Goal: Task Accomplishment & Management: Manage account settings

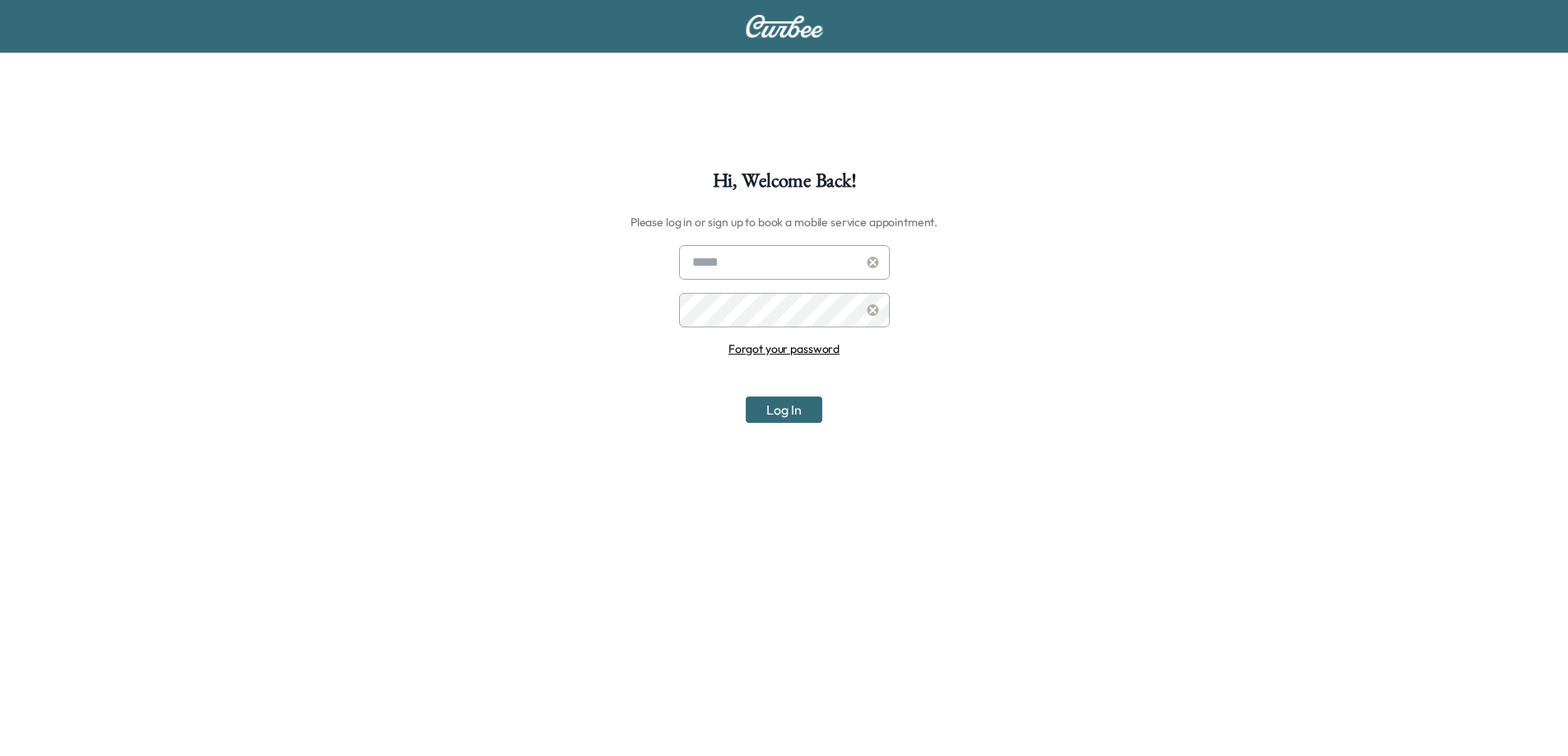
type input "**********"
click at [766, 418] on button "Log In" at bounding box center [784, 409] width 77 height 27
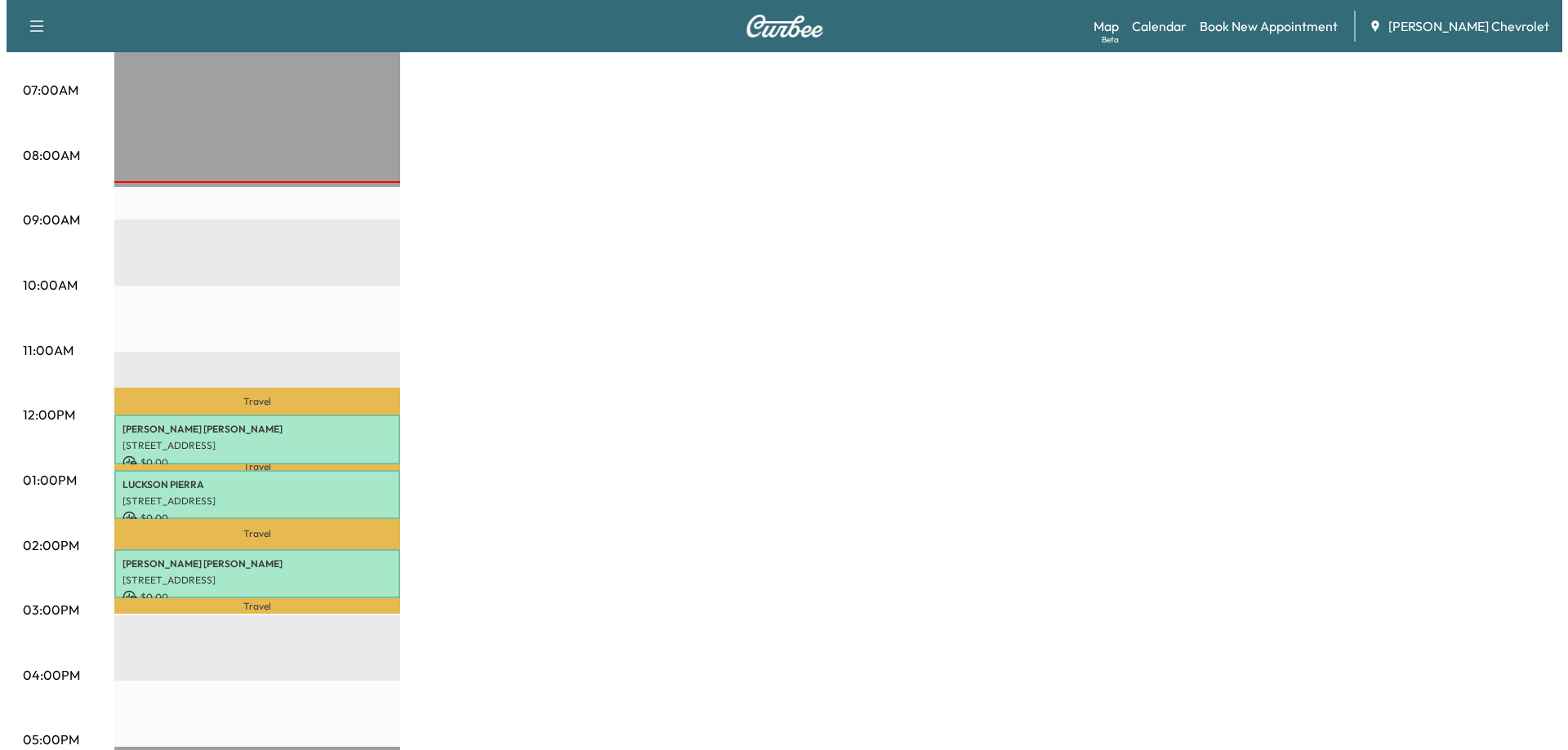
scroll to position [408, 0]
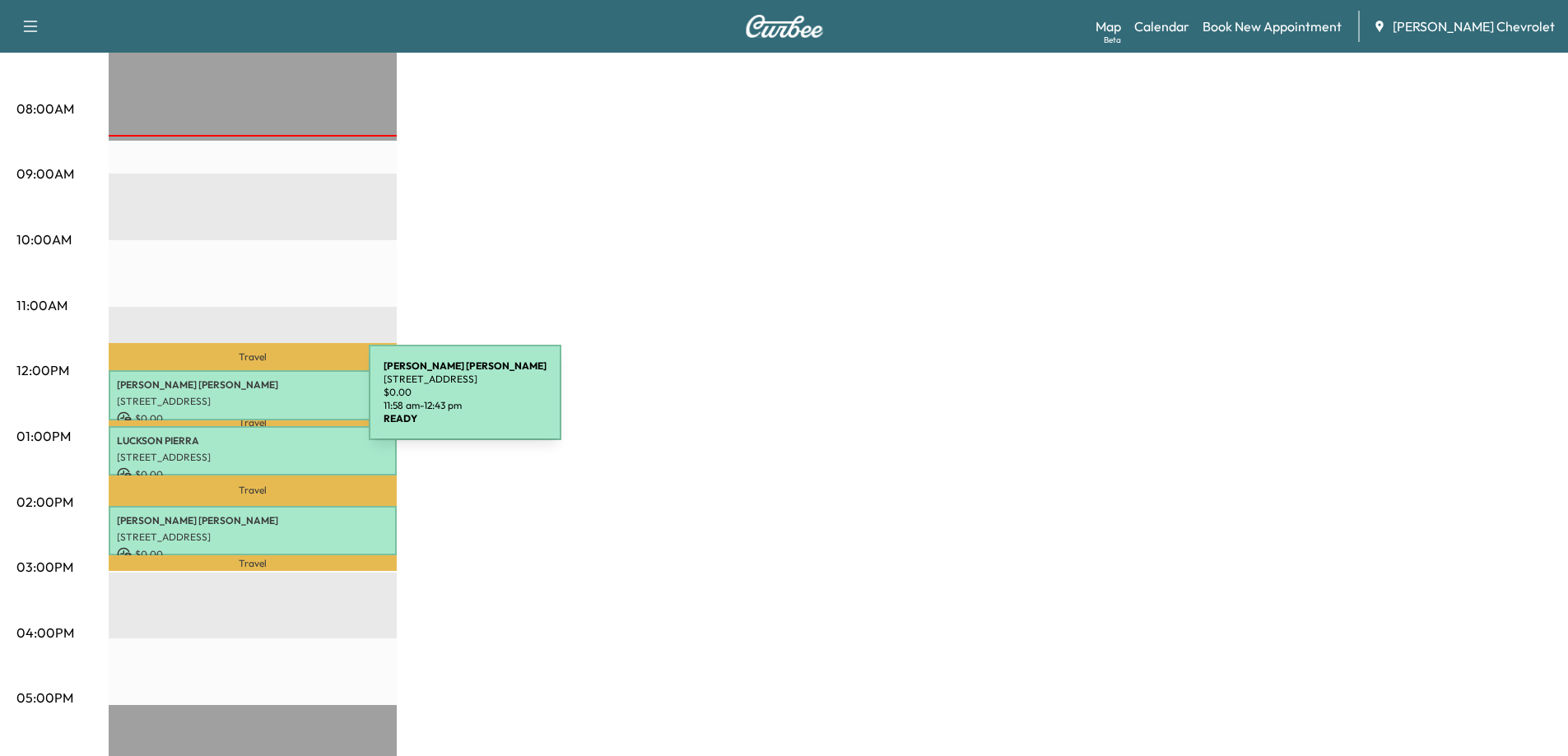
click at [245, 402] on p "[STREET_ADDRESS]" at bounding box center [253, 401] width 272 height 13
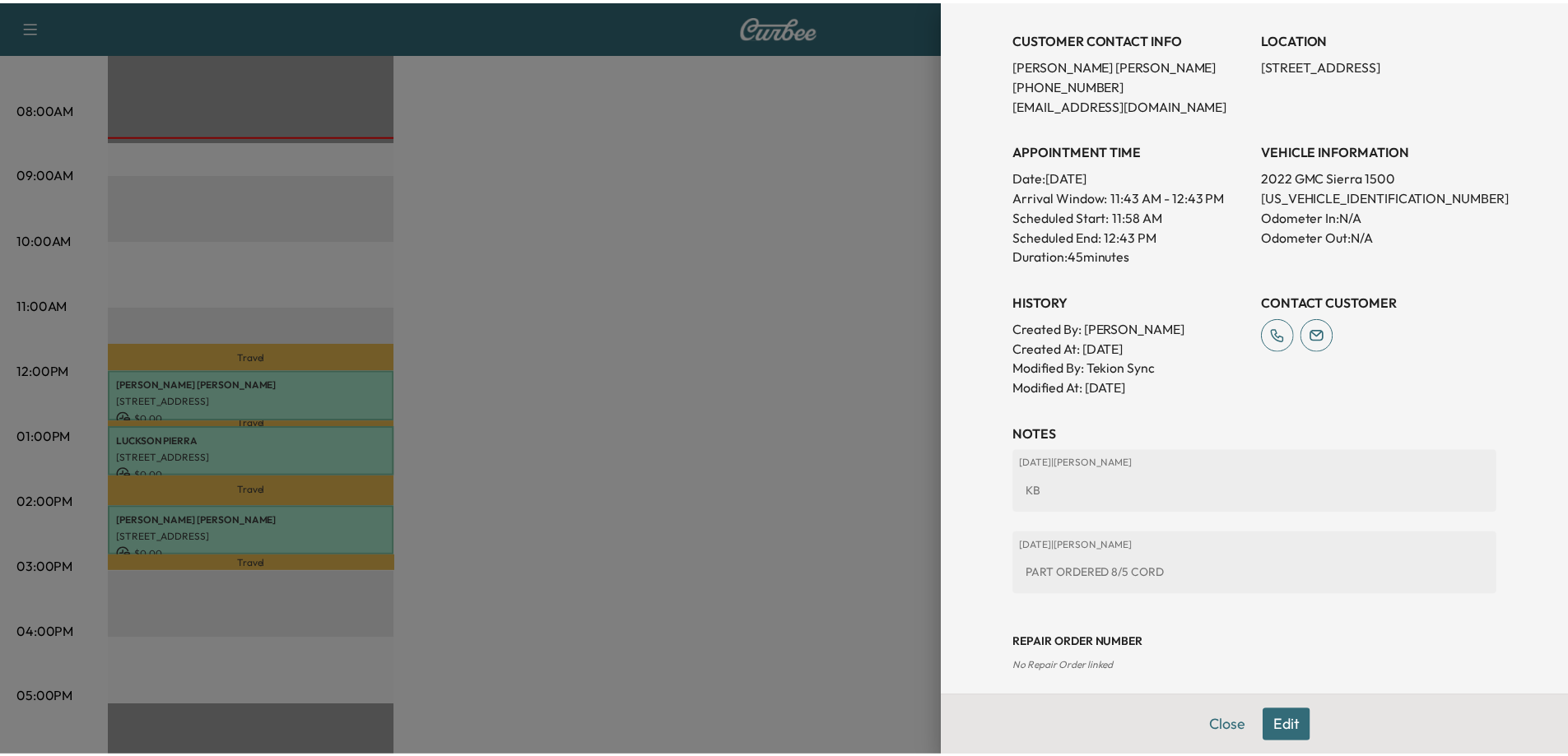
scroll to position [416, 0]
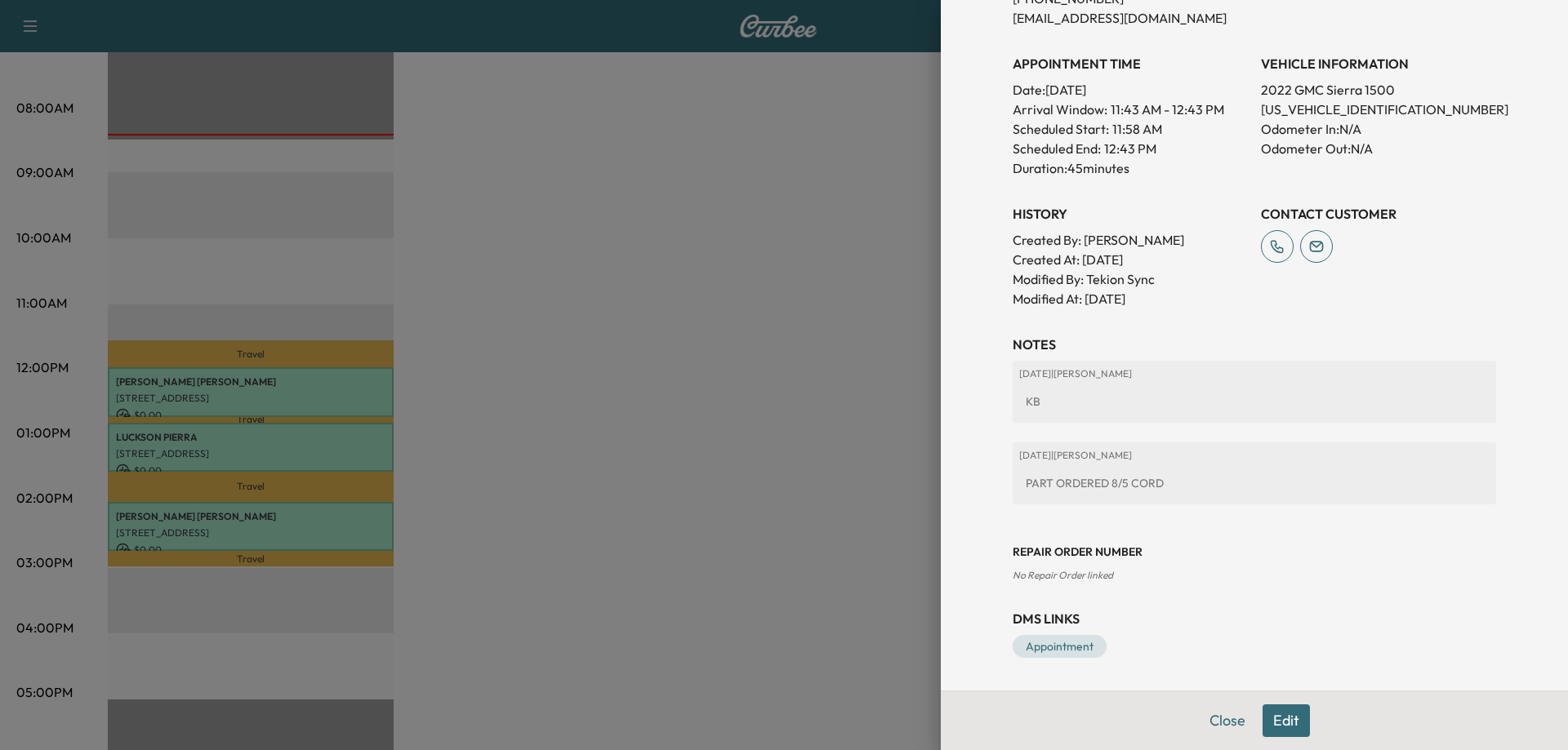
click at [620, 381] on div at bounding box center [784, 375] width 1568 height 750
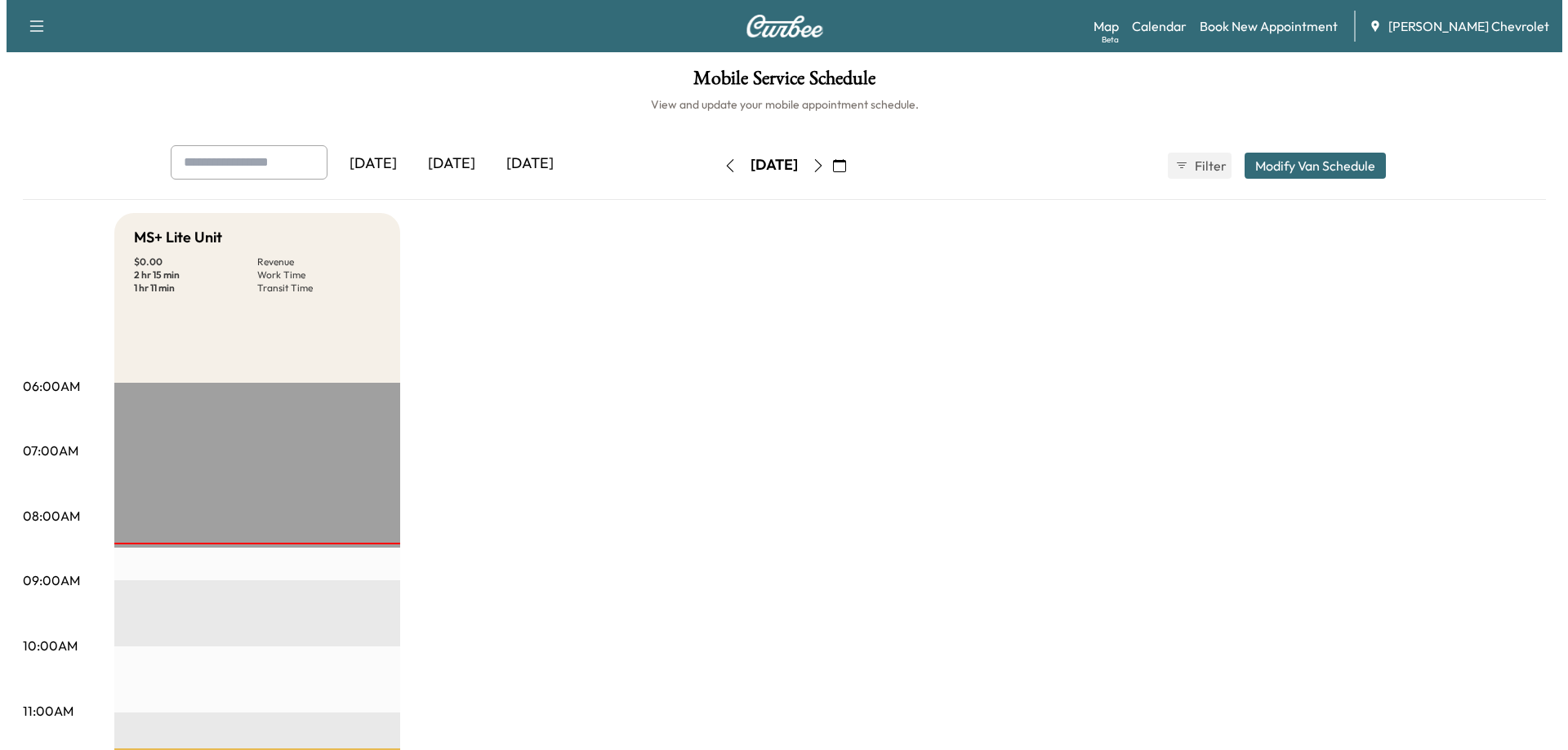
scroll to position [327, 0]
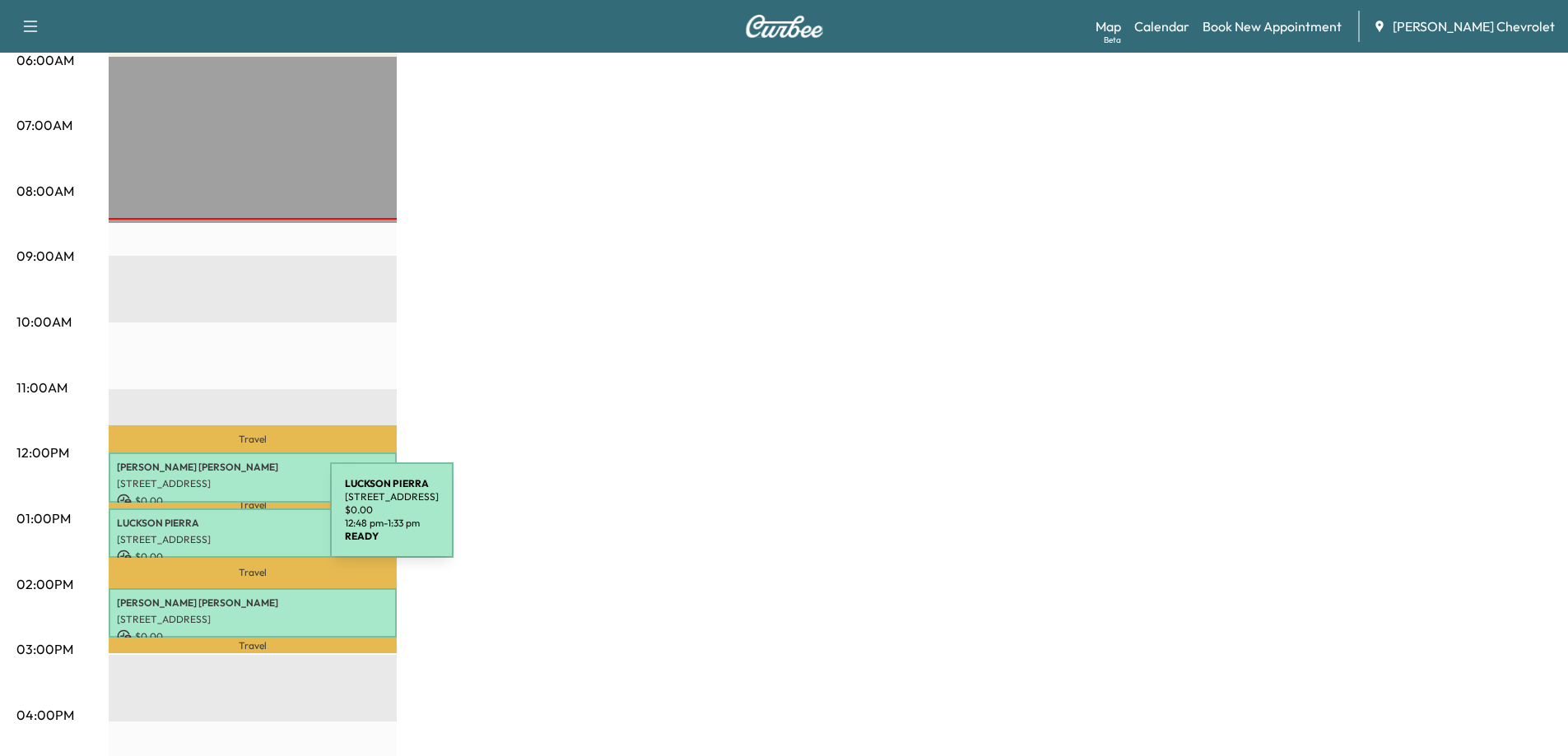
click at [207, 521] on p "LUCKSON PIERRA" at bounding box center [253, 524] width 272 height 13
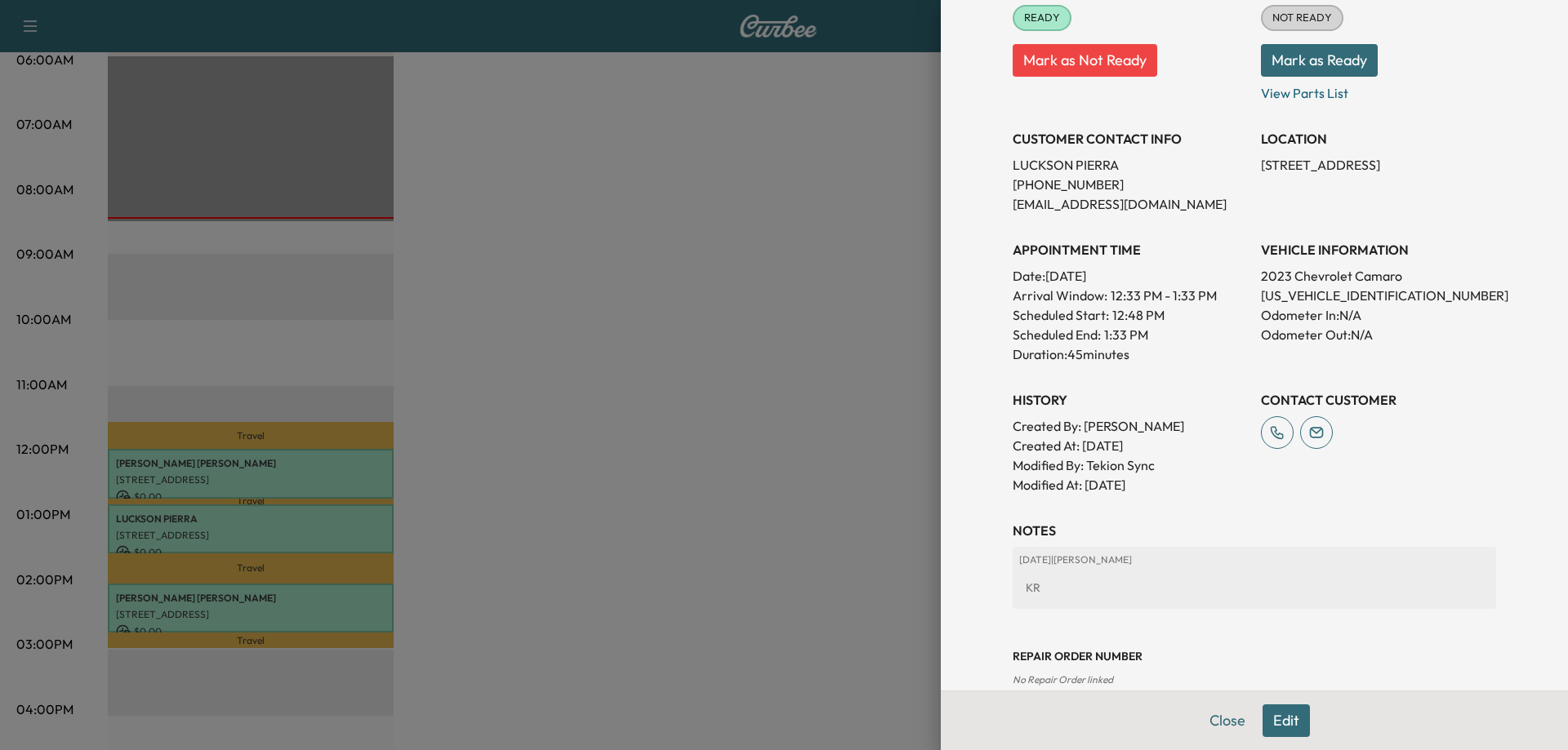
scroll to position [4, 0]
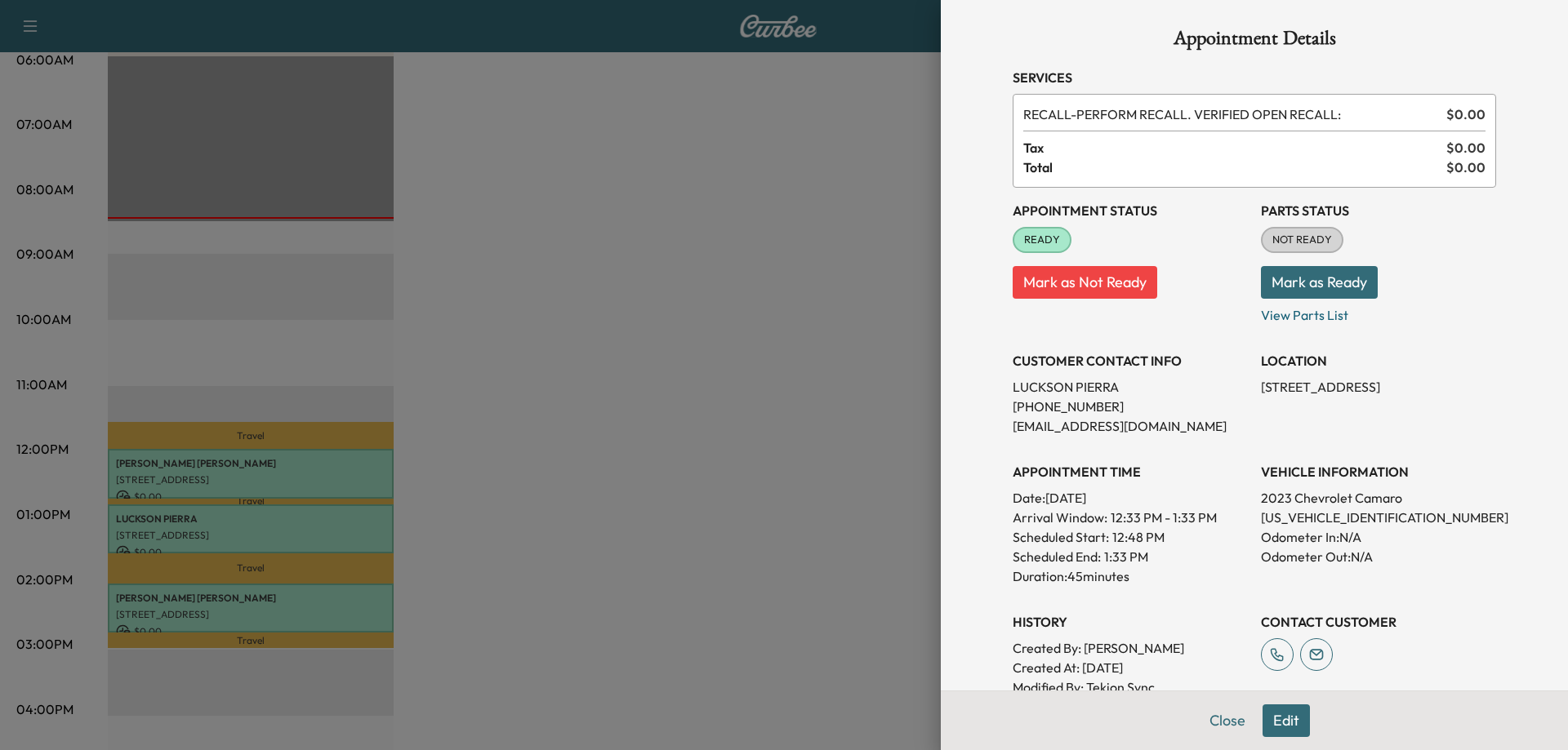
click at [1340, 276] on button "Mark as Ready" at bounding box center [1319, 283] width 117 height 33
click at [1210, 725] on button "Close" at bounding box center [1227, 721] width 57 height 33
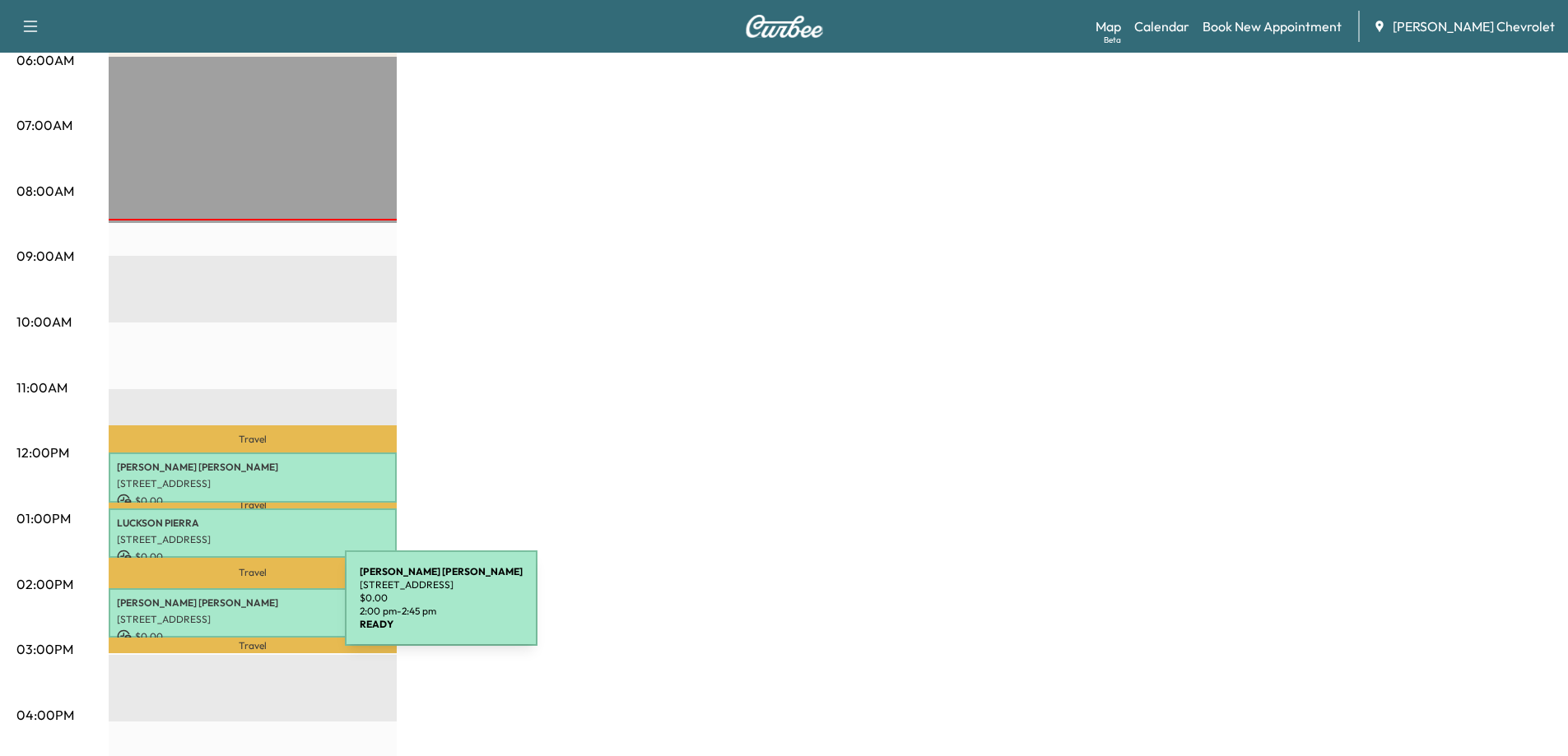
click at [221, 613] on p "[STREET_ADDRESS]" at bounding box center [253, 620] width 272 height 13
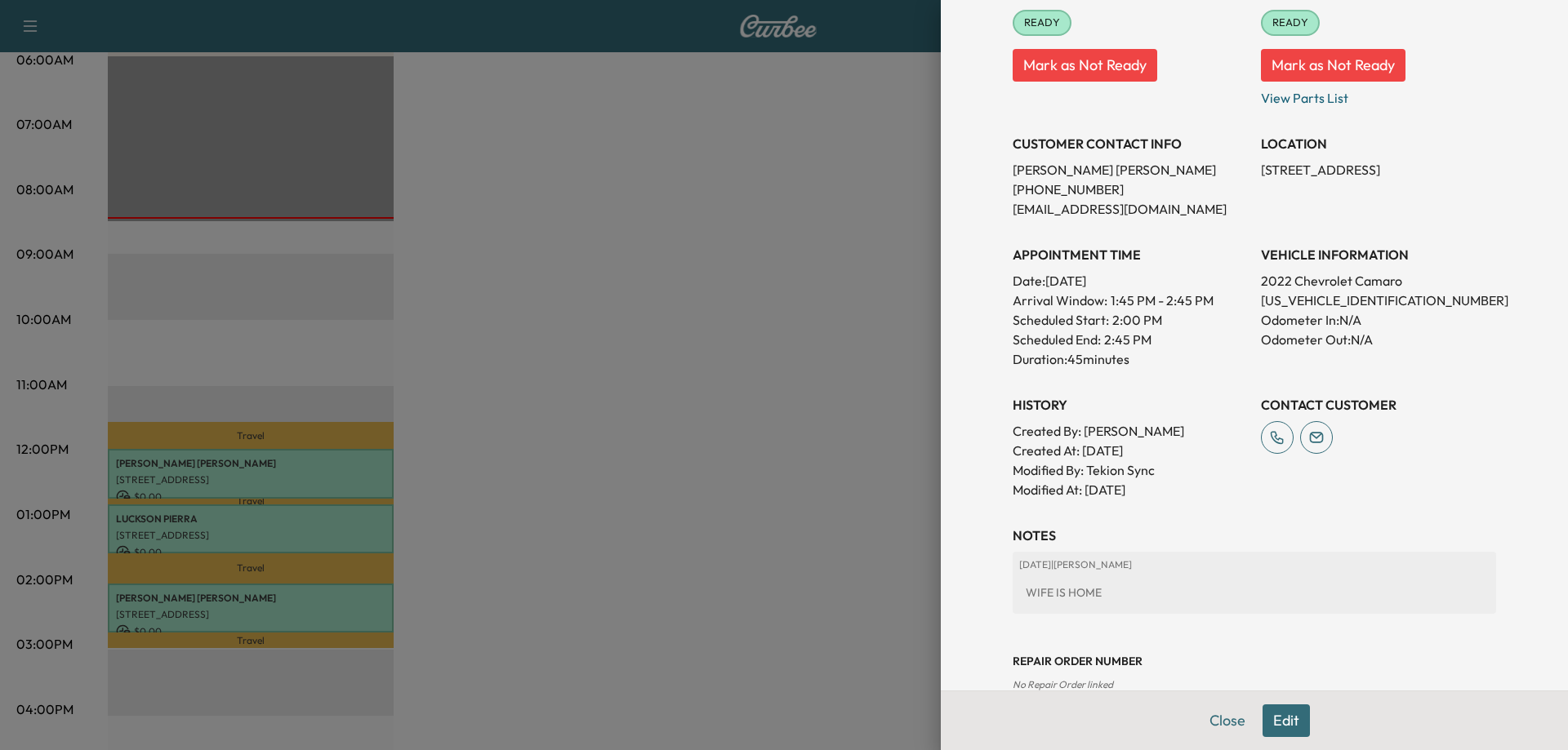
scroll to position [167, 0]
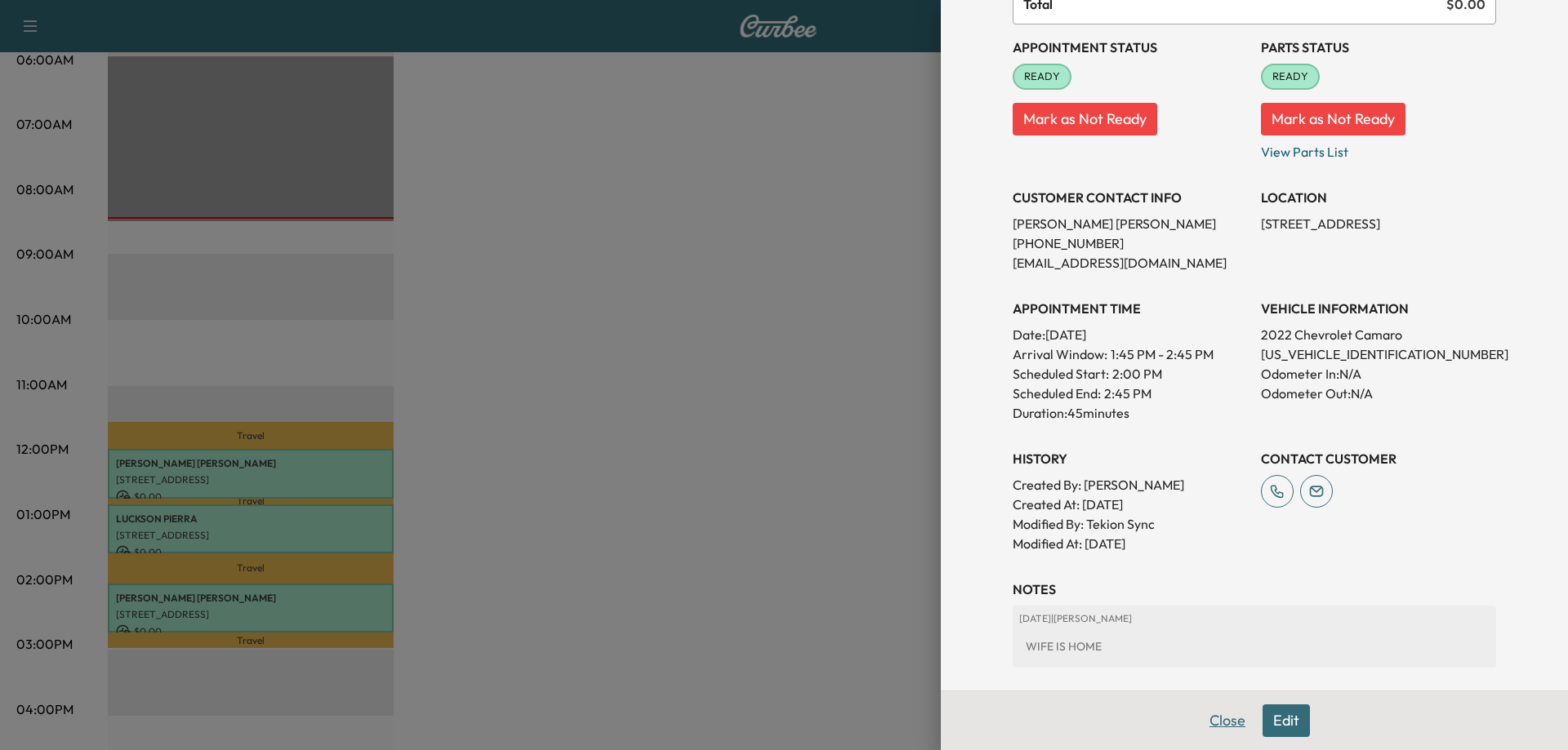
click at [1209, 721] on button "Close" at bounding box center [1227, 721] width 57 height 33
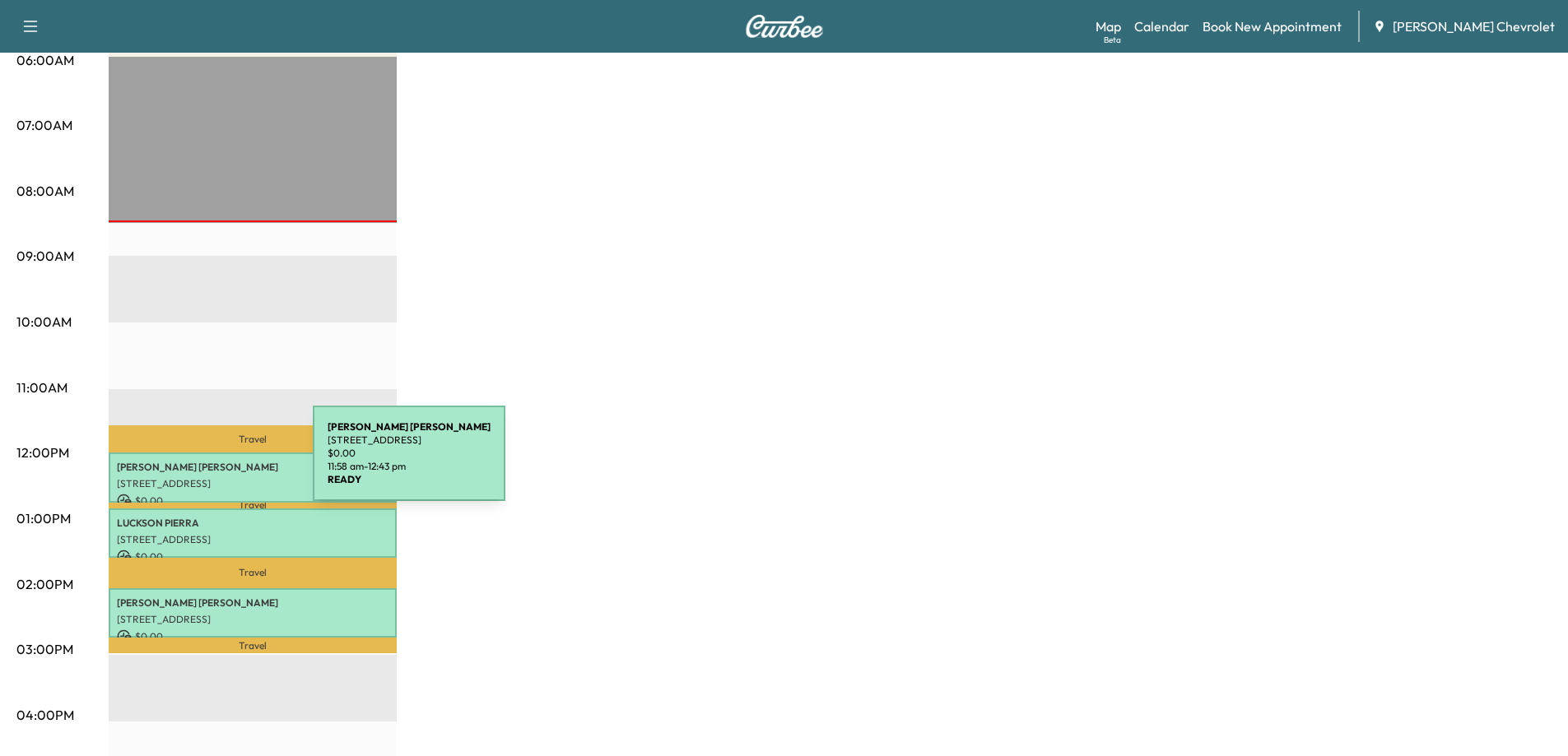
click at [189, 464] on p "Deborah Sooy" at bounding box center [253, 467] width 272 height 13
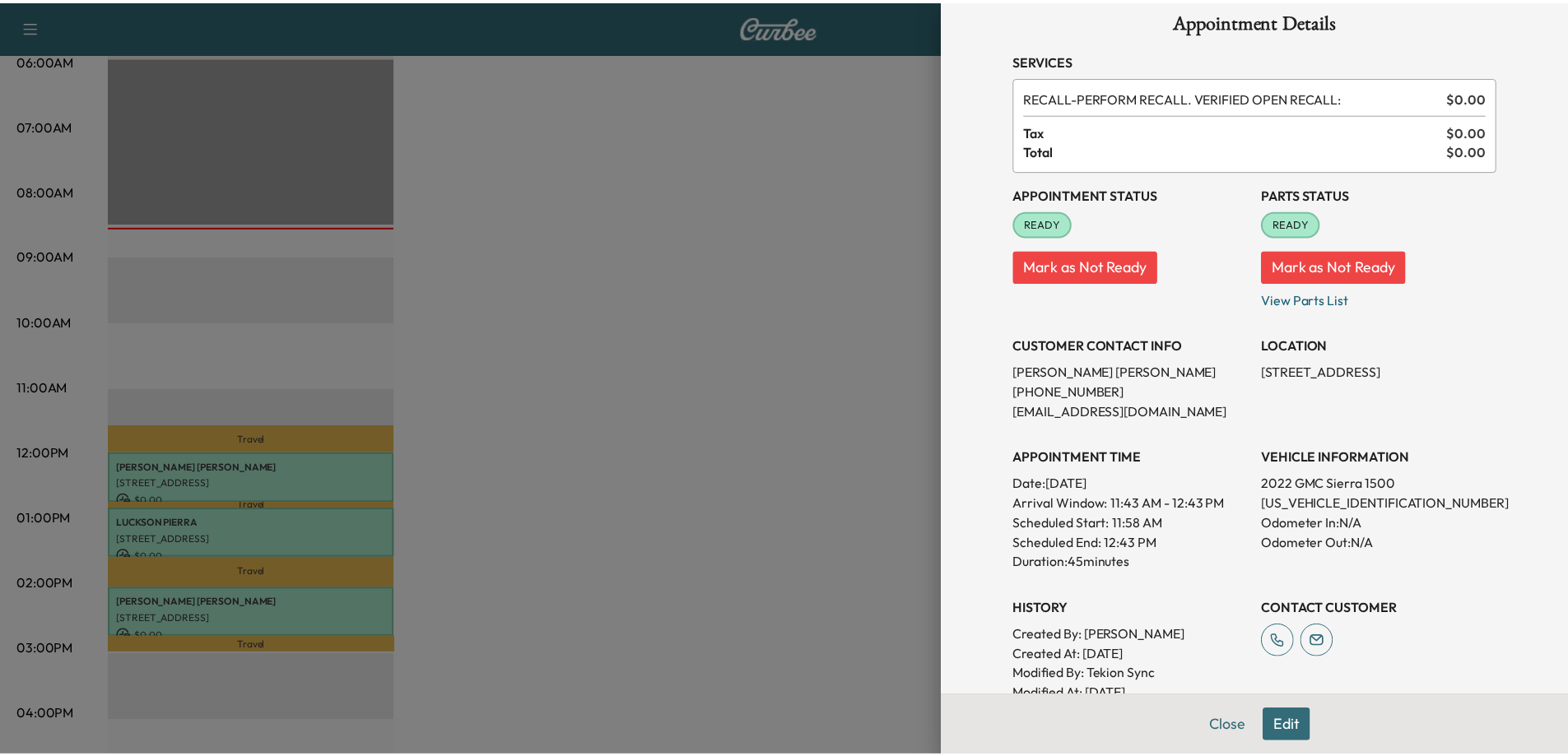
scroll to position [0, 0]
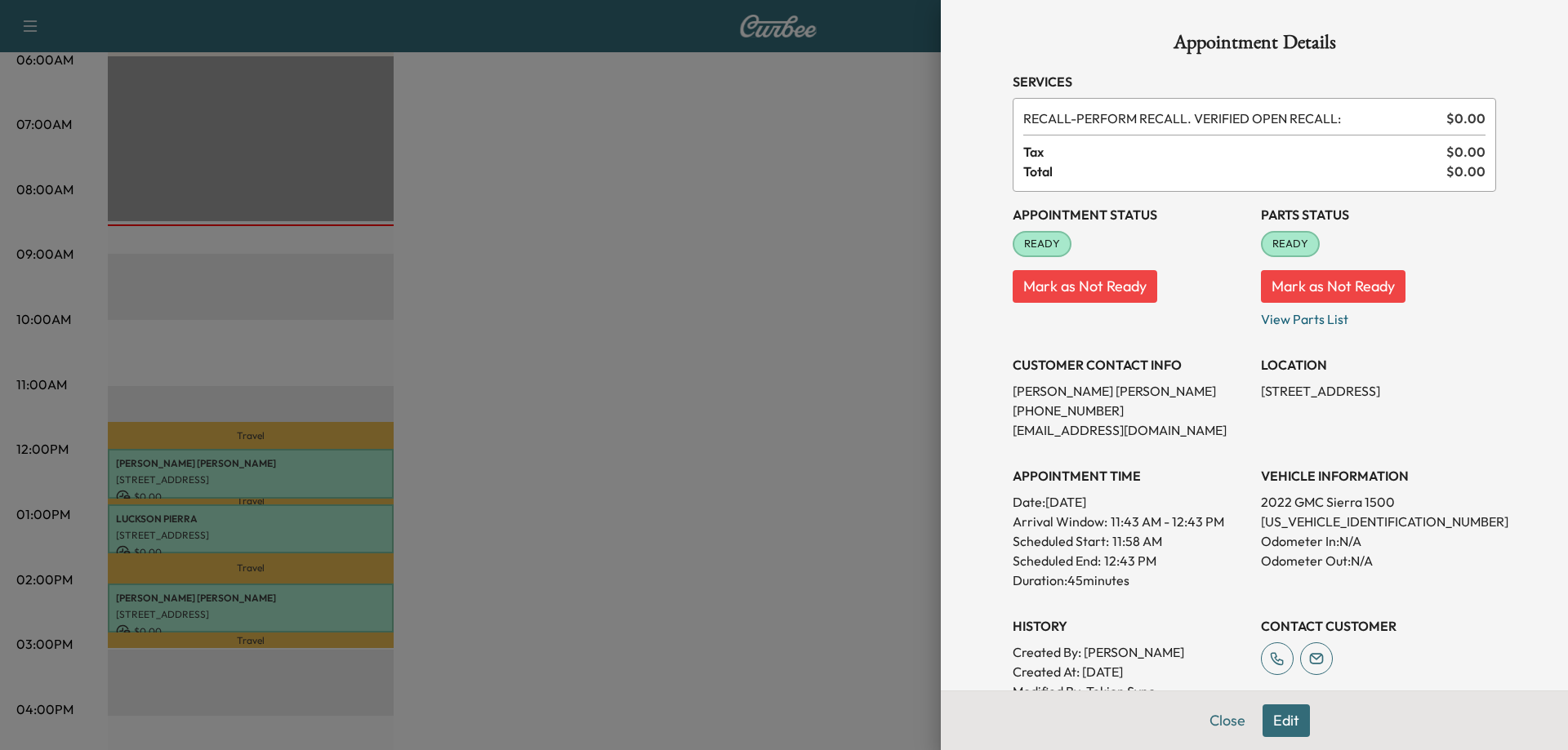
click at [1273, 726] on button "Edit" at bounding box center [1286, 721] width 48 height 33
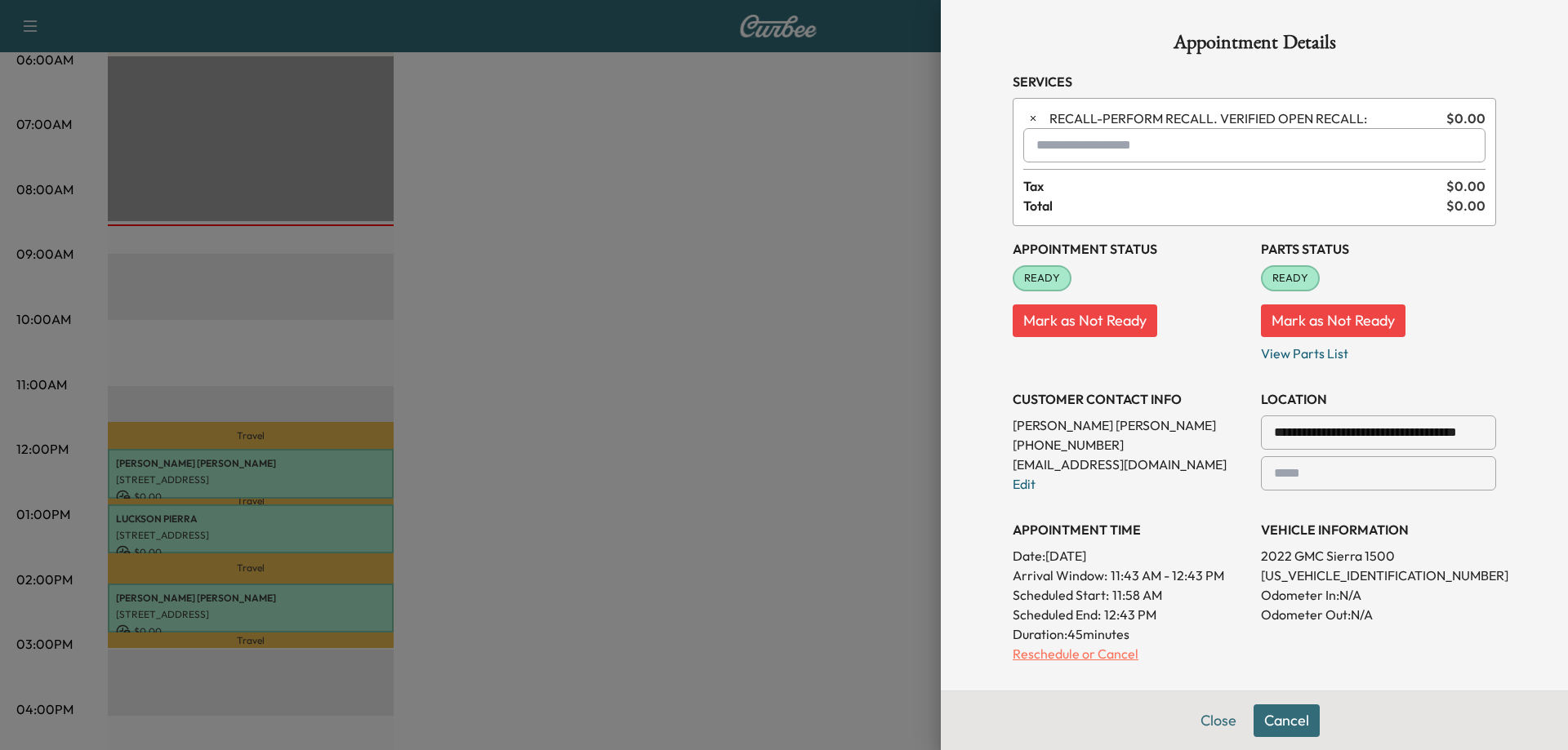
click at [1015, 656] on p "Reschedule or Cancel" at bounding box center [1130, 653] width 235 height 19
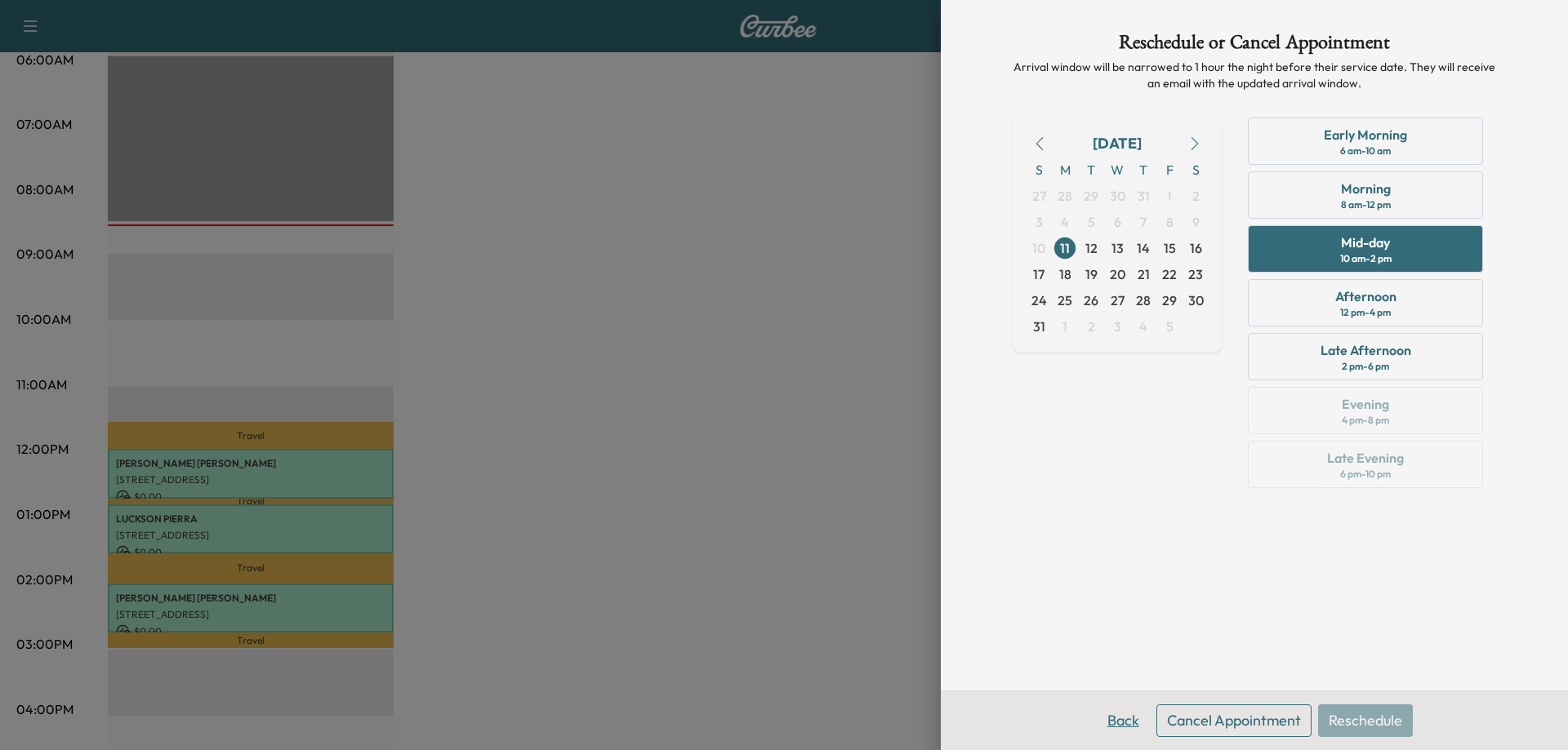
click at [1125, 721] on button "Back" at bounding box center [1123, 721] width 53 height 33
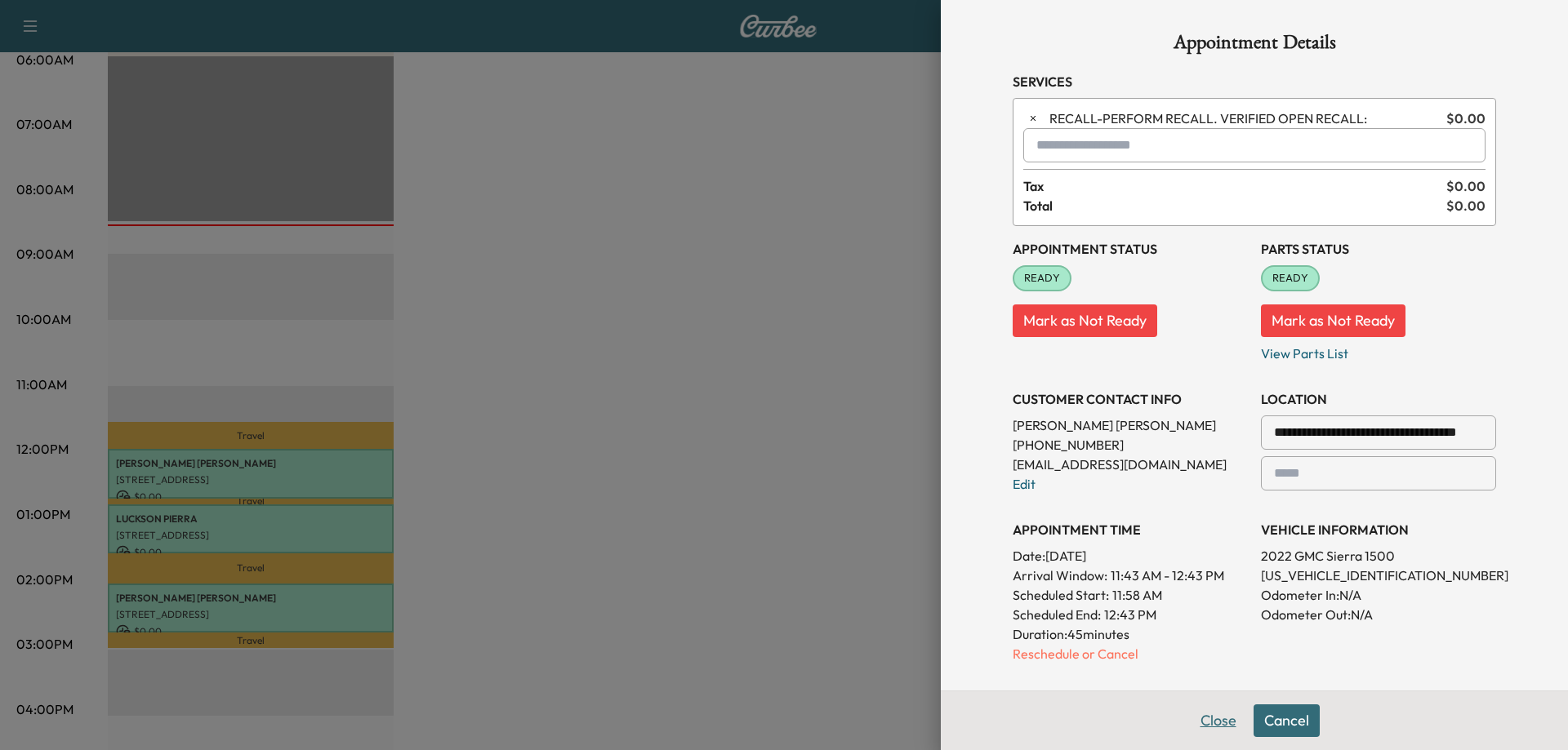
click at [1197, 733] on button "Close" at bounding box center [1219, 721] width 57 height 33
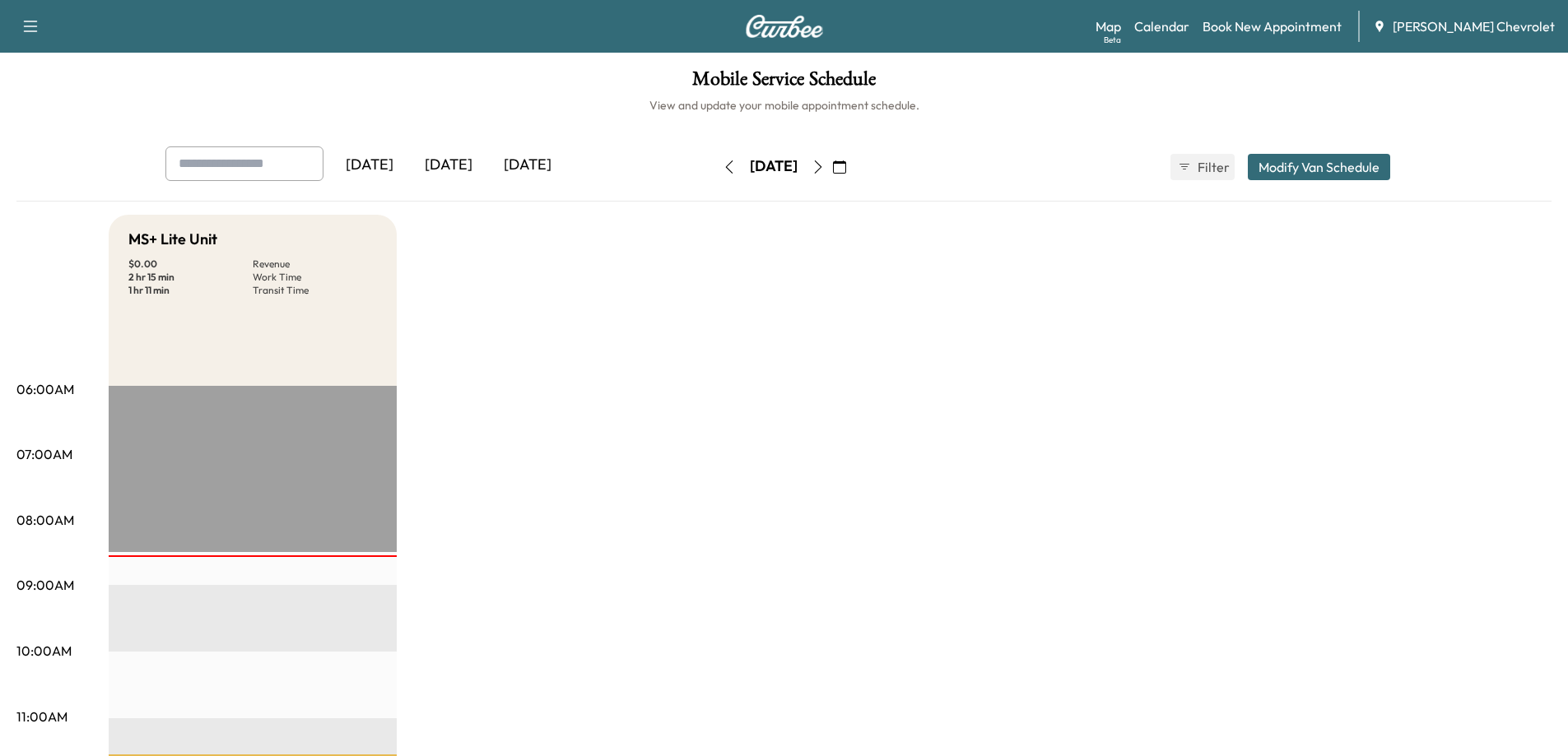
click at [832, 169] on button "button" at bounding box center [818, 167] width 28 height 27
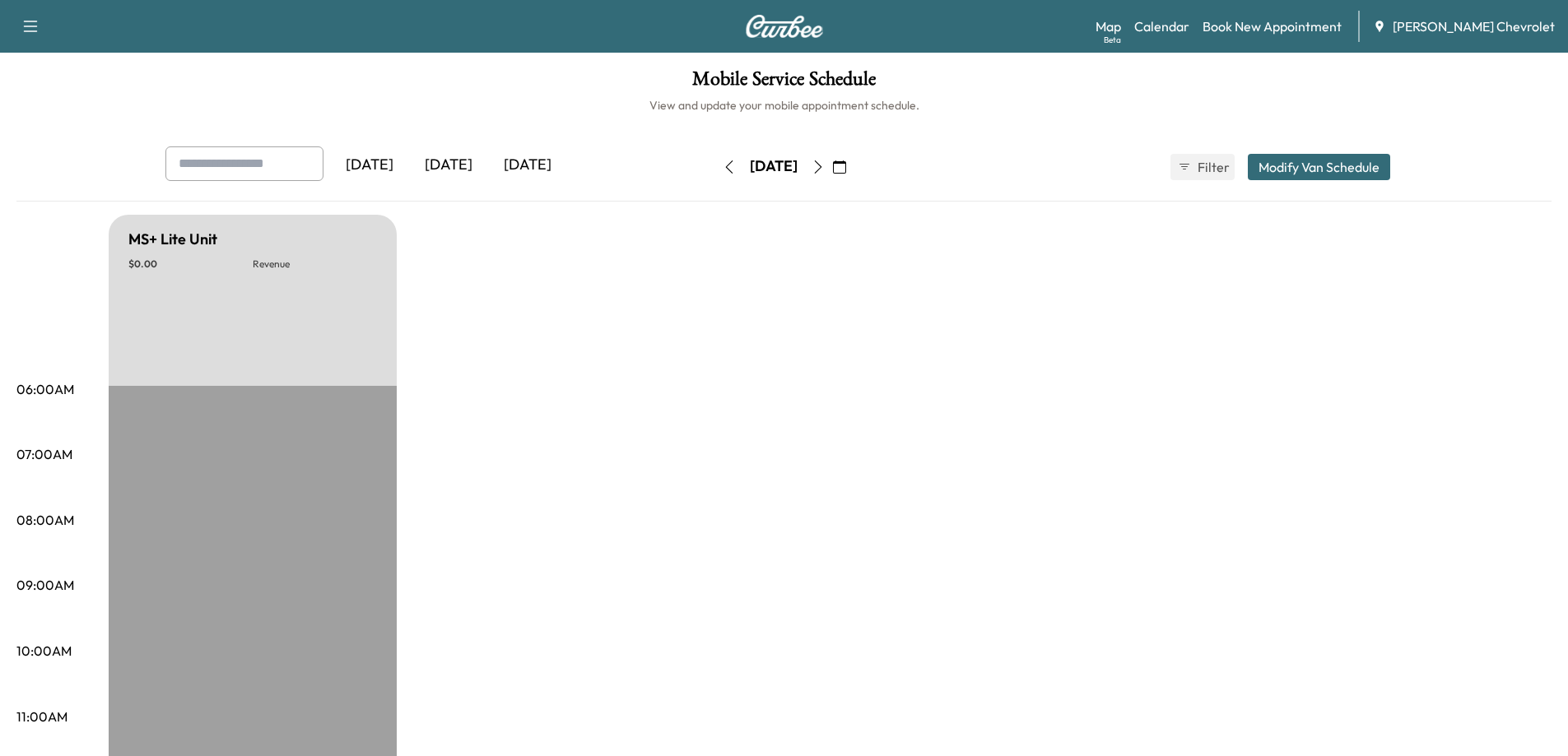
click at [825, 171] on icon "button" at bounding box center [818, 167] width 13 height 13
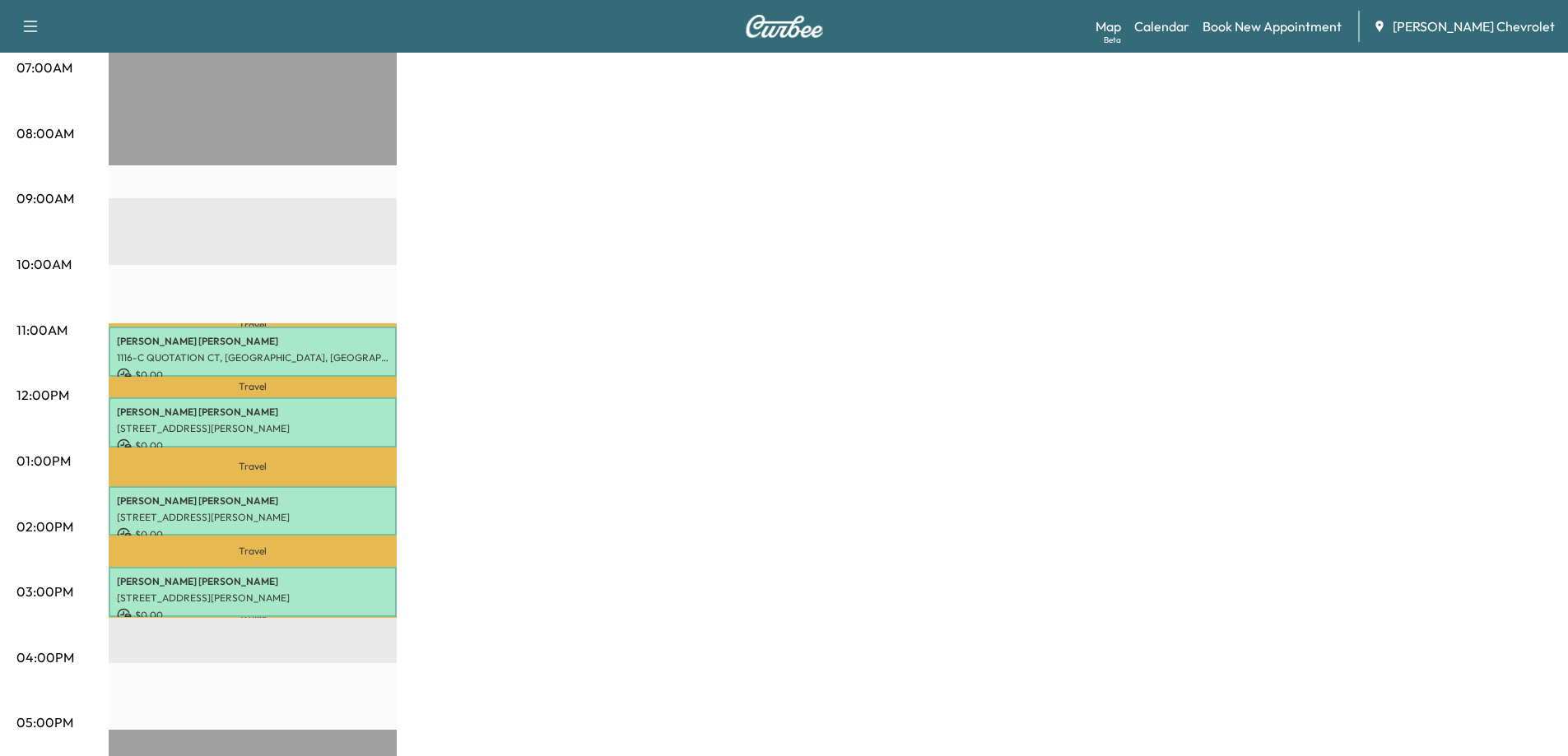
scroll to position [411, 0]
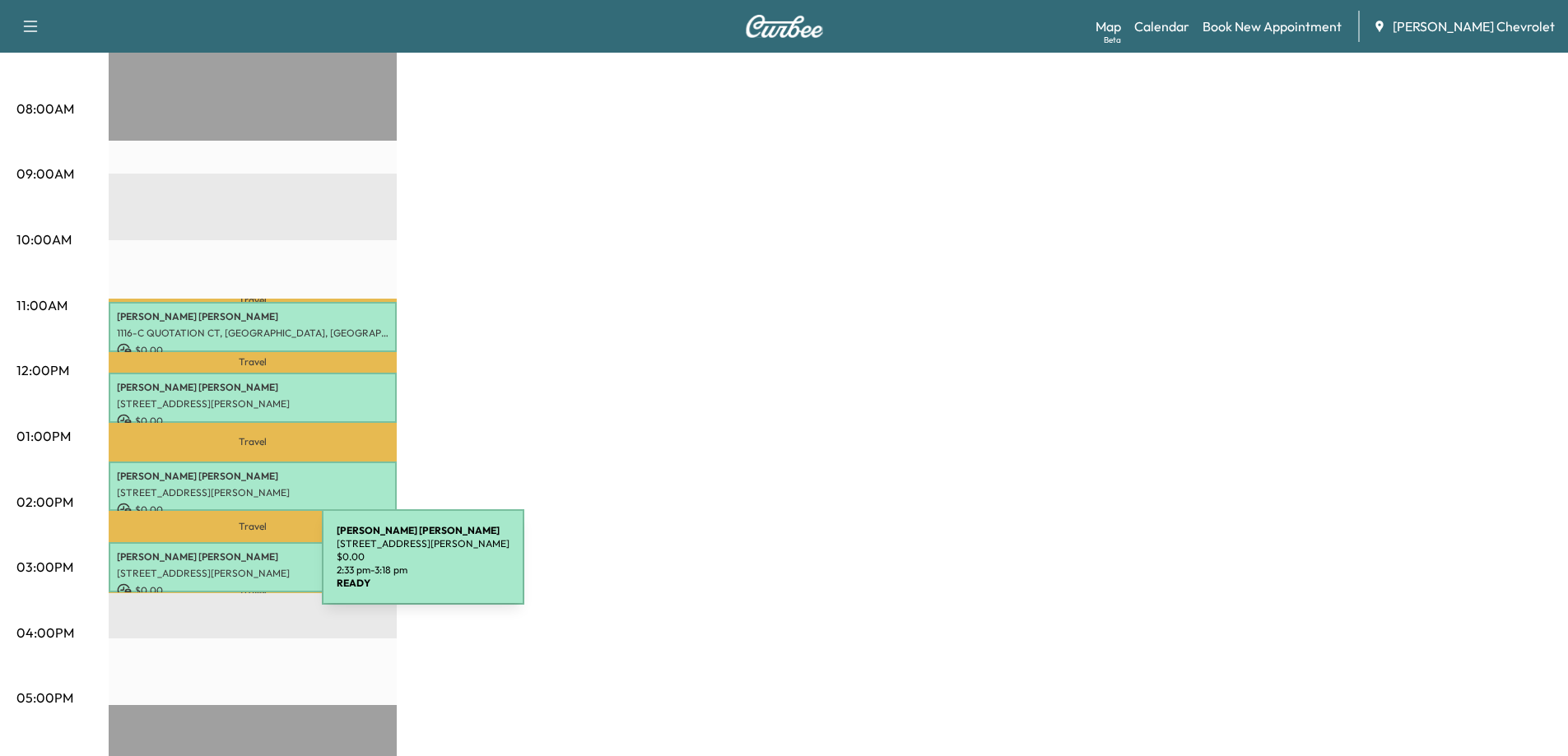
click at [201, 567] on p "[STREET_ADDRESS][PERSON_NAME]" at bounding box center [253, 573] width 272 height 13
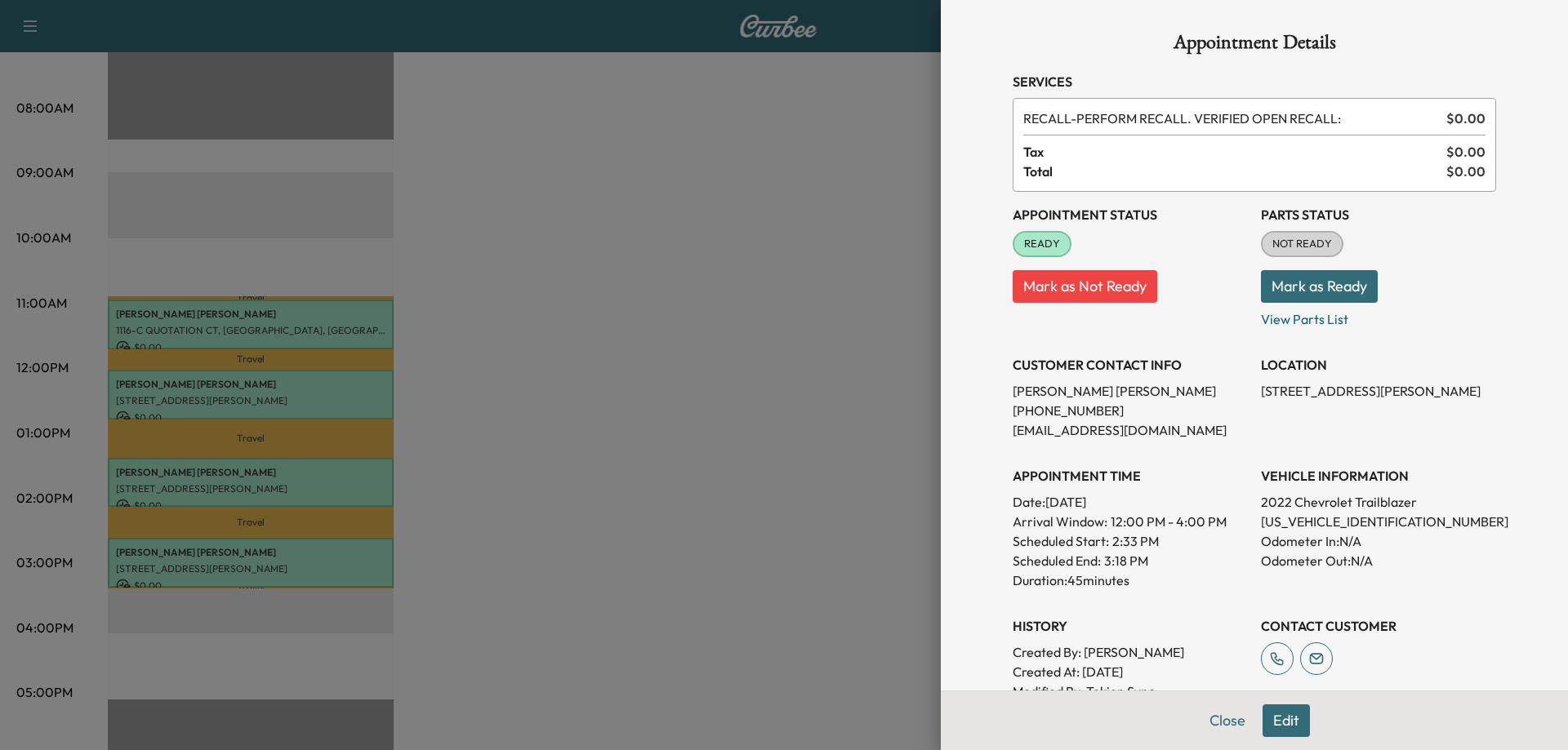
click at [1271, 720] on button "Edit" at bounding box center [1286, 721] width 48 height 33
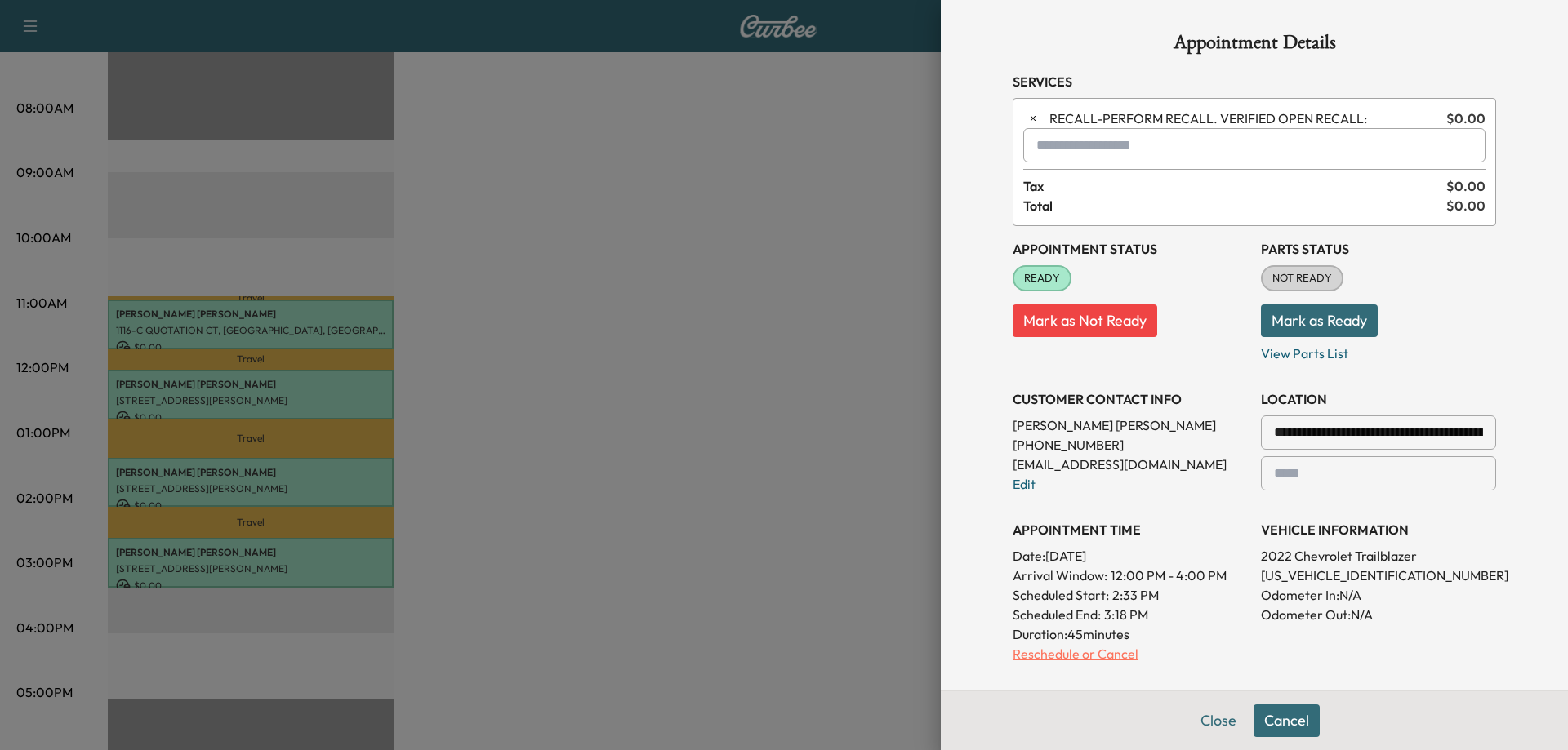
click at [1029, 655] on p "Reschedule or Cancel" at bounding box center [1130, 653] width 235 height 19
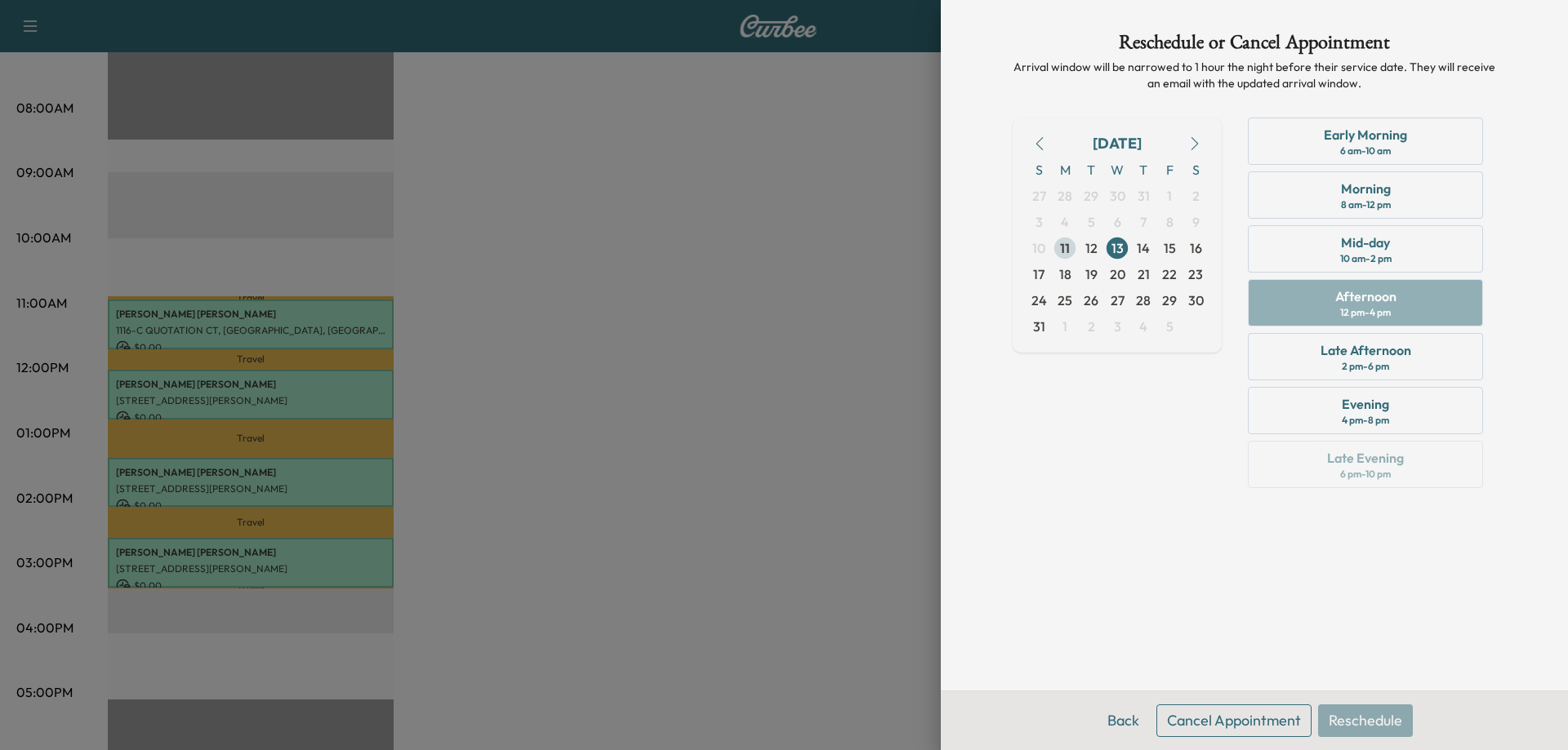
click at [1064, 252] on span "11" at bounding box center [1065, 248] width 10 height 19
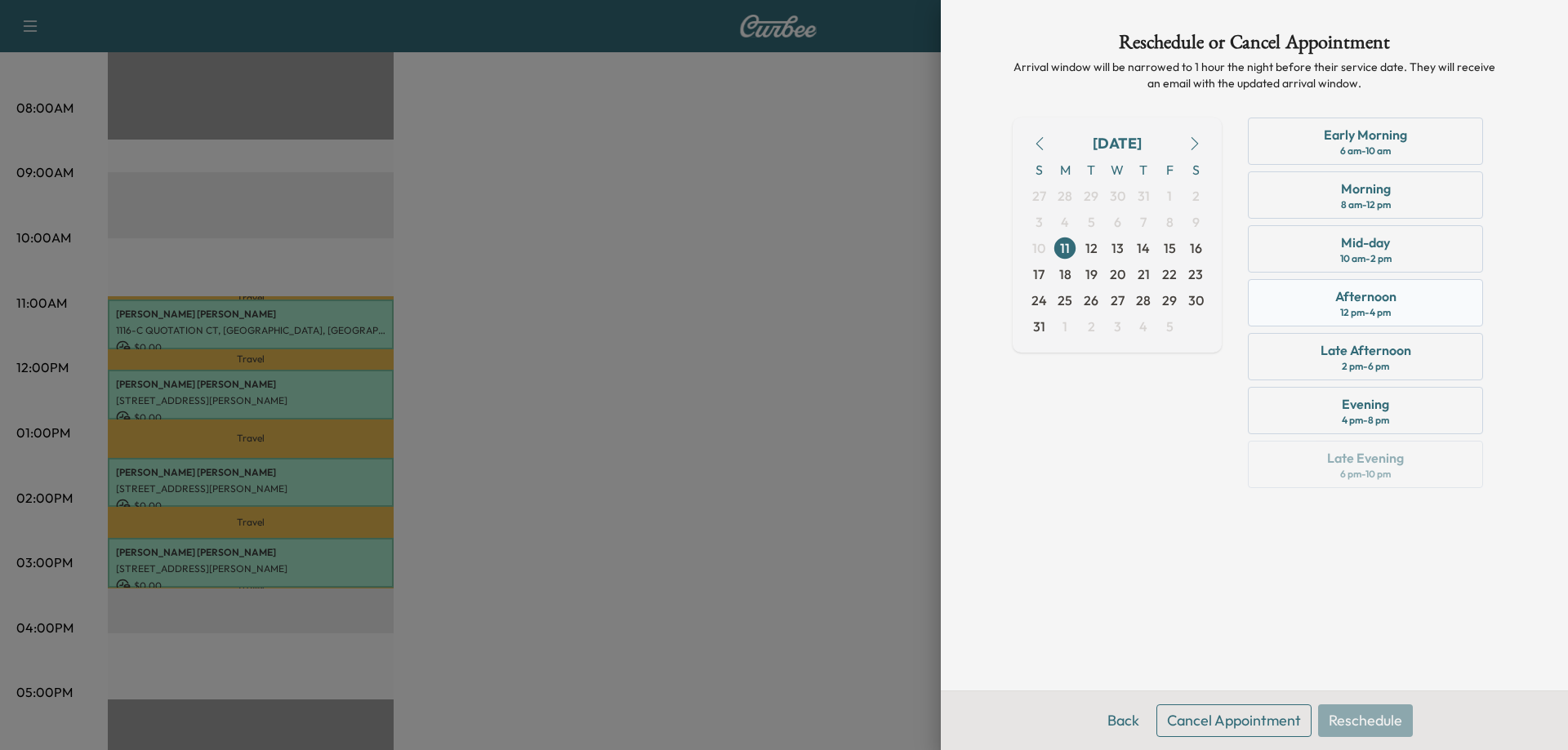
click at [1326, 308] on div "Afternoon 12 pm - 4 pm" at bounding box center [1365, 303] width 235 height 48
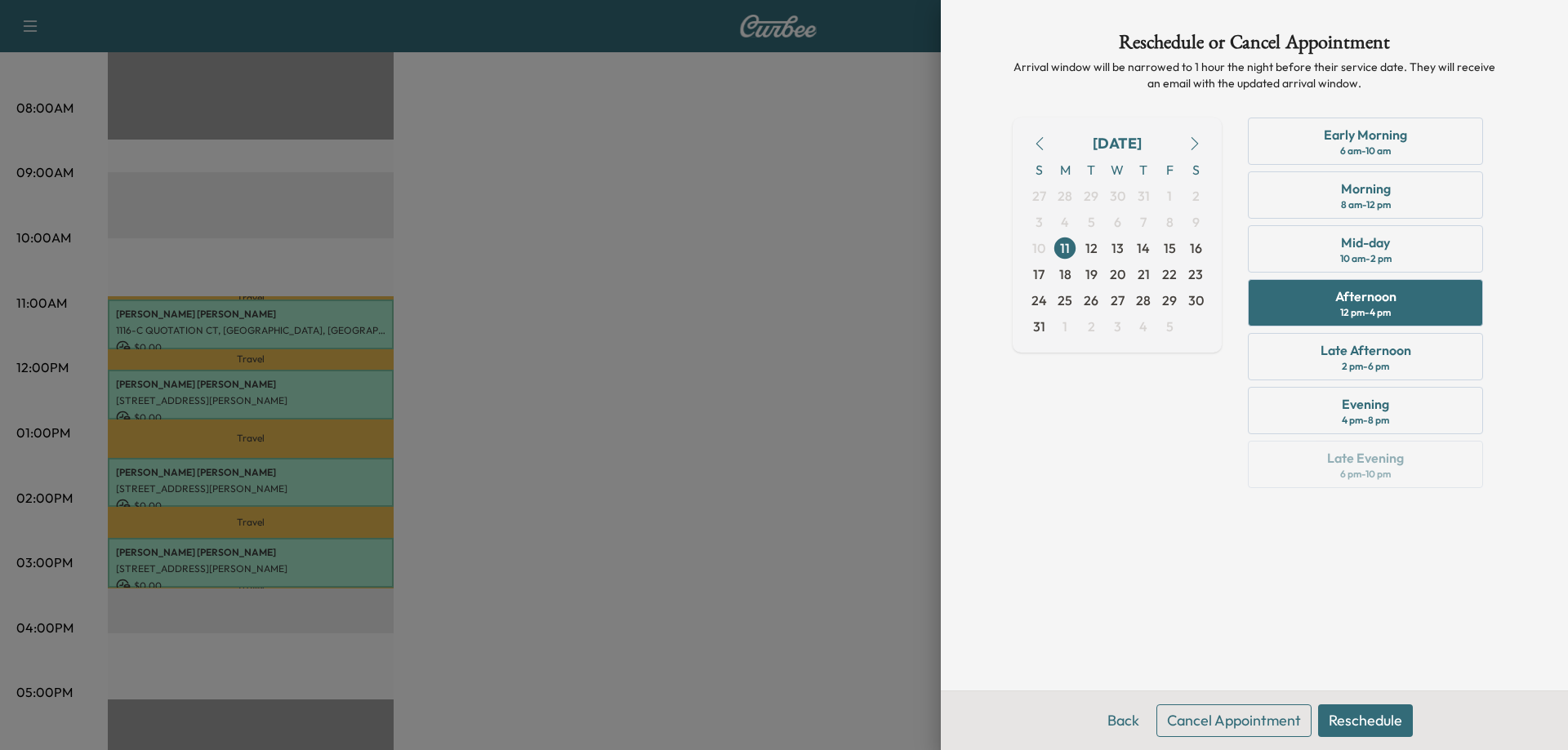
click at [1372, 718] on button "Reschedule" at bounding box center [1366, 721] width 95 height 33
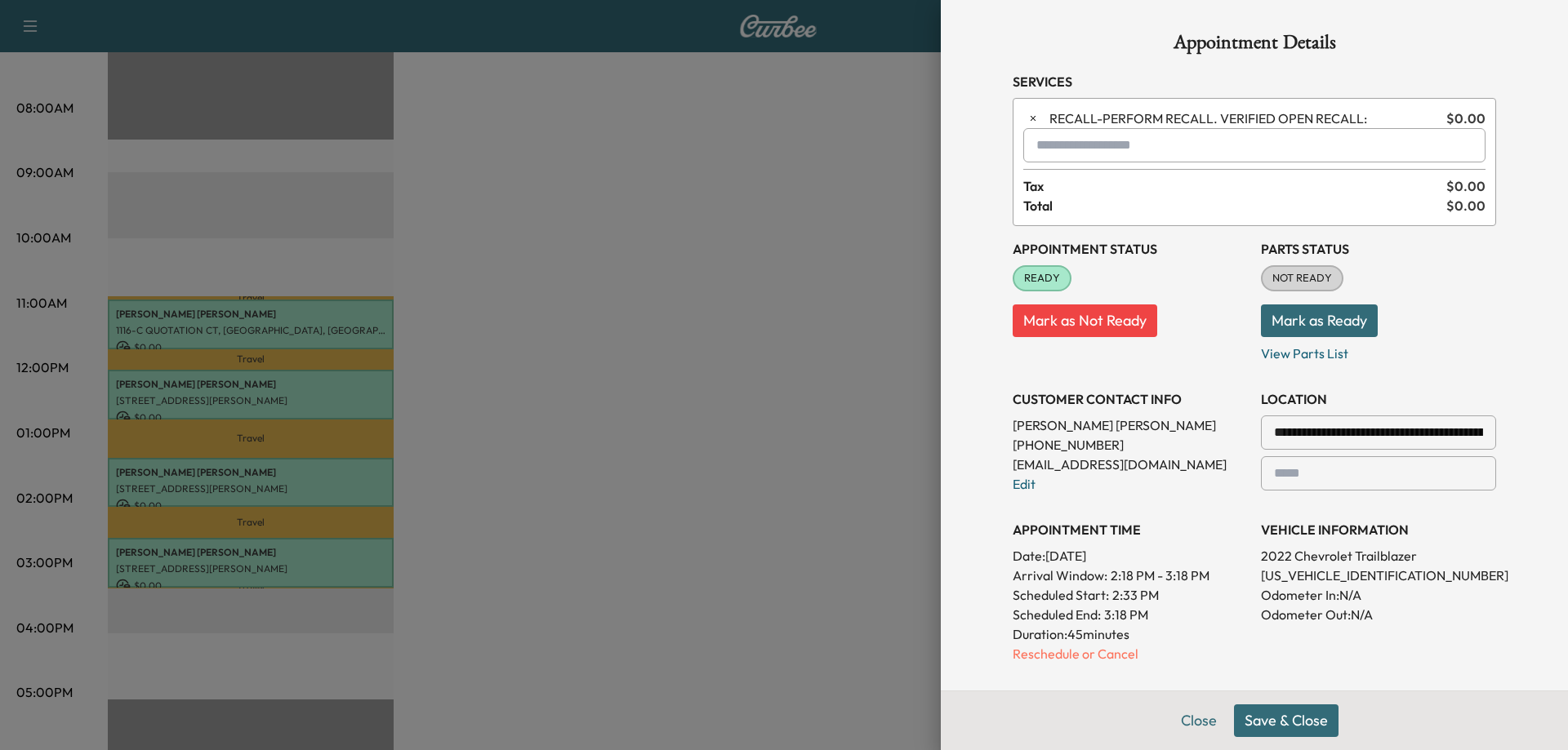
click at [1248, 720] on button "Save & Close" at bounding box center [1286, 721] width 104 height 33
click at [1015, 657] on p "Reschedule or Cancel" at bounding box center [1130, 653] width 235 height 19
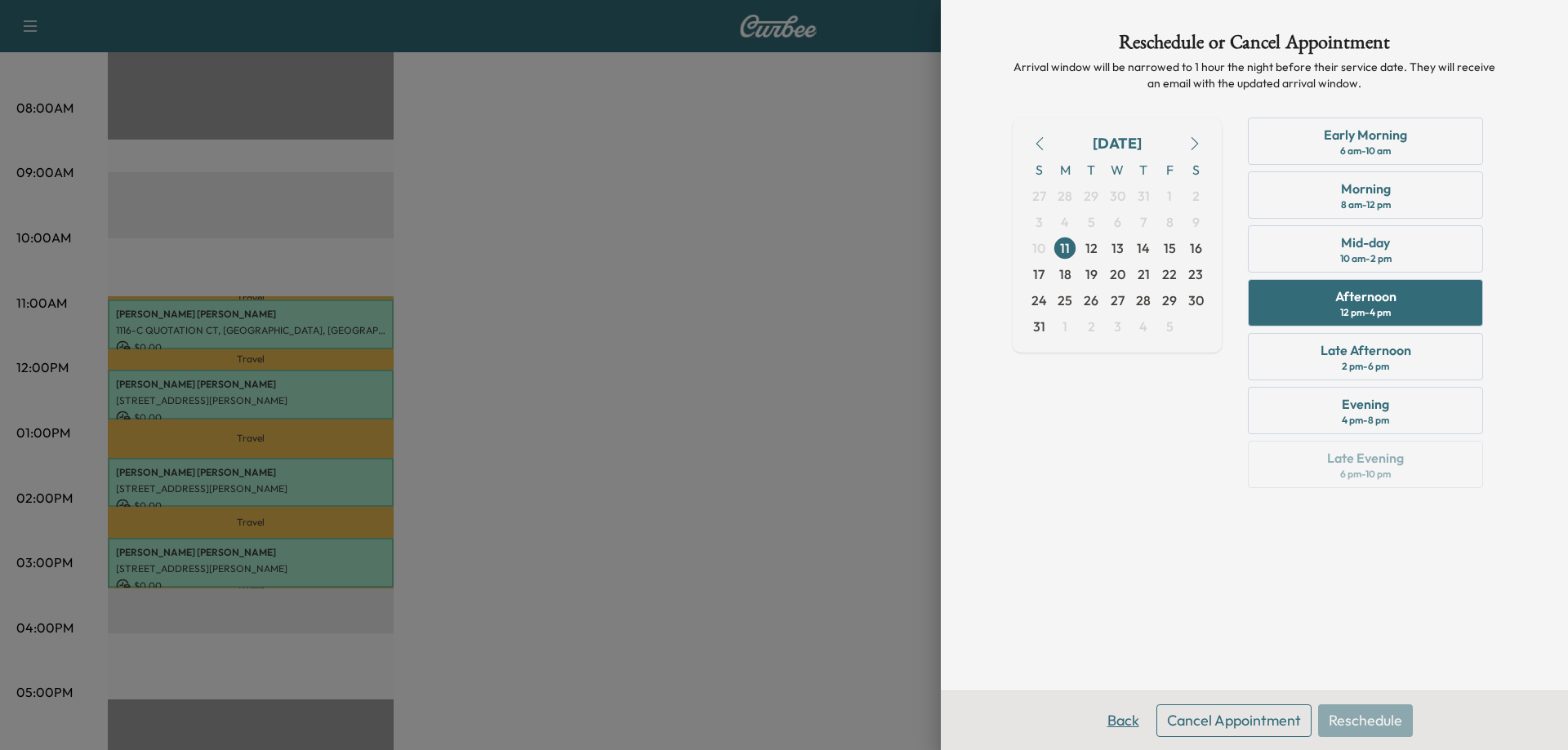
click at [1112, 717] on button "Back" at bounding box center [1123, 721] width 53 height 33
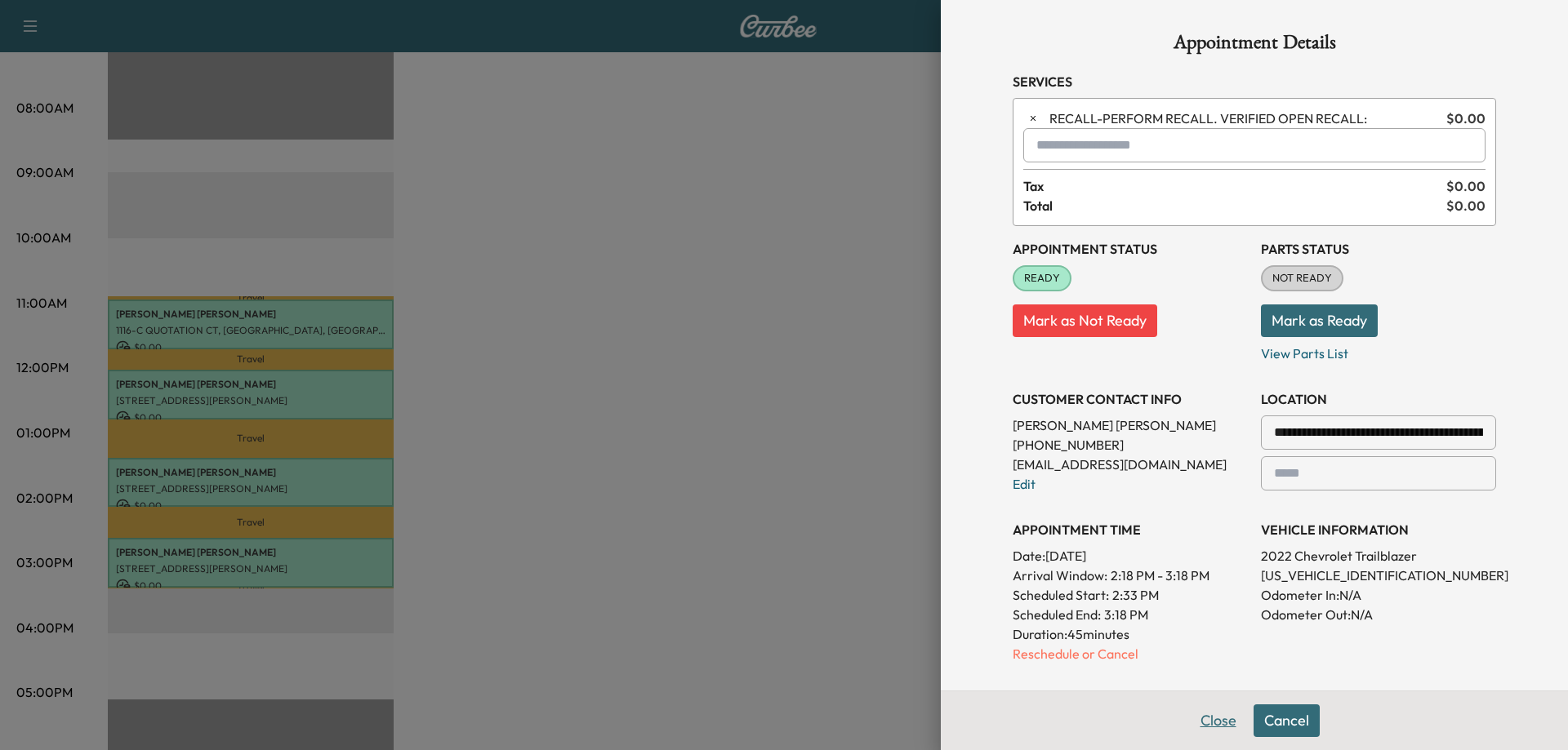
click at [1200, 723] on button "Close" at bounding box center [1219, 721] width 57 height 33
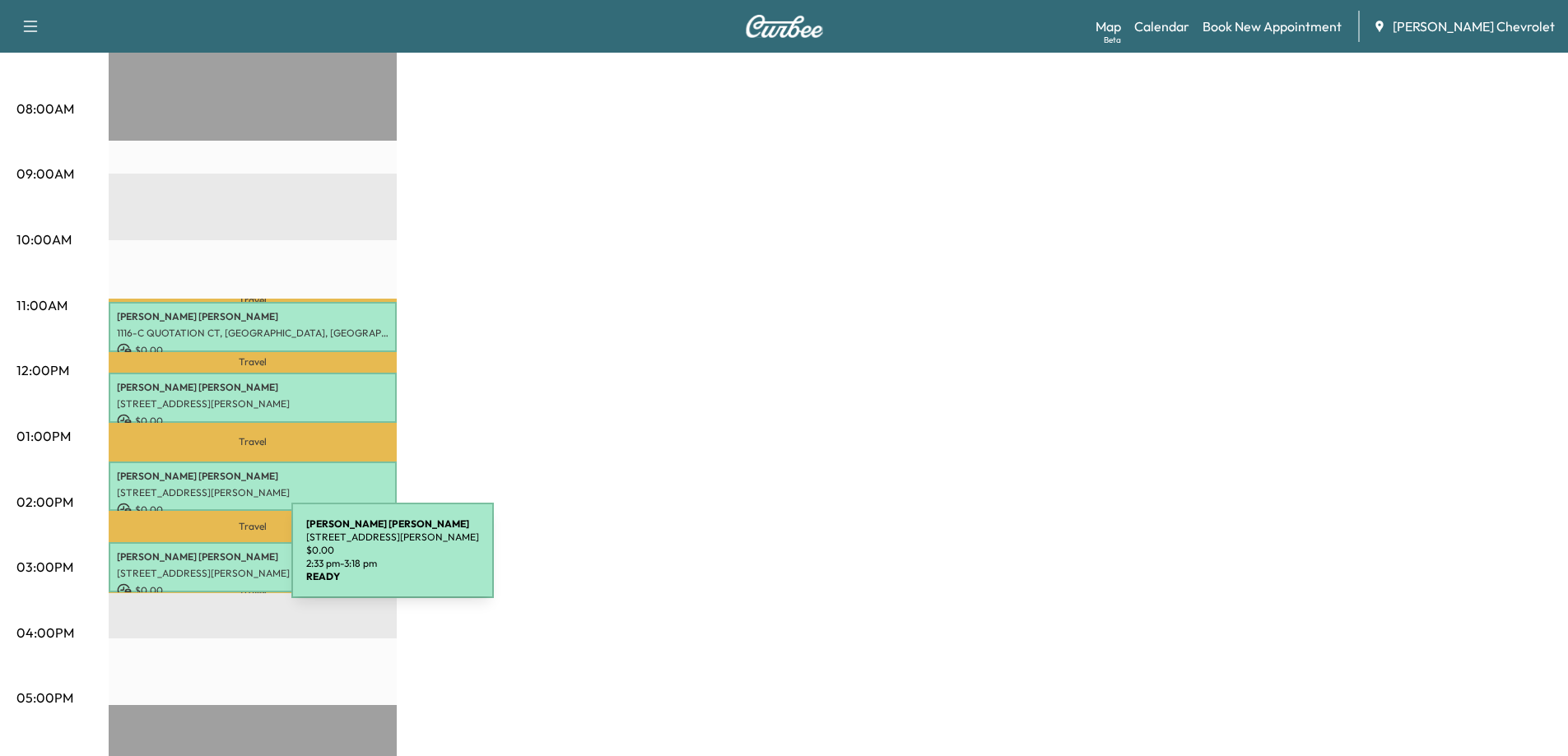
click at [168, 567] on p "[STREET_ADDRESS][PERSON_NAME]" at bounding box center [253, 573] width 272 height 13
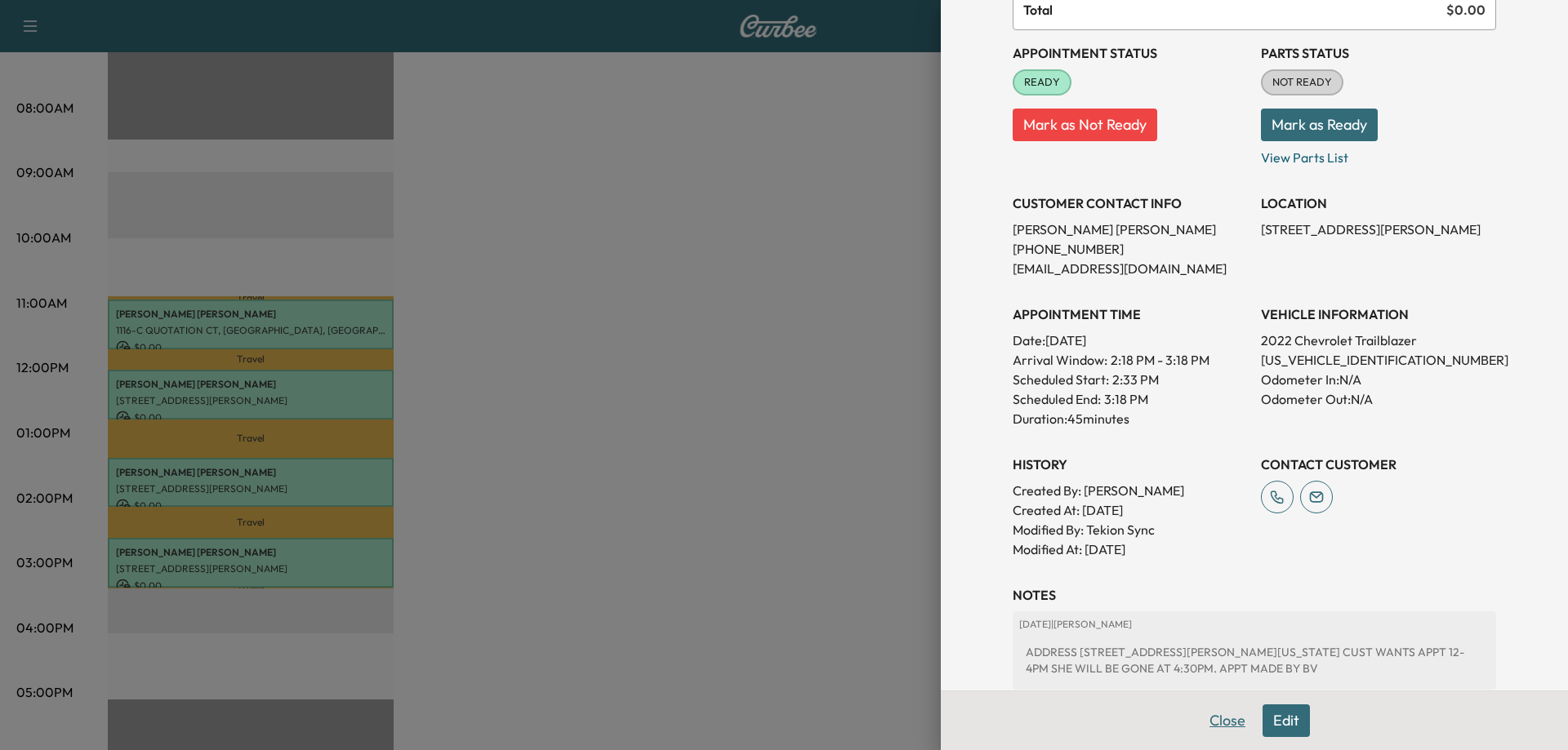
scroll to position [164, 0]
click at [1262, 725] on button "Edit" at bounding box center [1286, 721] width 48 height 33
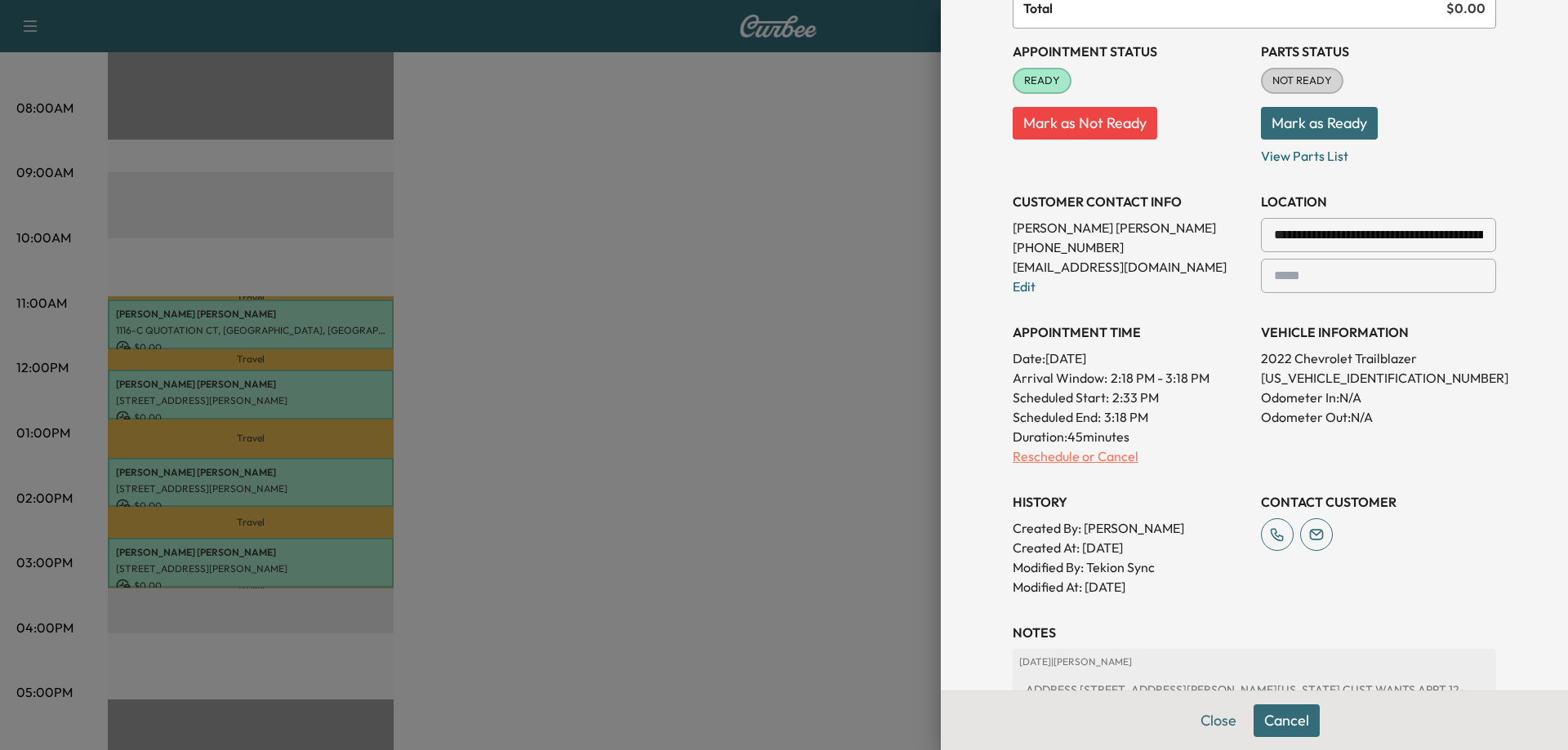
click at [1022, 458] on p "Reschedule or Cancel" at bounding box center [1130, 455] width 235 height 19
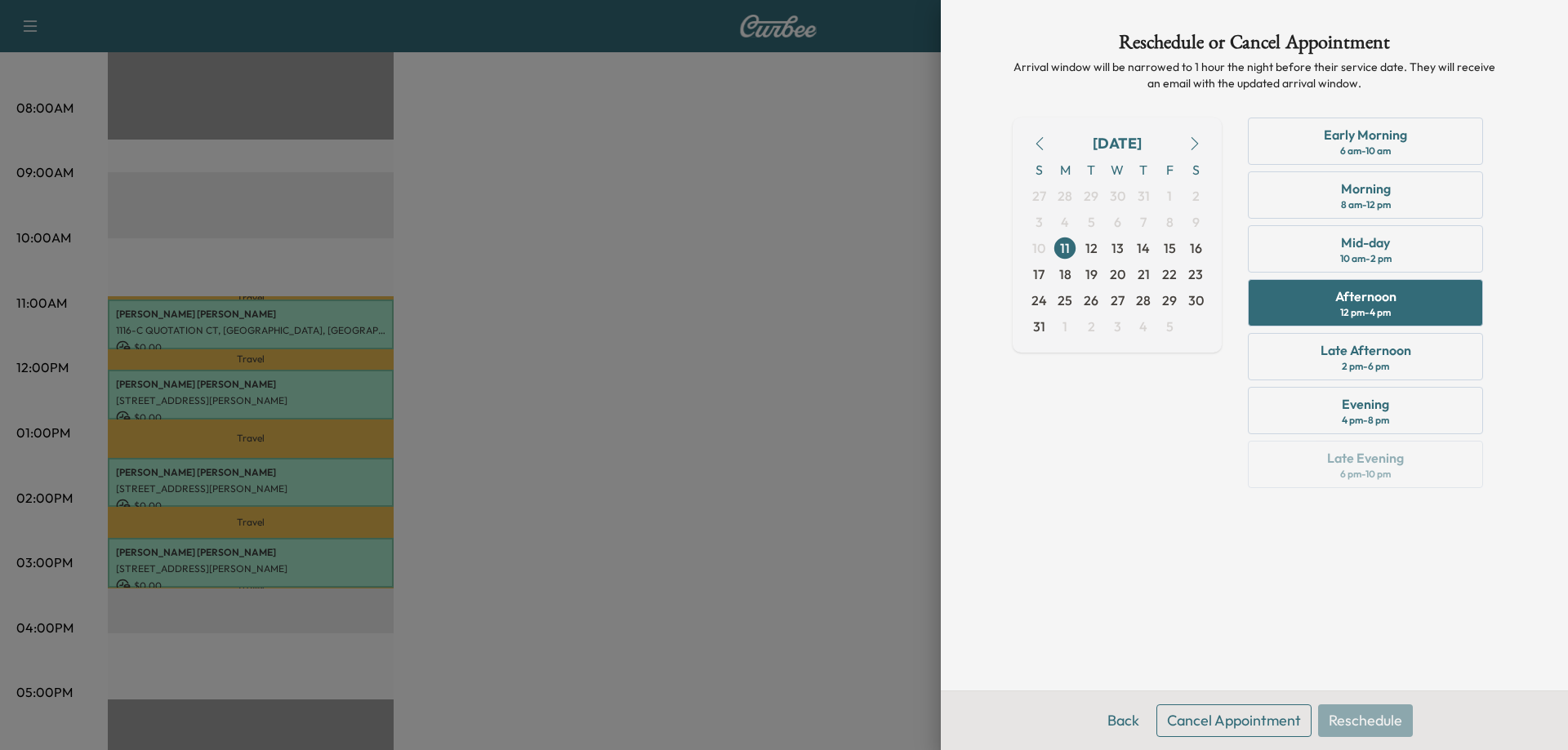
scroll to position [0, 0]
click at [1062, 252] on span "11" at bounding box center [1065, 248] width 10 height 19
click at [1359, 728] on div "Back Cancel Appointment Reschedule" at bounding box center [1254, 720] width 628 height 59
click at [1351, 354] on div "Late Afternoon" at bounding box center [1365, 349] width 91 height 19
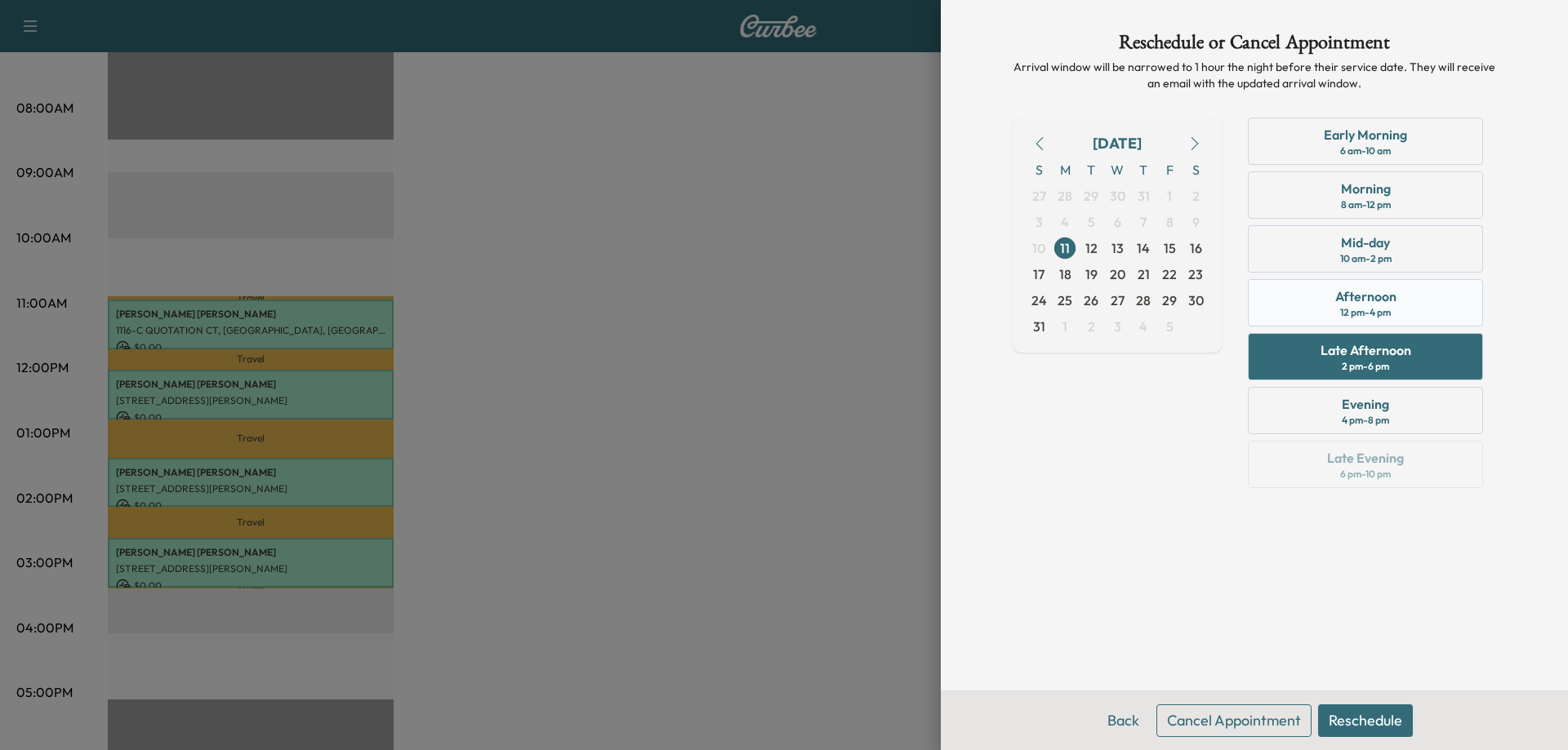
click at [1352, 318] on div "12 pm - 4 pm" at bounding box center [1365, 313] width 50 height 13
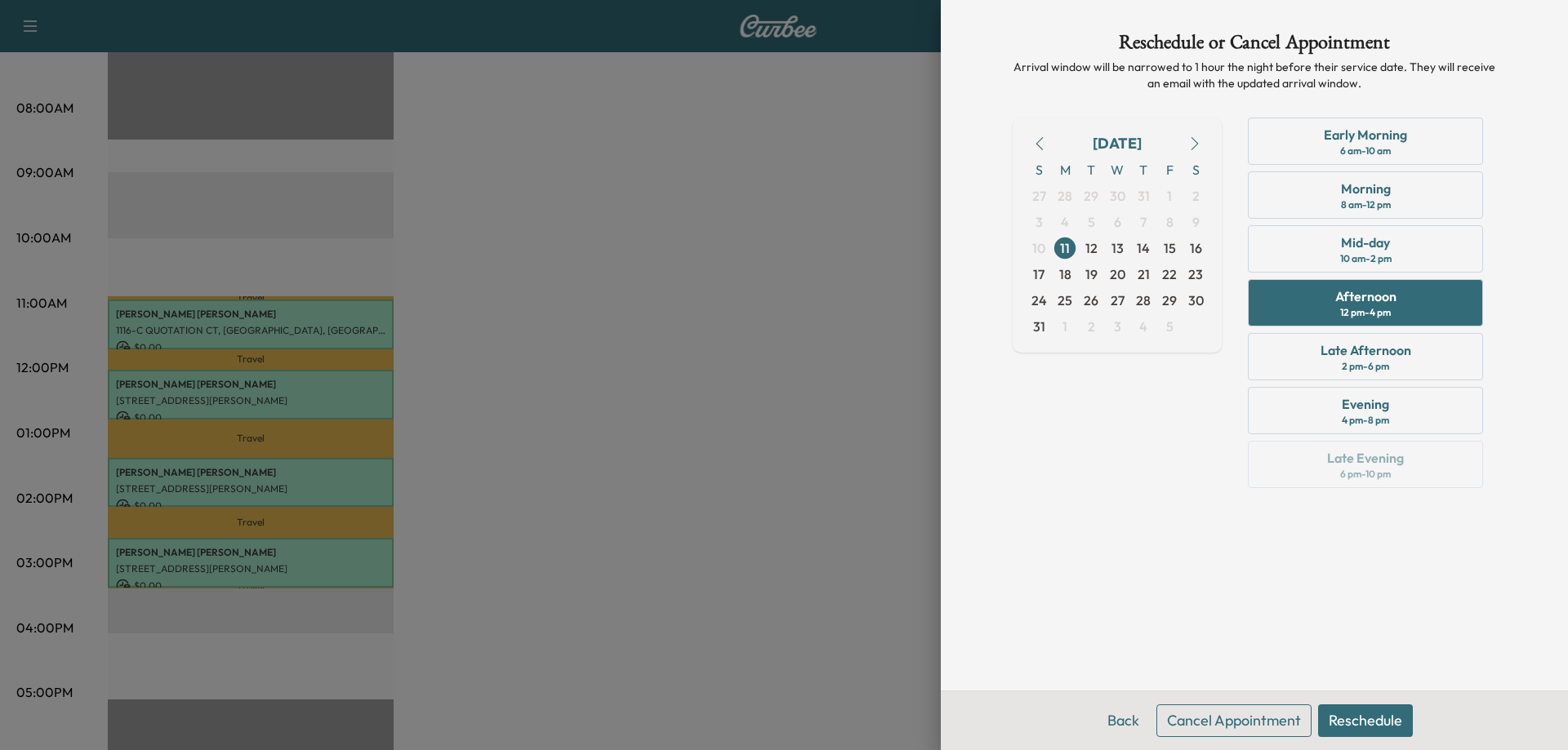
click at [1359, 726] on button "Reschedule" at bounding box center [1366, 721] width 95 height 33
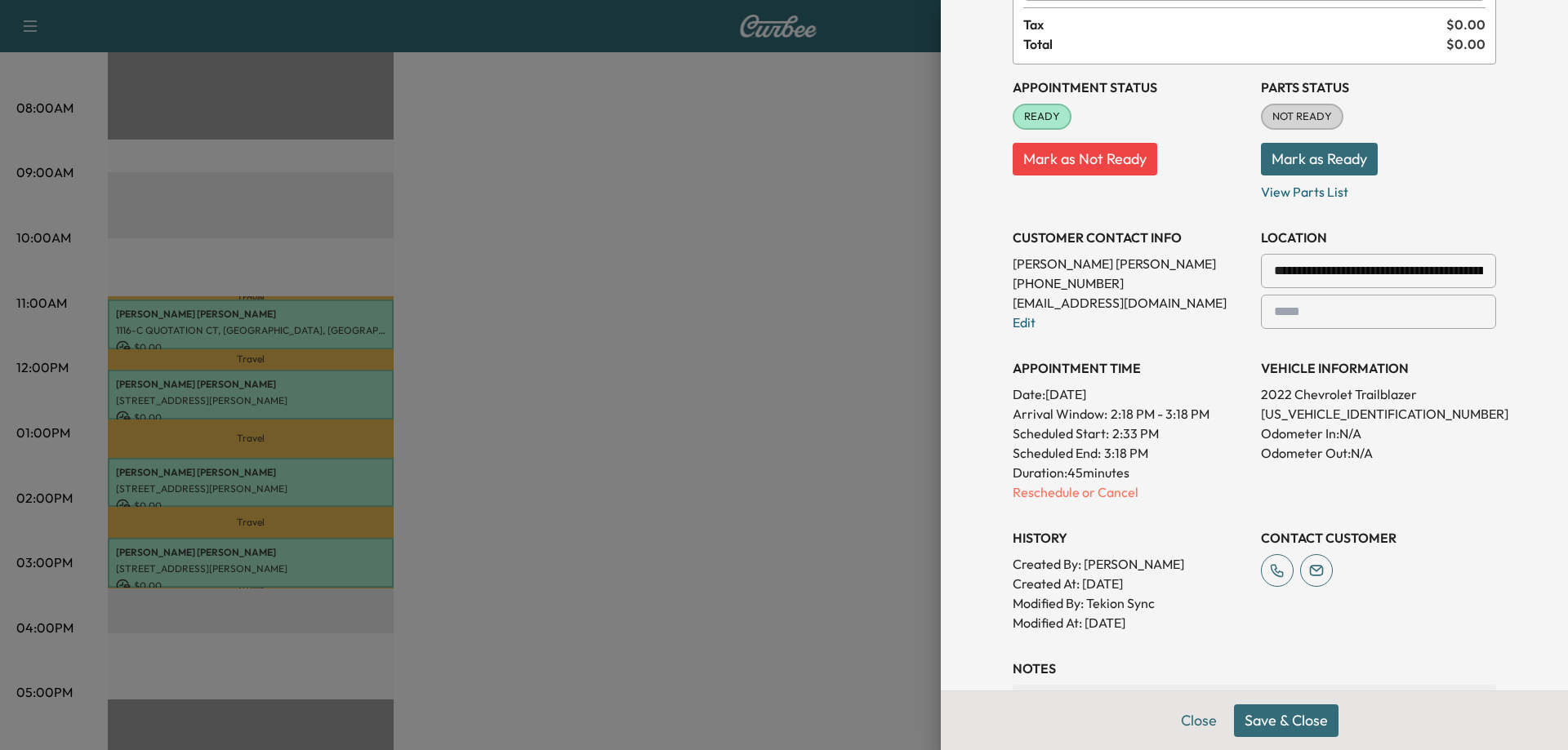
scroll to position [164, 0]
click at [1261, 733] on button "Save & Close" at bounding box center [1286, 721] width 104 height 33
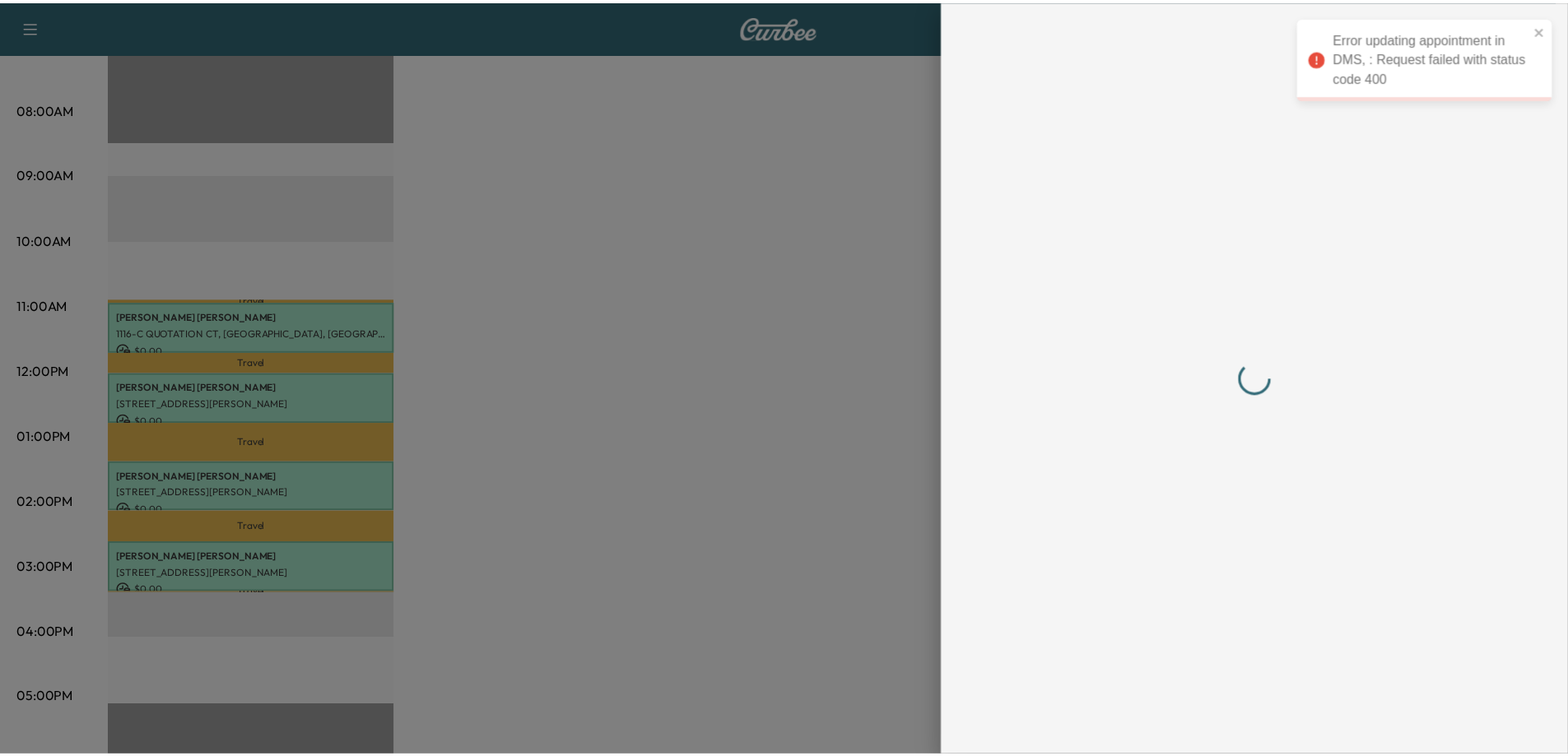
scroll to position [0, 0]
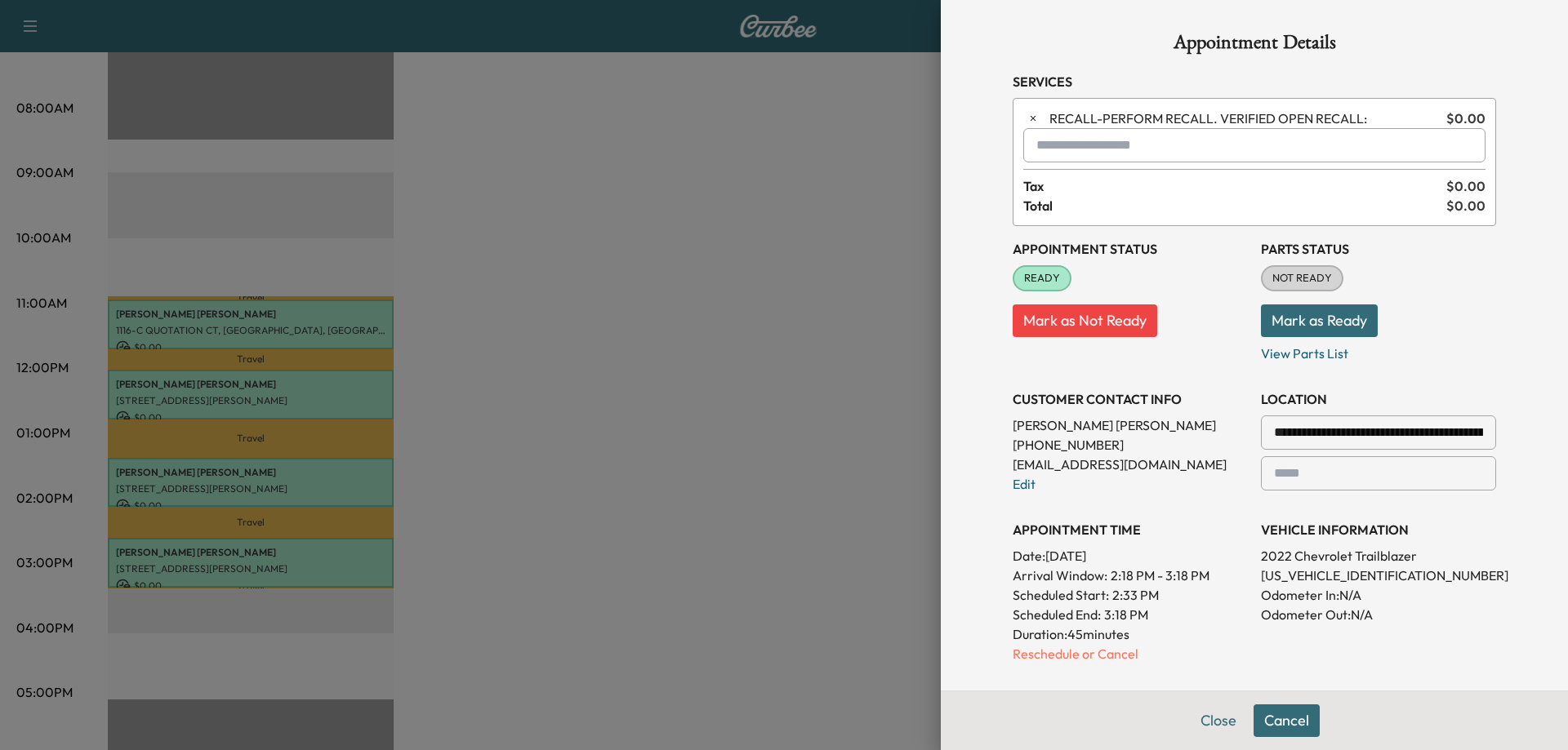
click at [1321, 316] on button "Mark as Ready" at bounding box center [1319, 321] width 117 height 33
click at [1200, 721] on button "Close" at bounding box center [1219, 721] width 57 height 33
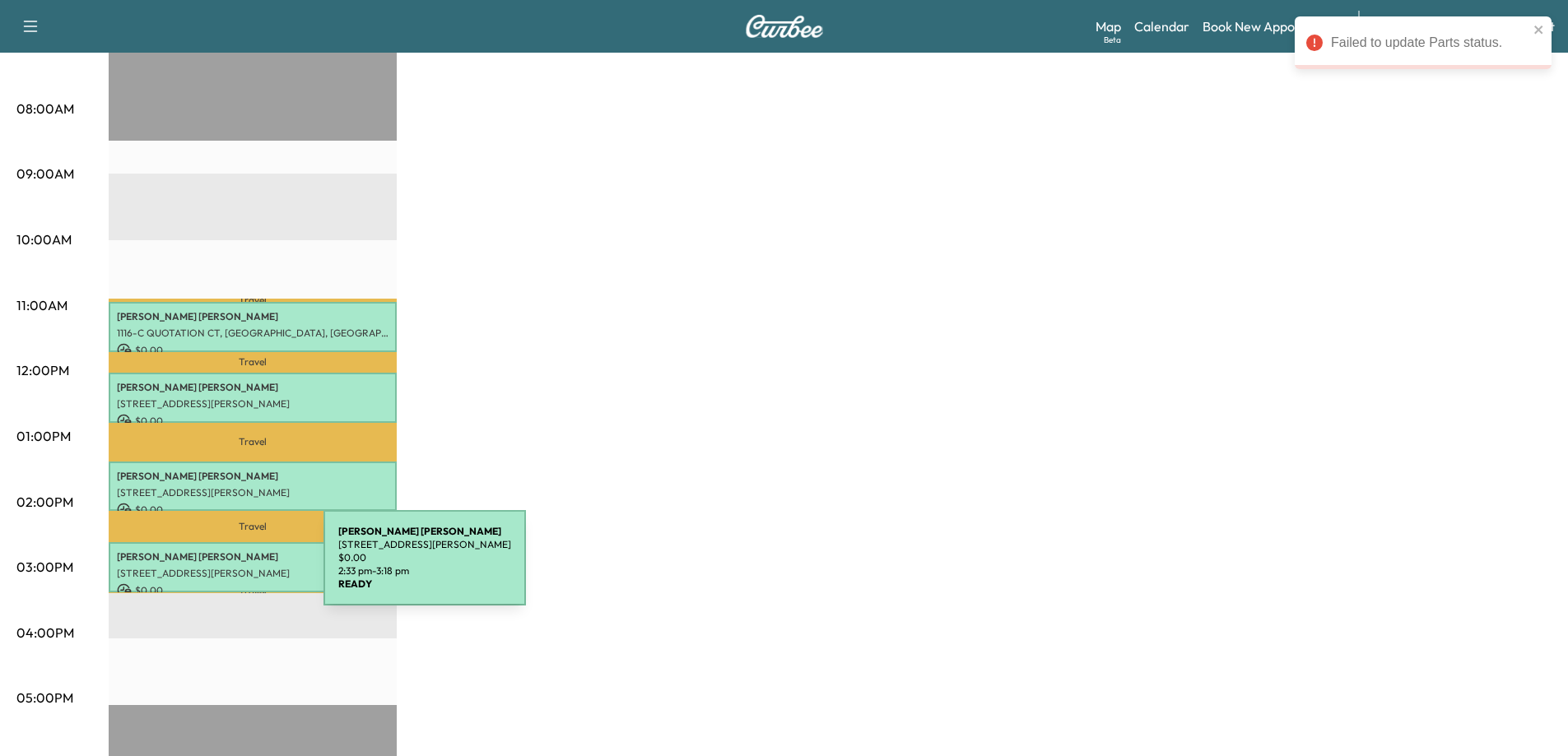
click at [200, 568] on p "[STREET_ADDRESS][PERSON_NAME]" at bounding box center [253, 573] width 272 height 13
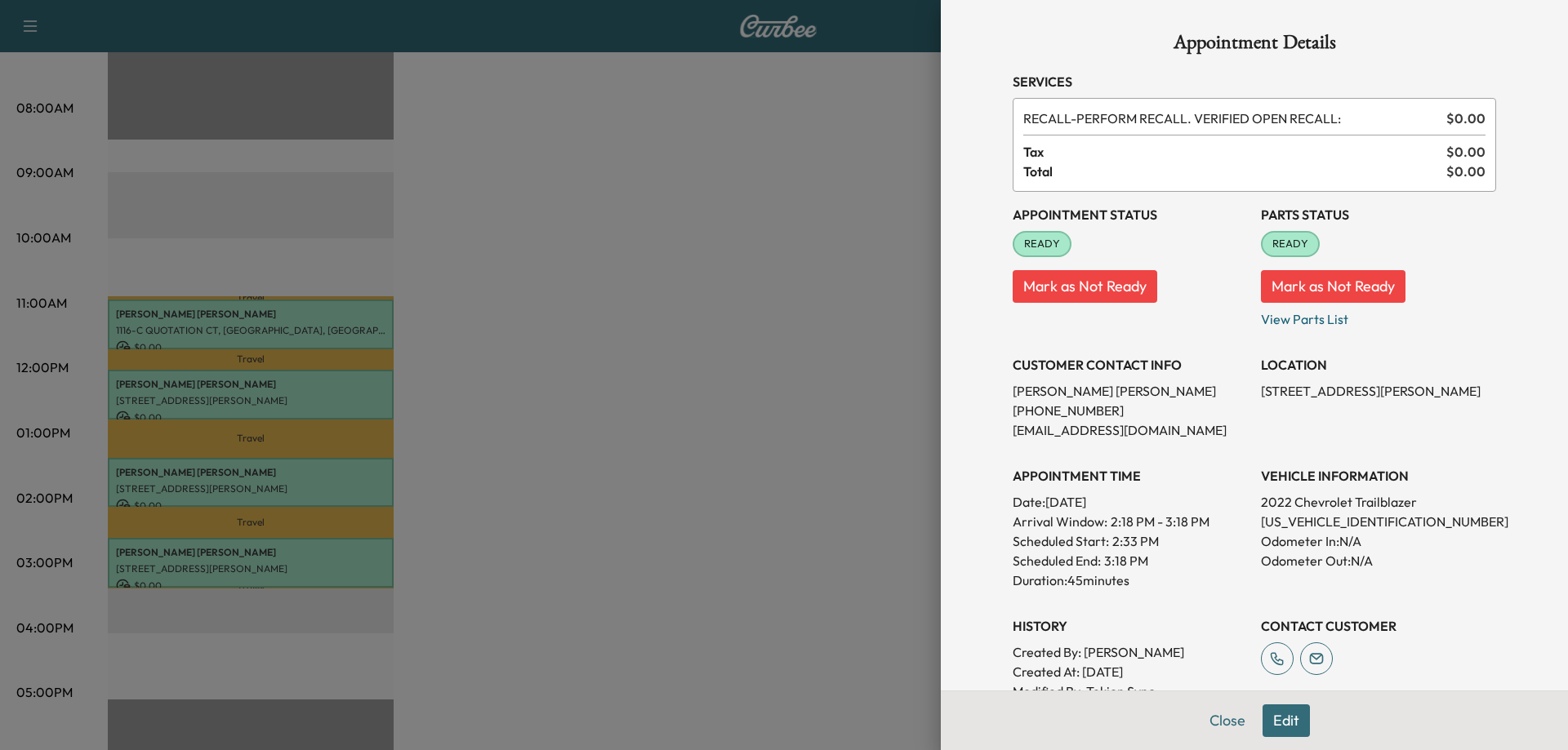
click at [1276, 721] on button "Edit" at bounding box center [1286, 721] width 48 height 33
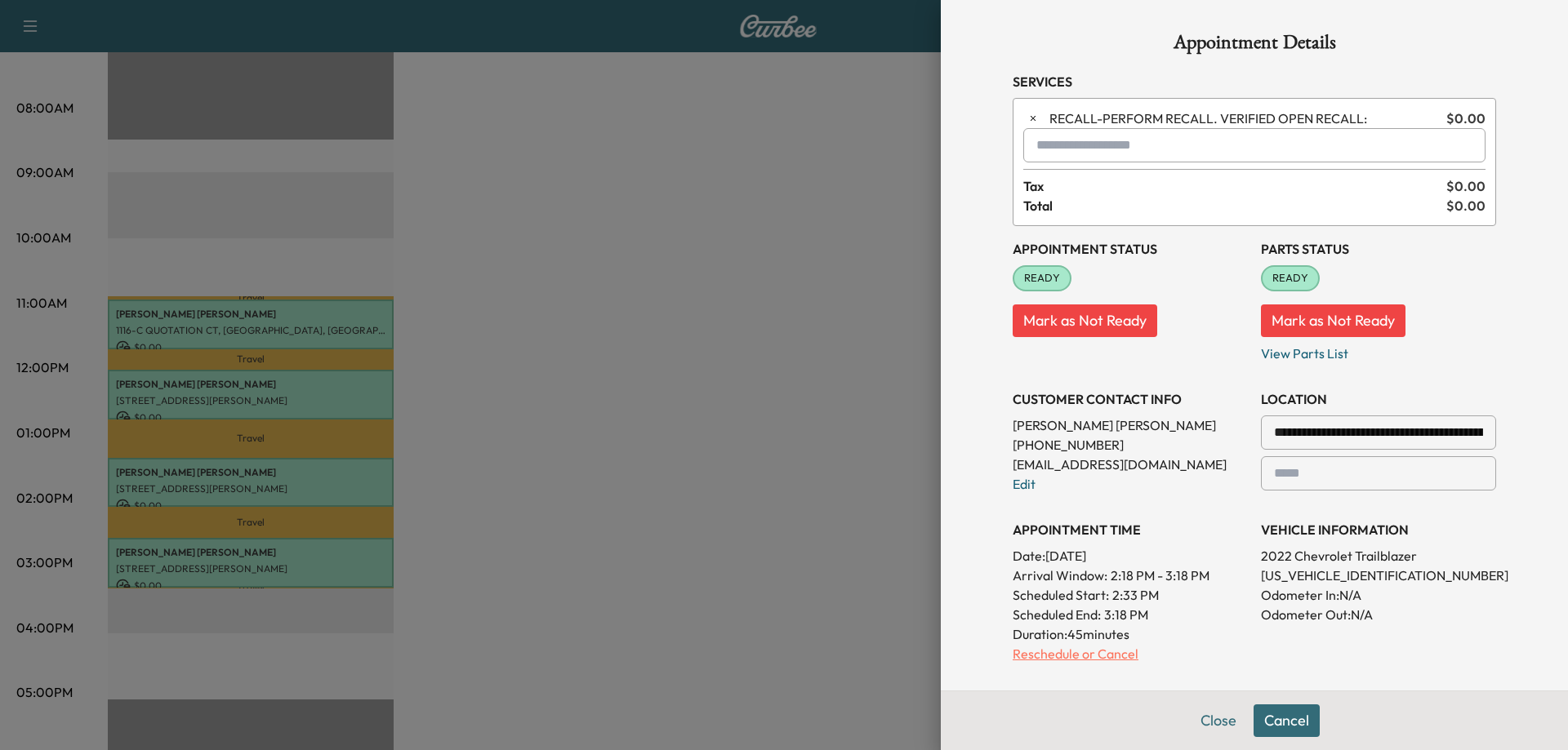
click at [1037, 662] on p "Reschedule or Cancel" at bounding box center [1130, 653] width 235 height 19
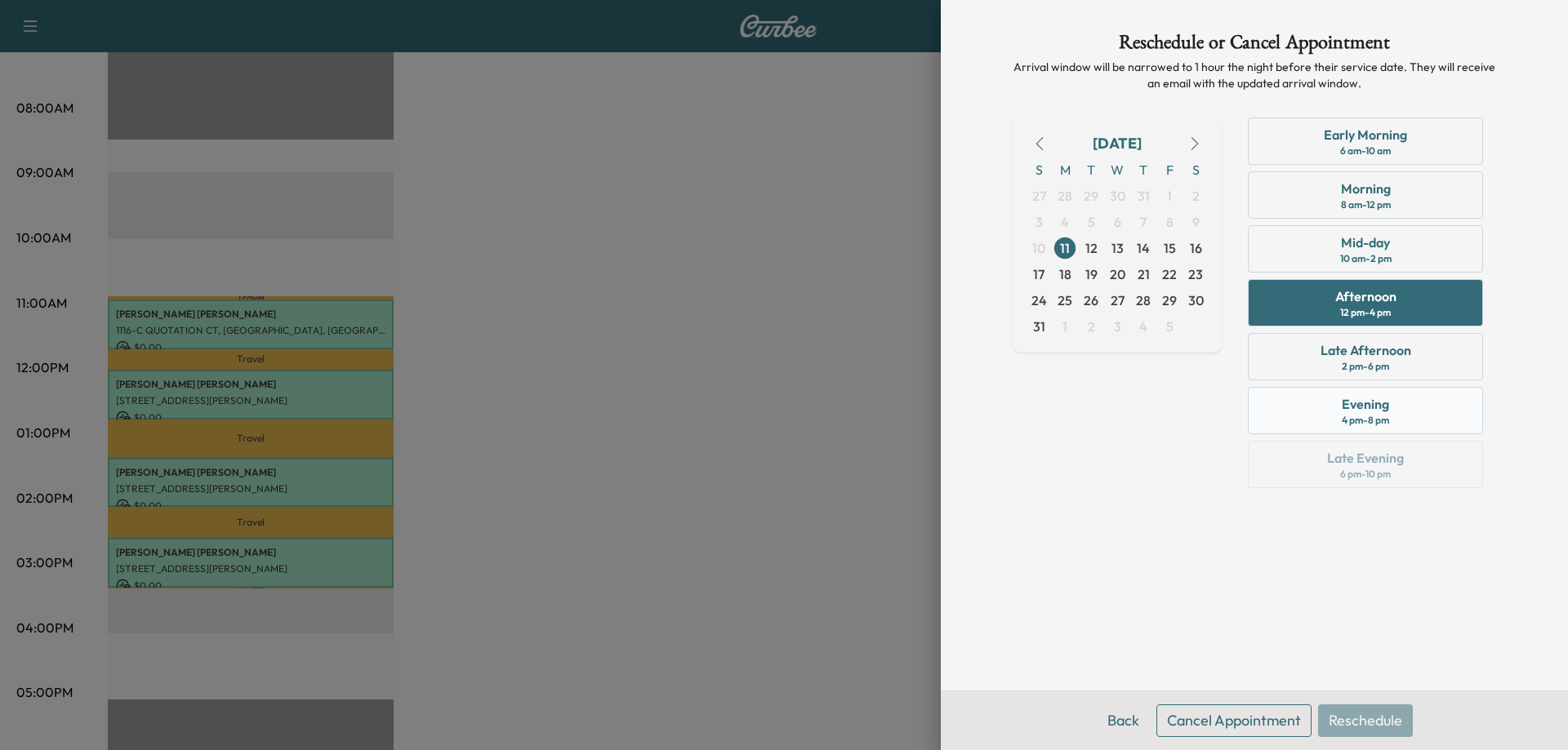
click at [1348, 397] on div "Evening" at bounding box center [1366, 403] width 48 height 19
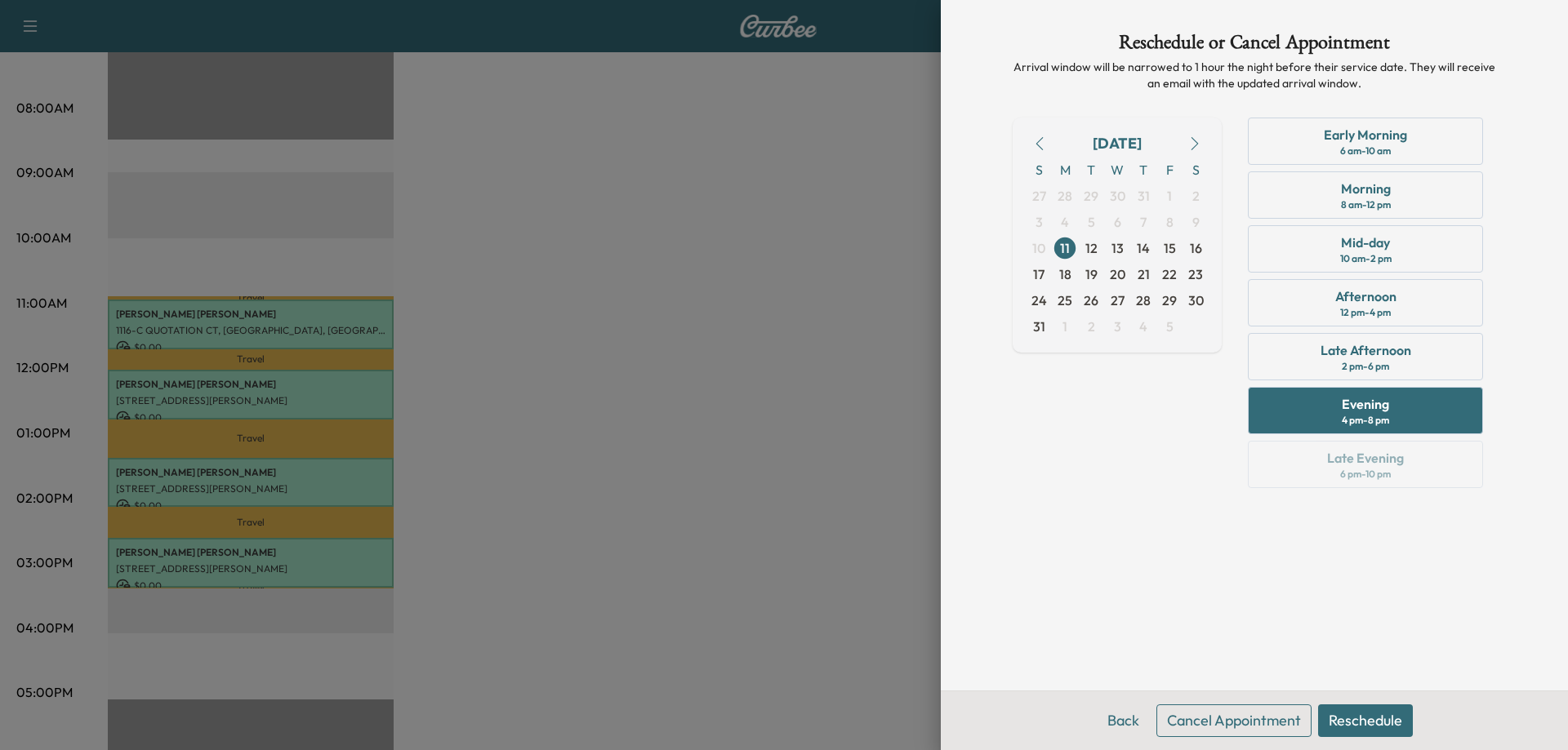
click at [1348, 724] on button "Reschedule" at bounding box center [1366, 721] width 95 height 33
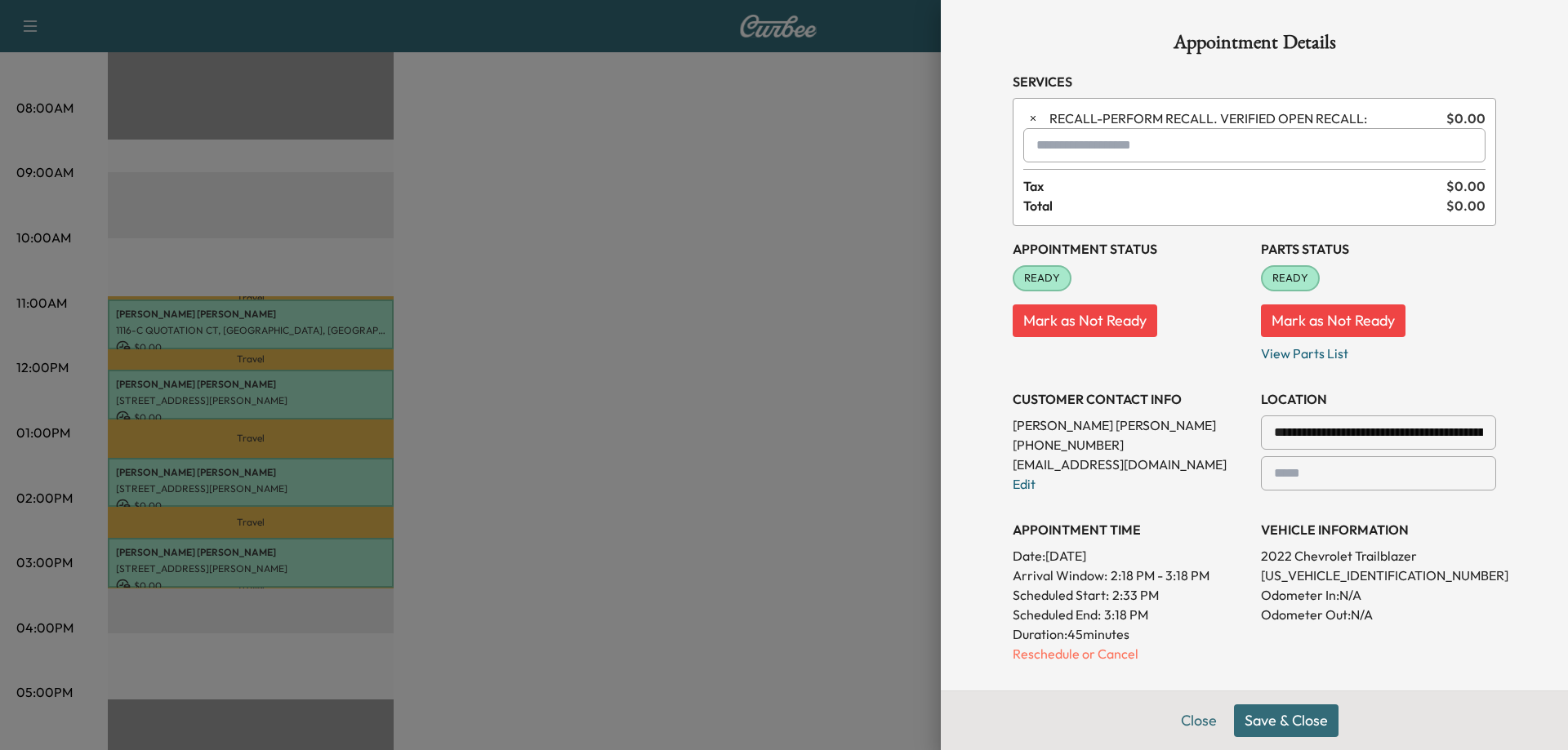
click at [1251, 730] on button "Save & Close" at bounding box center [1286, 721] width 104 height 33
click at [1206, 726] on button "Close" at bounding box center [1219, 721] width 57 height 33
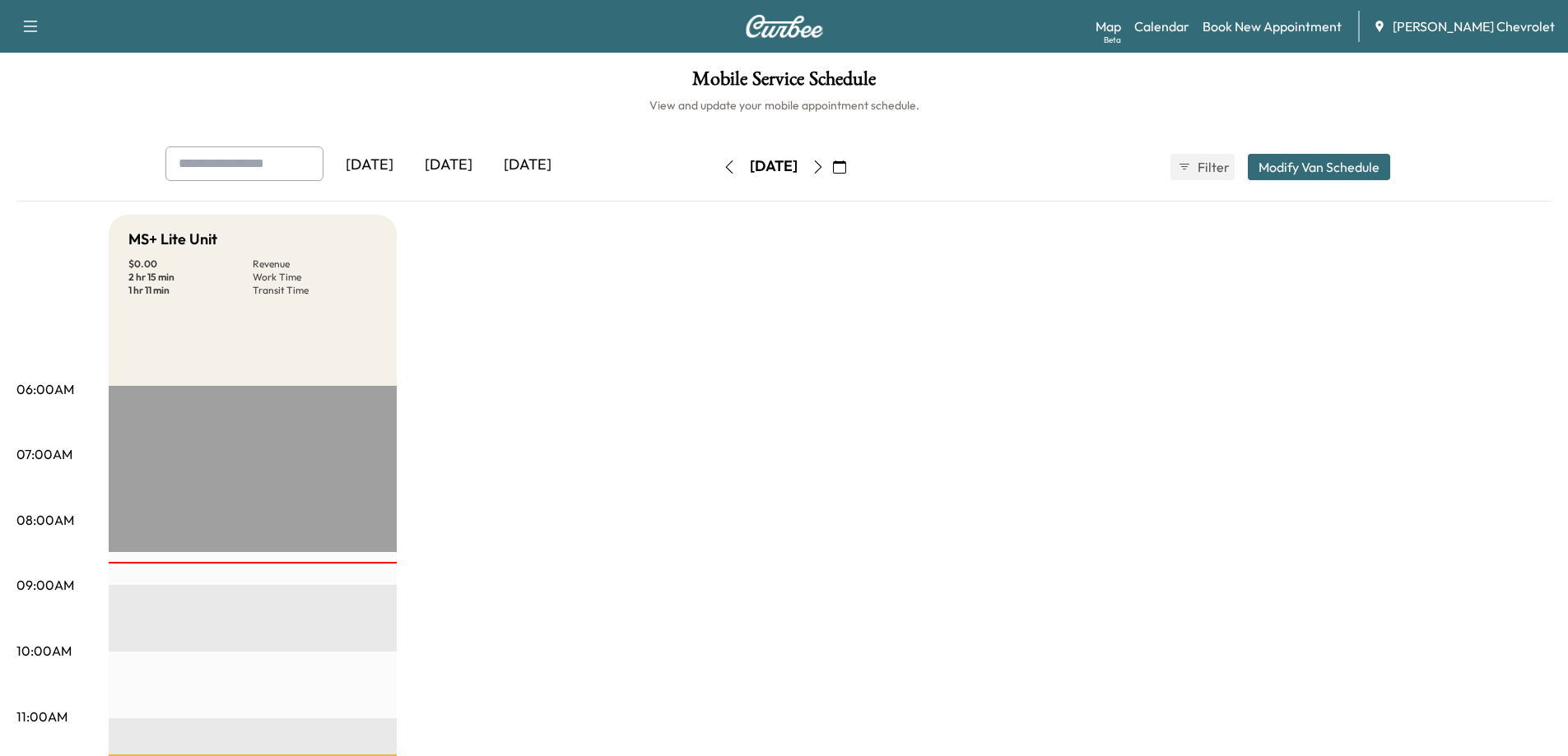
click at [825, 165] on icon "button" at bounding box center [818, 167] width 13 height 13
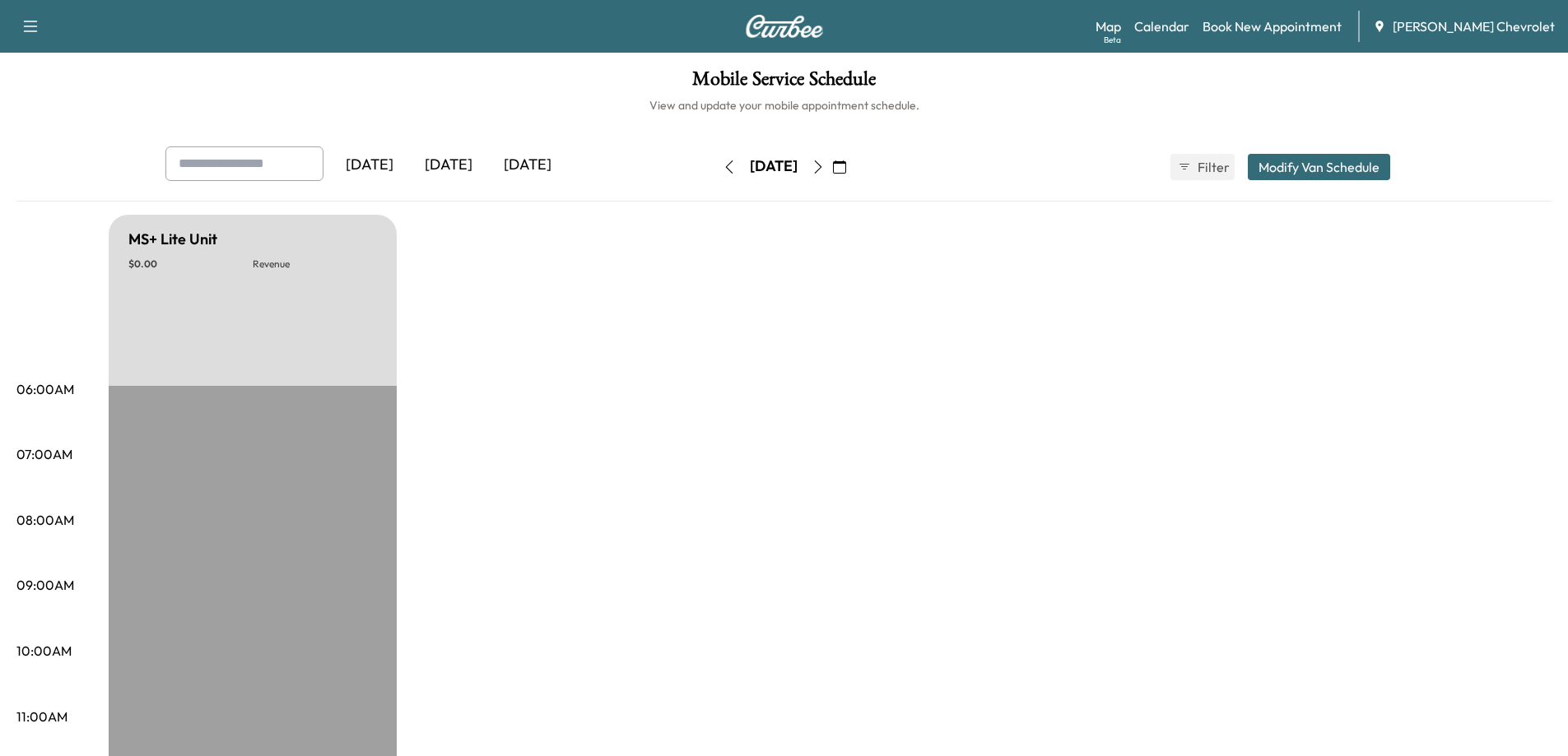
click at [825, 172] on icon "button" at bounding box center [818, 167] width 13 height 13
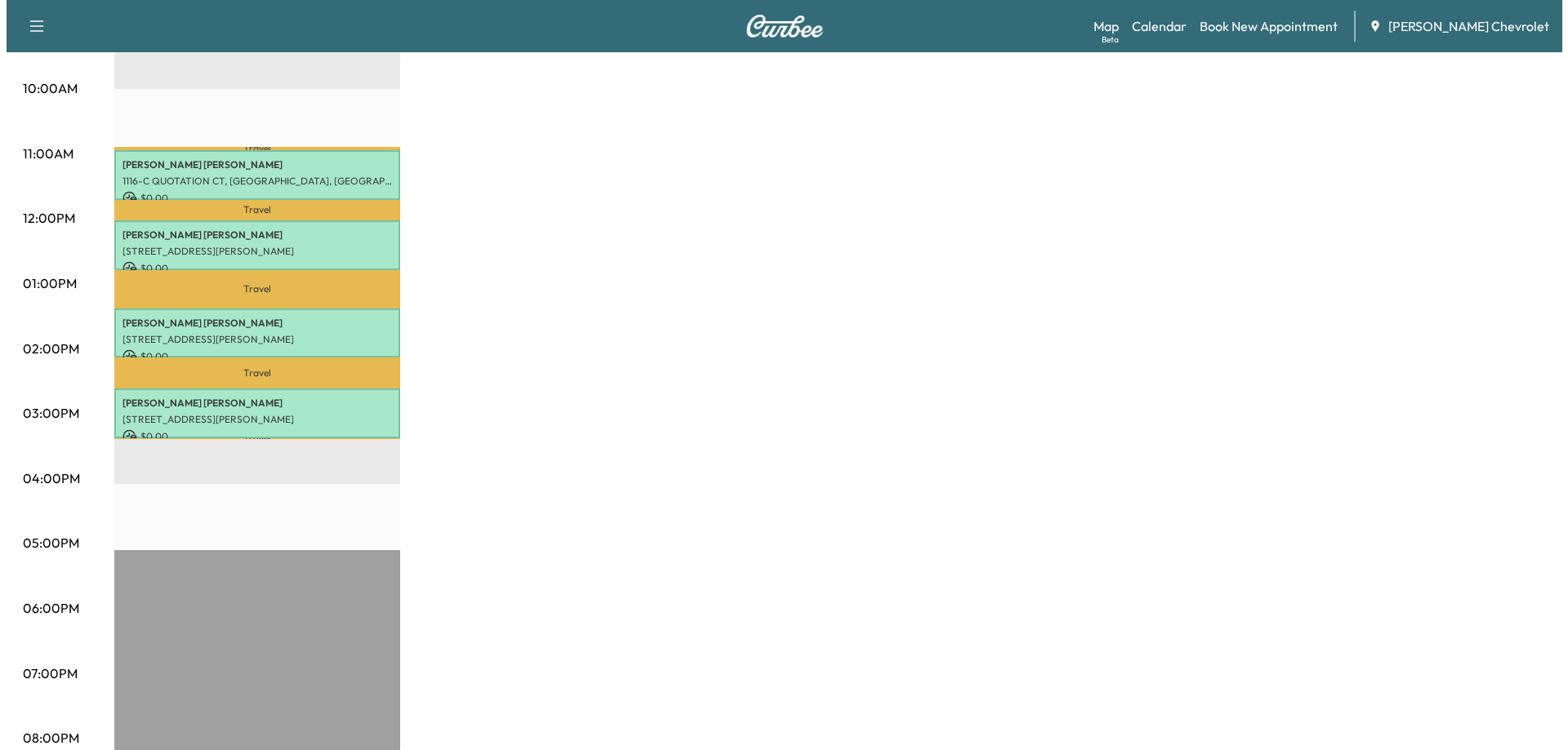
scroll to position [572, 0]
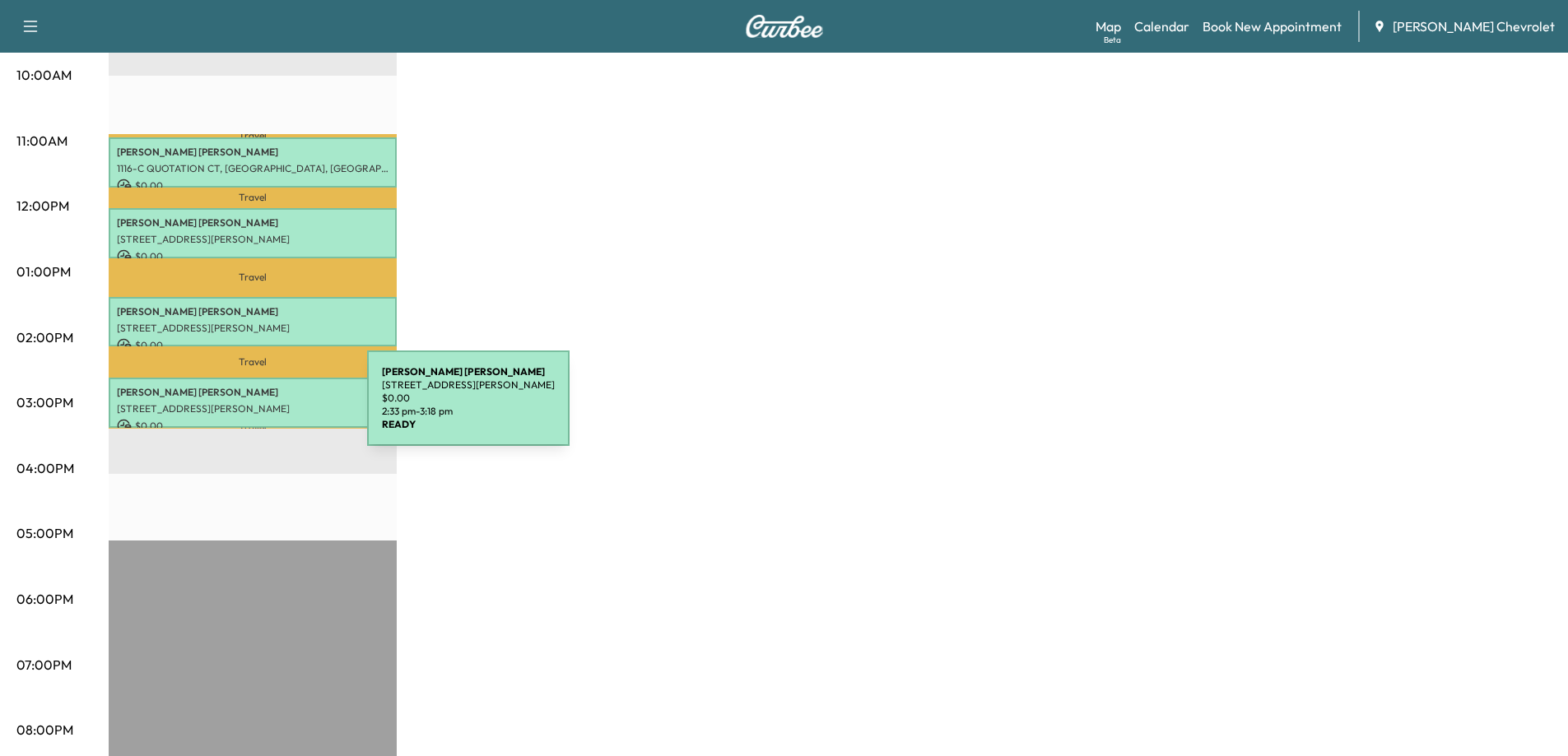
click at [244, 408] on p "[STREET_ADDRESS][PERSON_NAME]" at bounding box center [253, 408] width 272 height 13
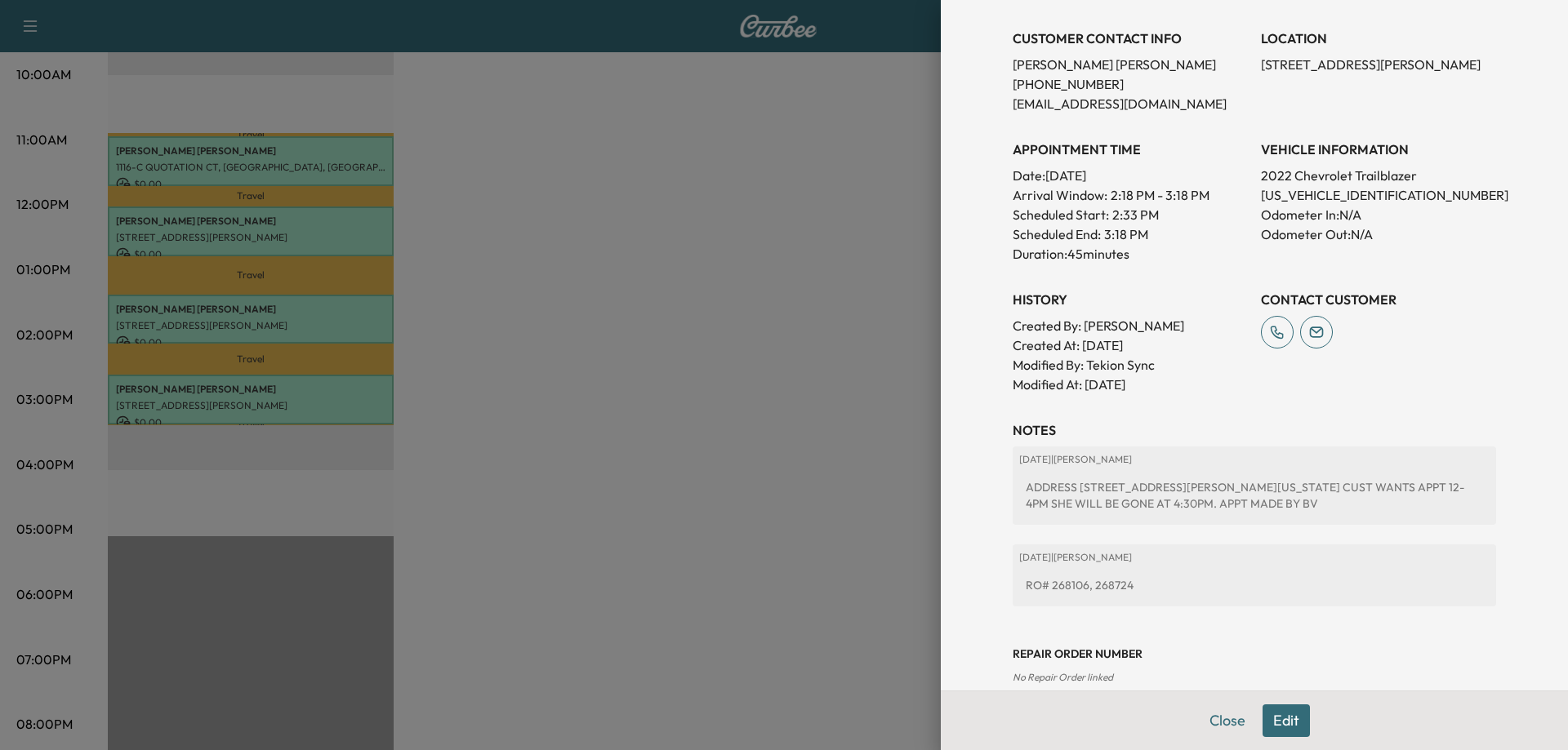
click at [1273, 730] on button "Edit" at bounding box center [1286, 721] width 48 height 33
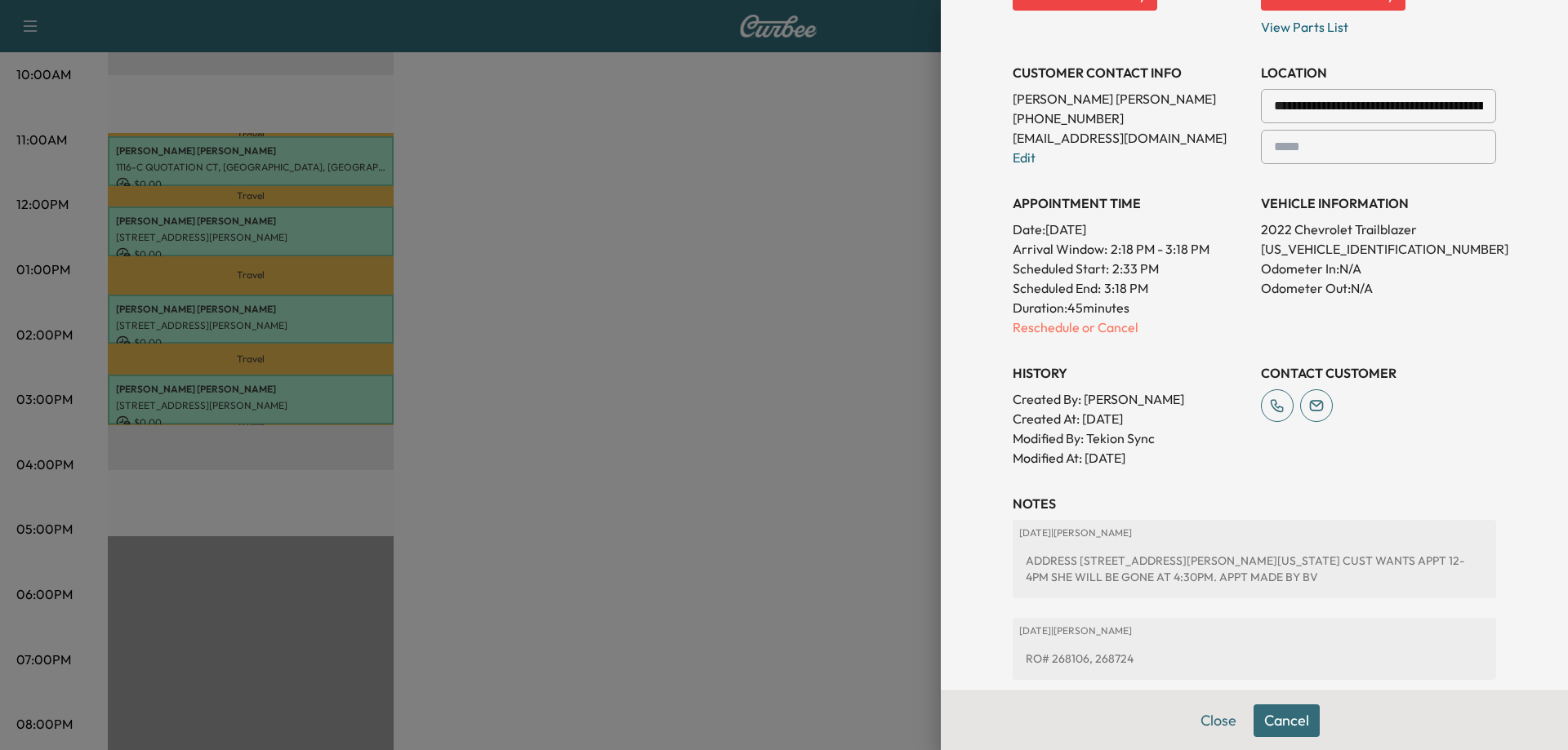
scroll to position [361, 0]
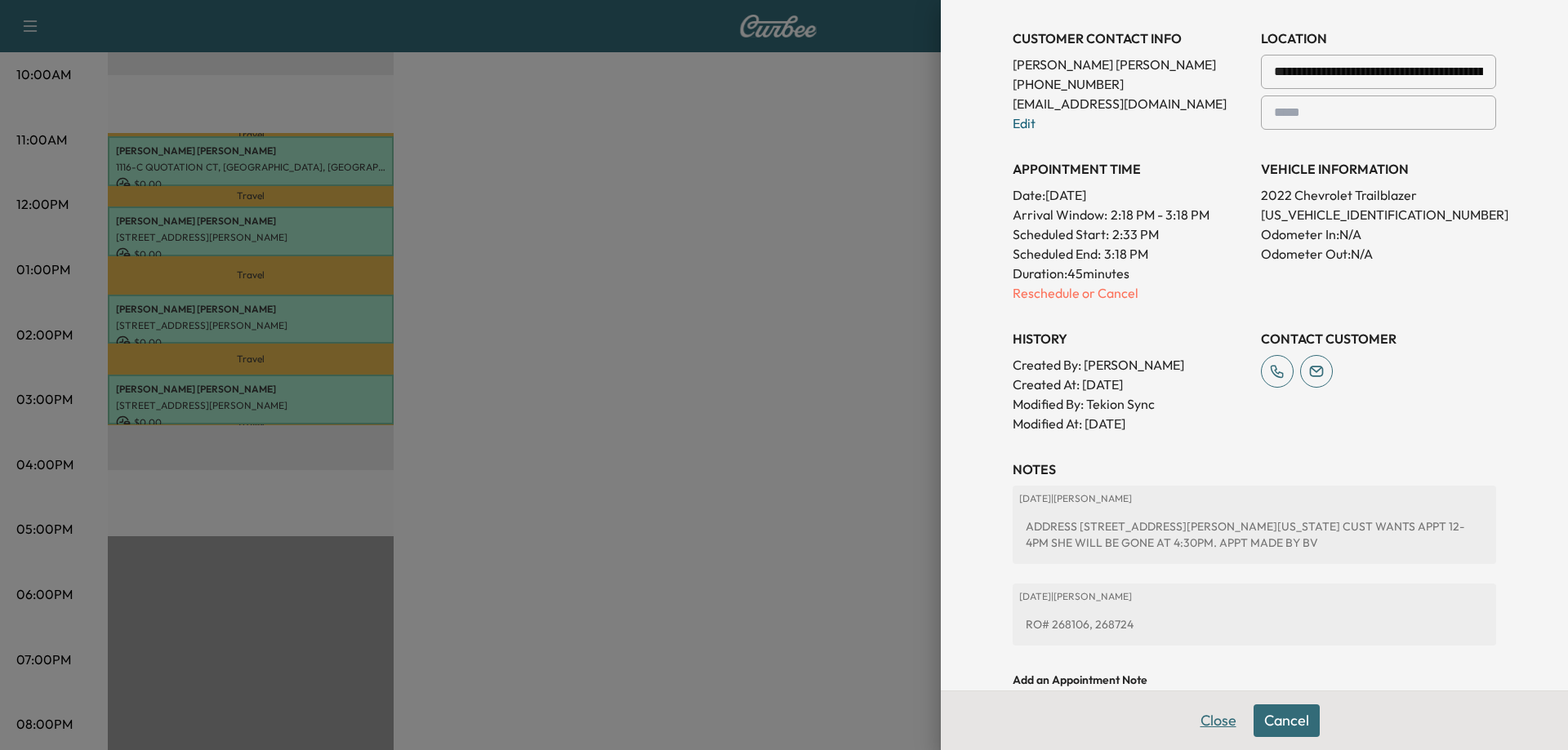
click at [1199, 731] on button "Close" at bounding box center [1219, 721] width 57 height 33
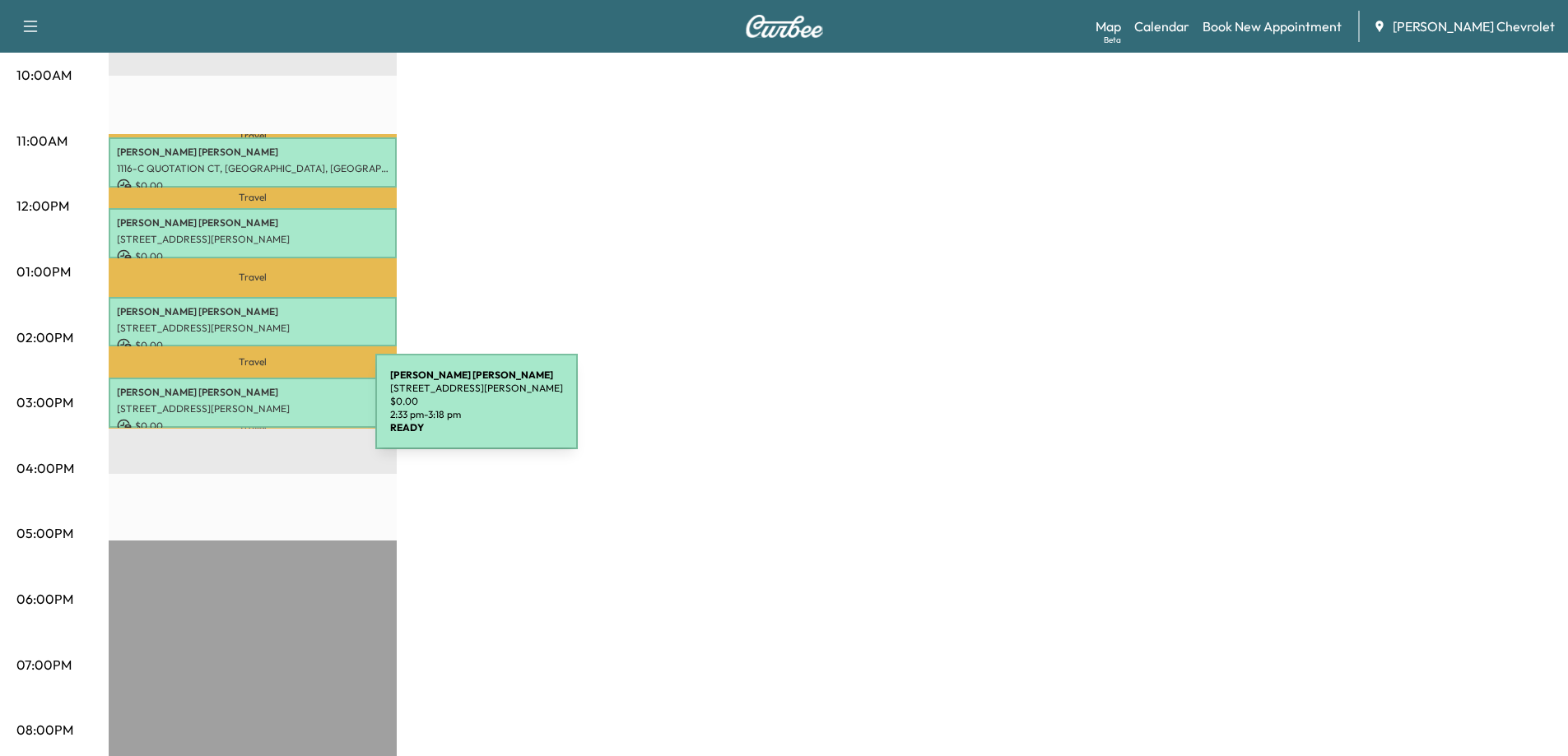
click at [252, 410] on div "Mikayla Miranda 1001 E Irlo Bronson Memorial Hwy, St Cloud, FL 34769, USA $ 0.0…" at bounding box center [253, 403] width 288 height 50
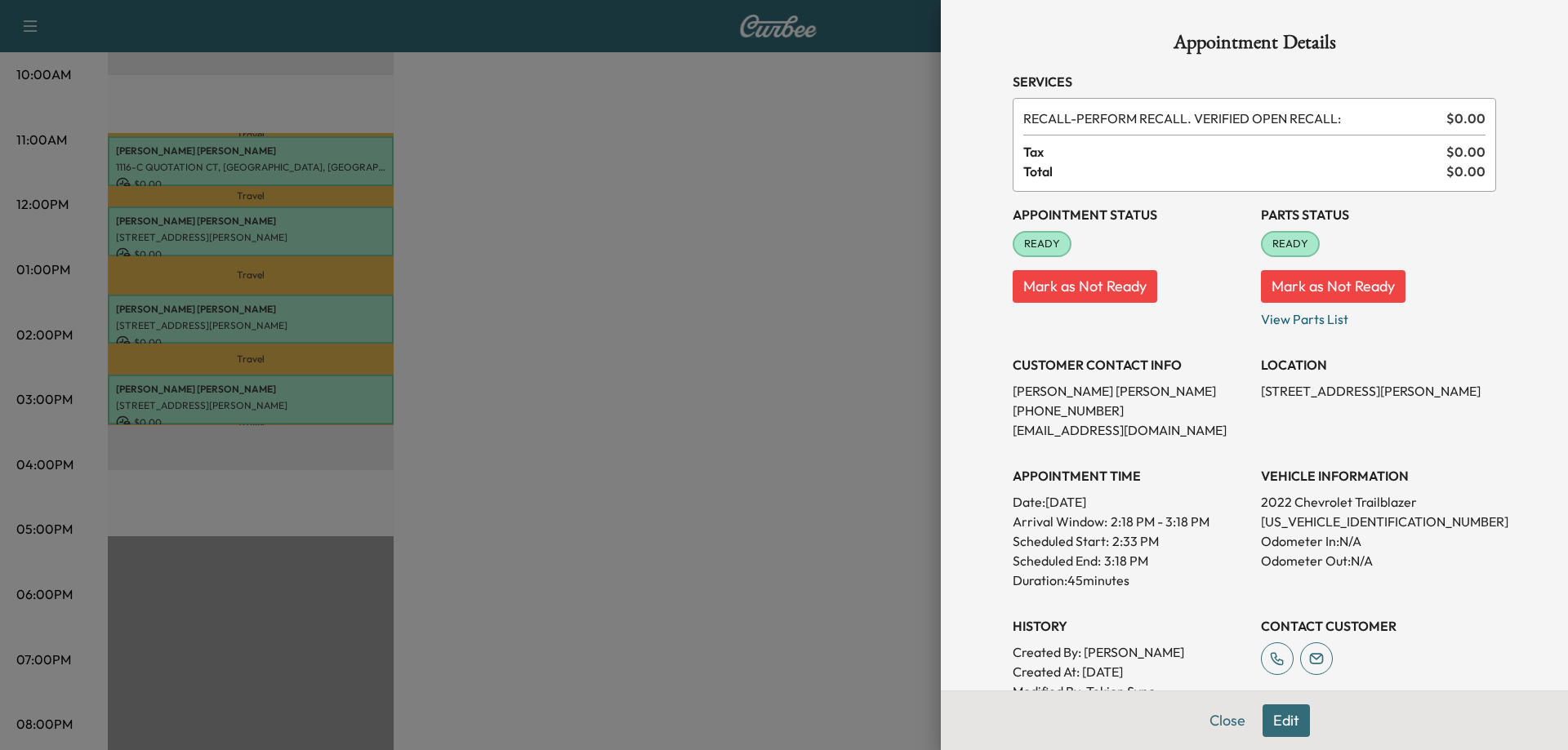
click at [1116, 286] on button "Mark as Not Ready" at bounding box center [1085, 286] width 145 height 33
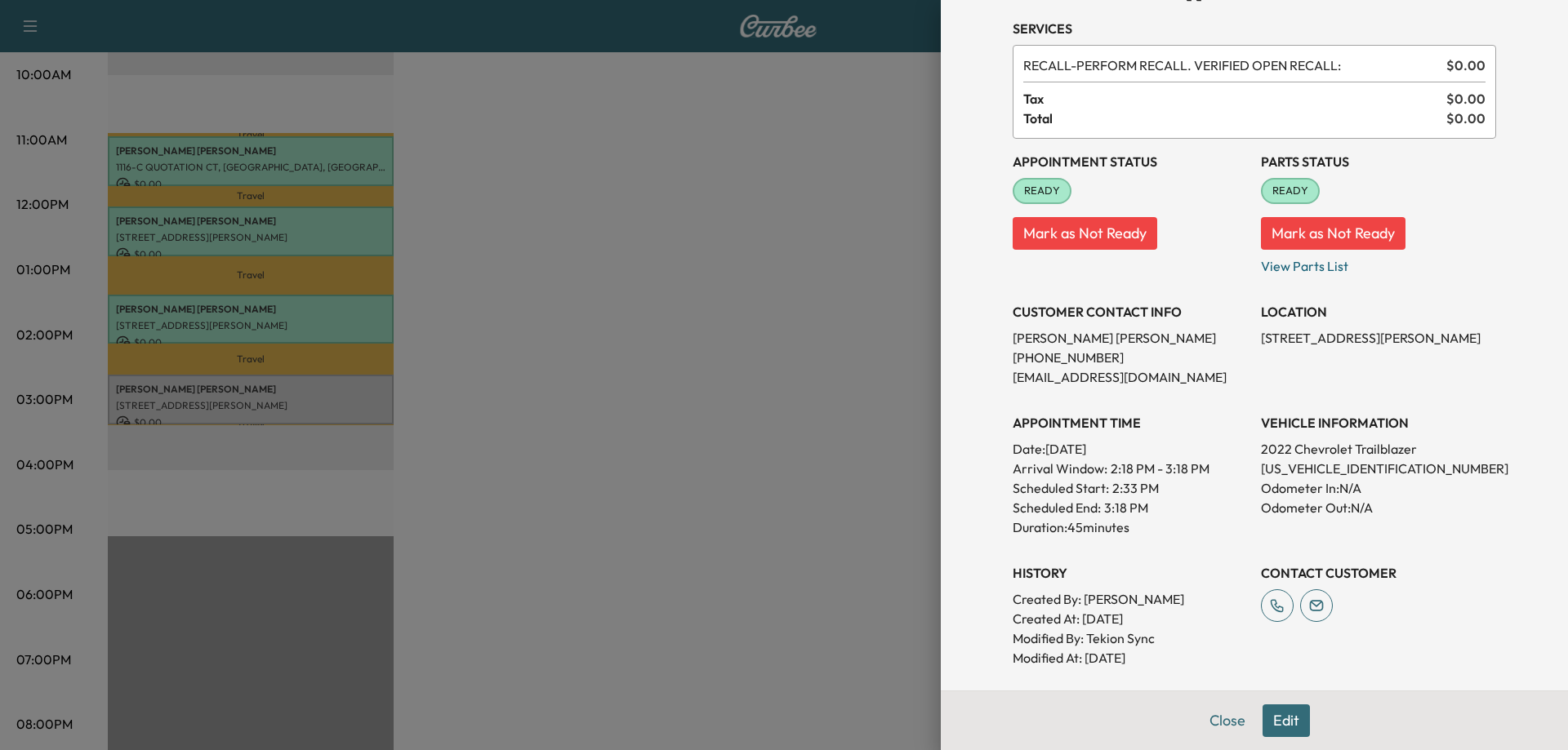
scroll to position [81, 0]
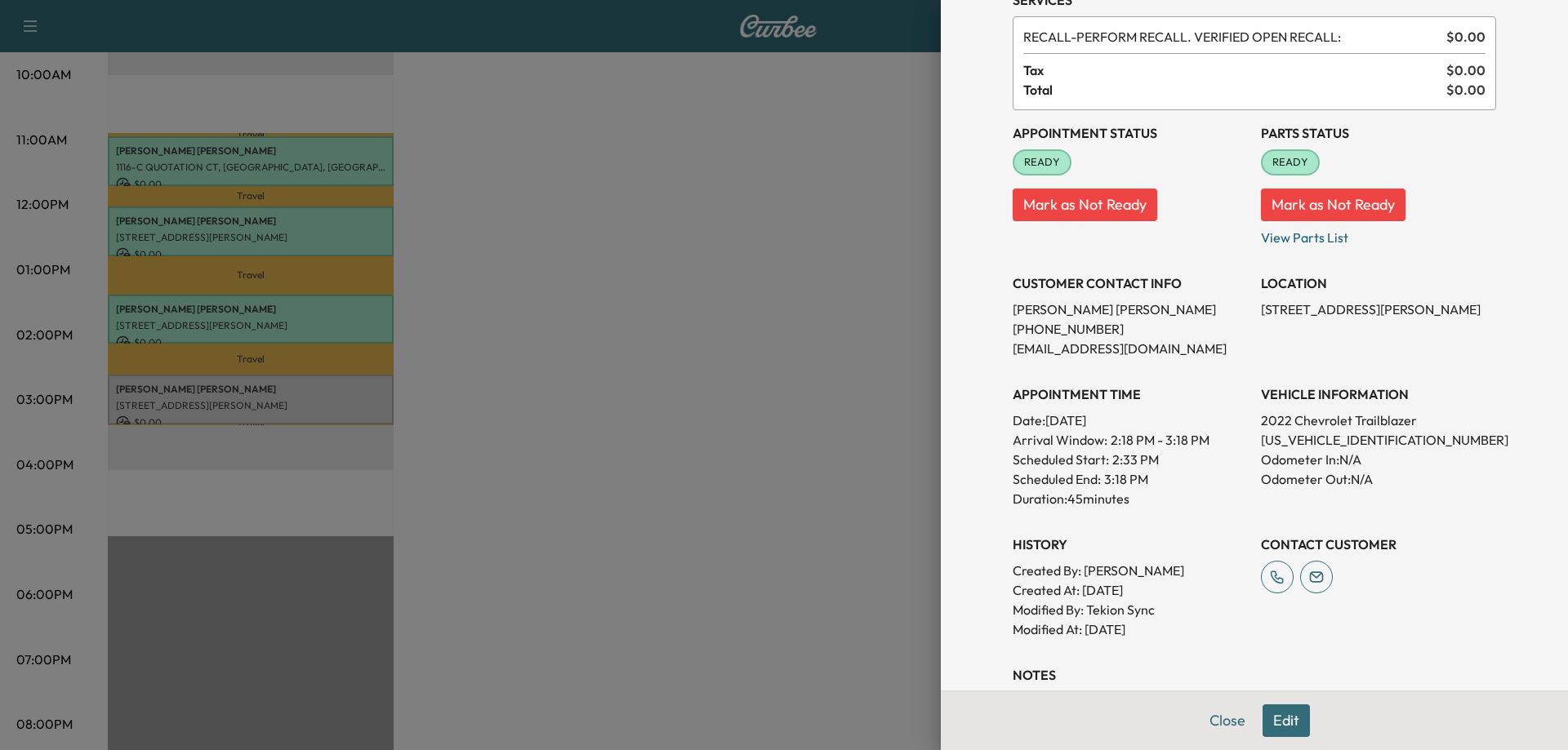
click at [1273, 725] on button "Edit" at bounding box center [1286, 721] width 48 height 33
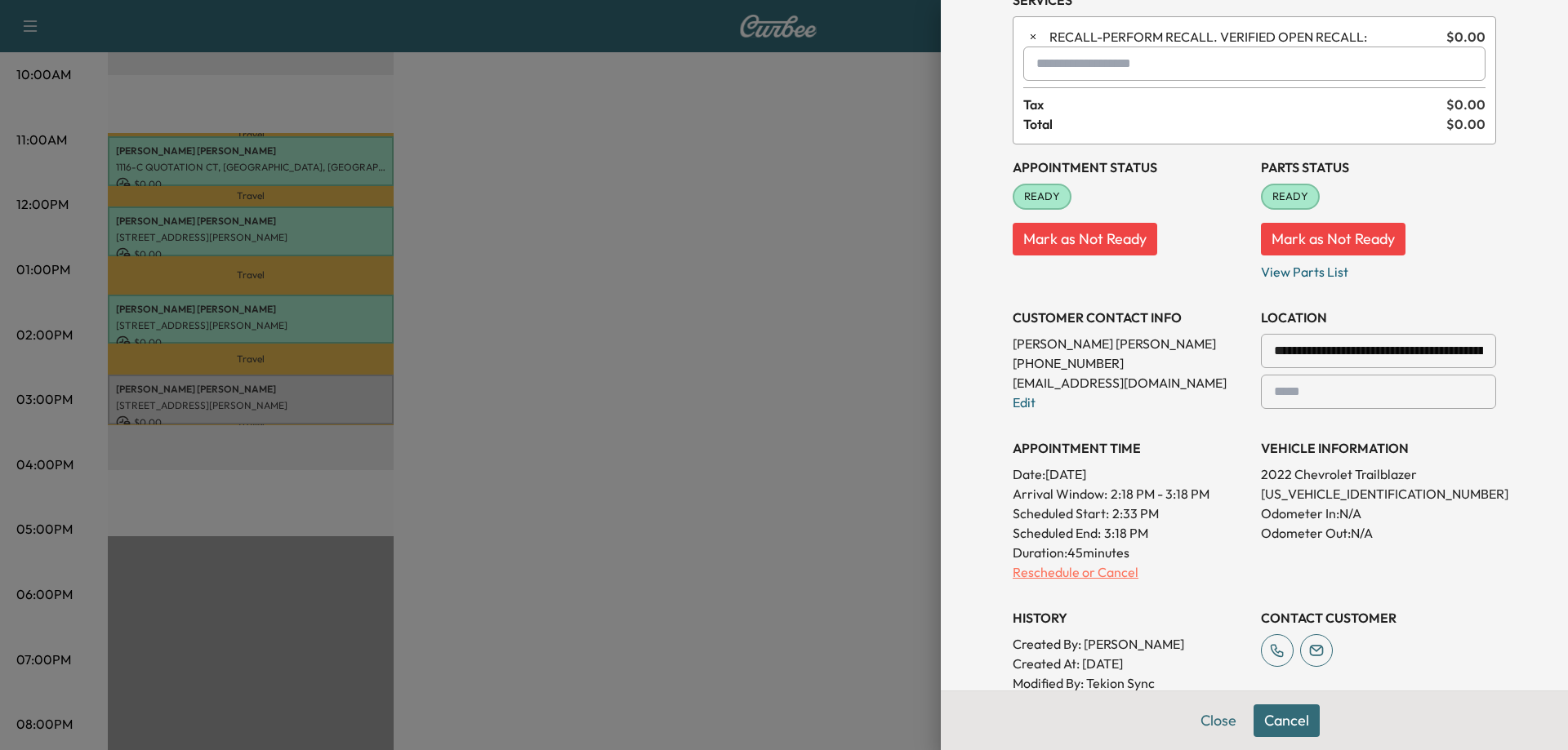
click at [1023, 577] on p "Reschedule or Cancel" at bounding box center [1130, 572] width 235 height 19
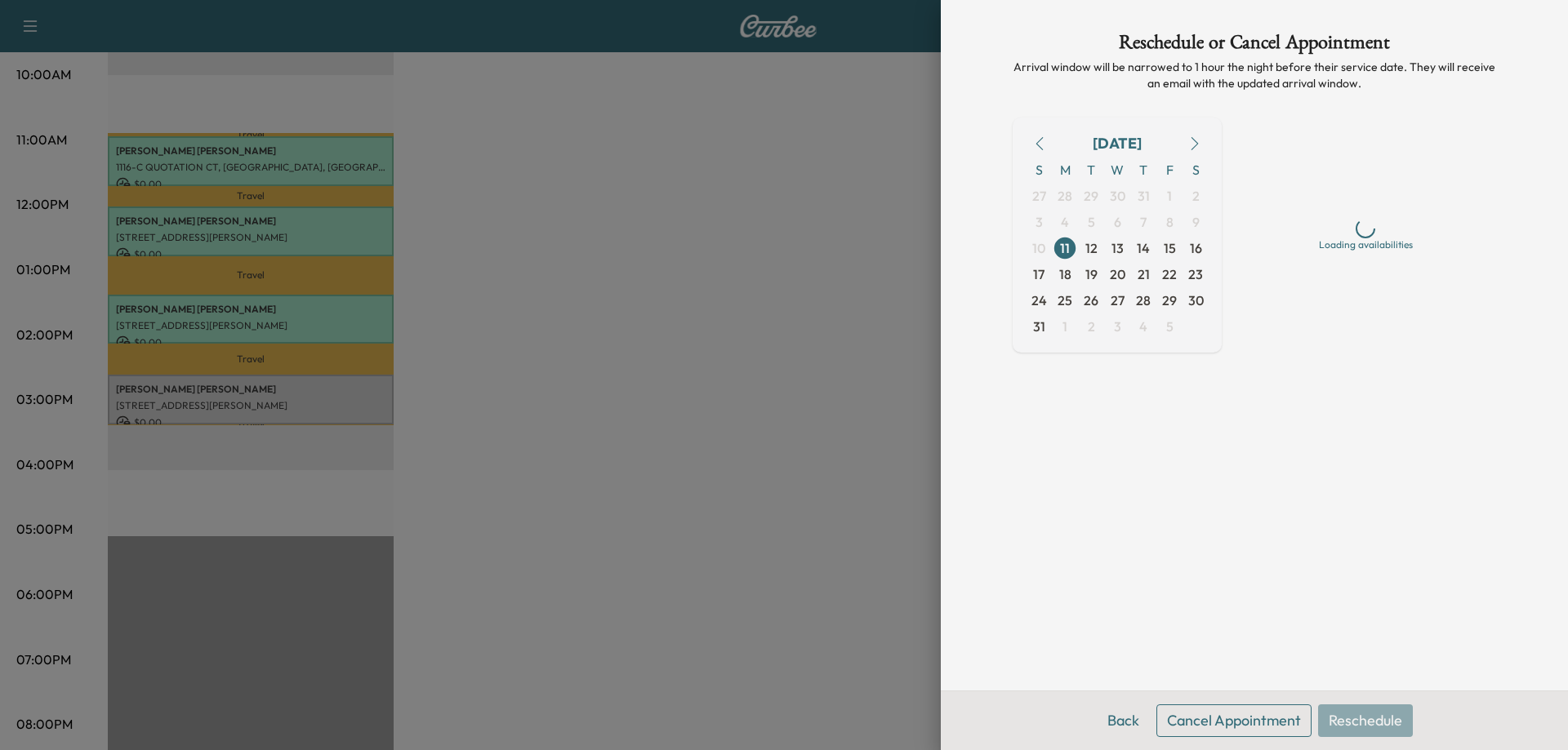
scroll to position [0, 0]
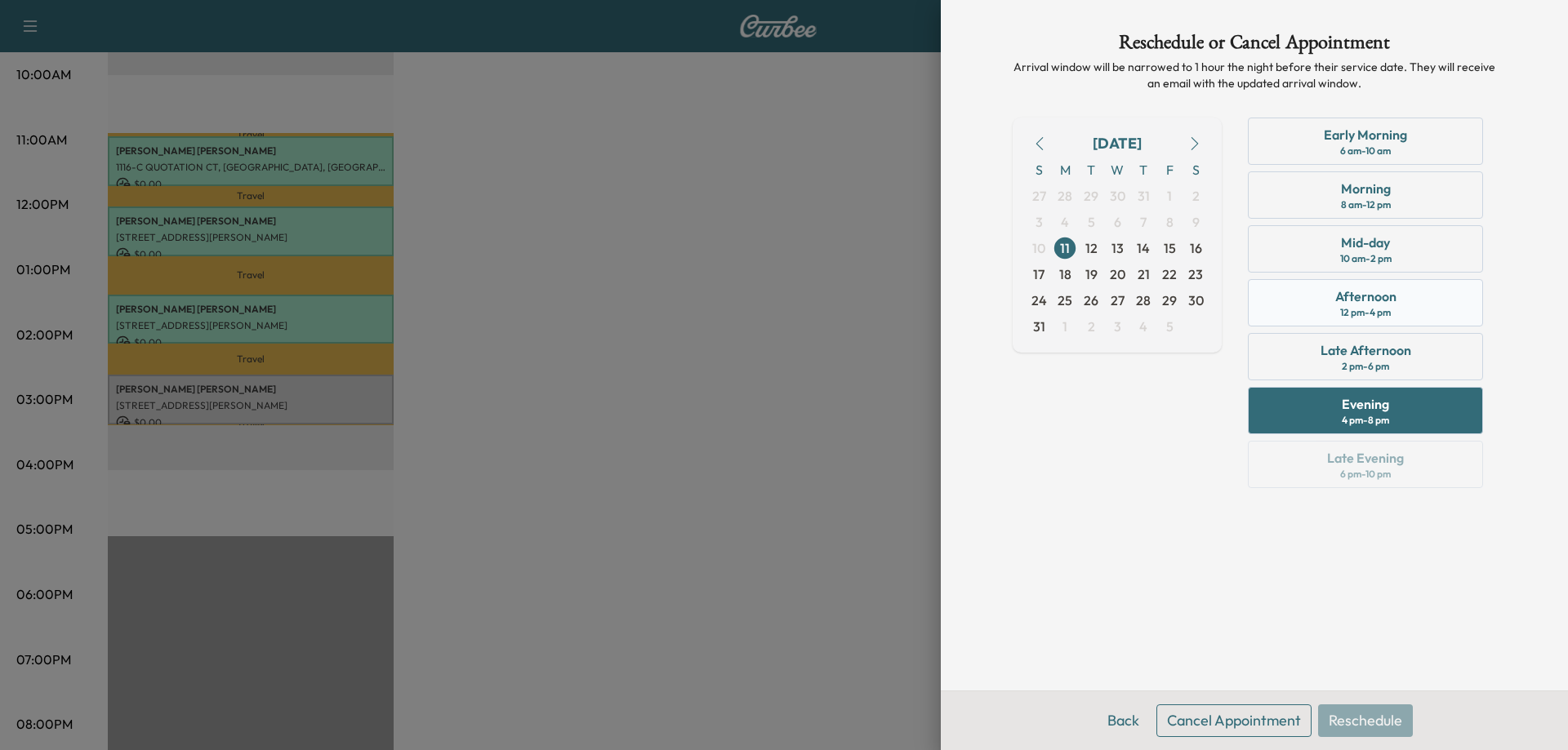
click at [1357, 310] on div "12 pm - 4 pm" at bounding box center [1365, 313] width 50 height 13
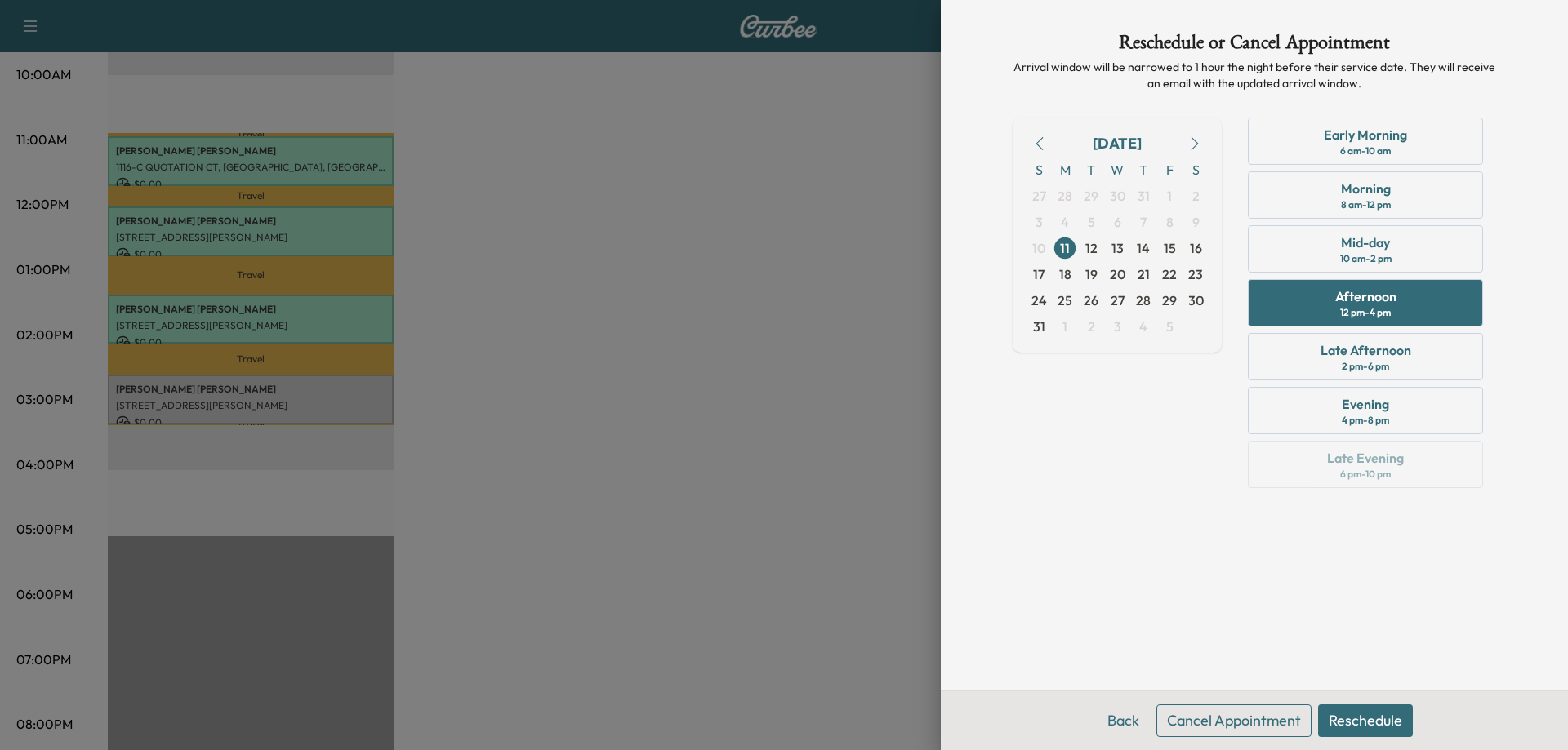
click at [1384, 719] on button "Reschedule" at bounding box center [1366, 721] width 95 height 33
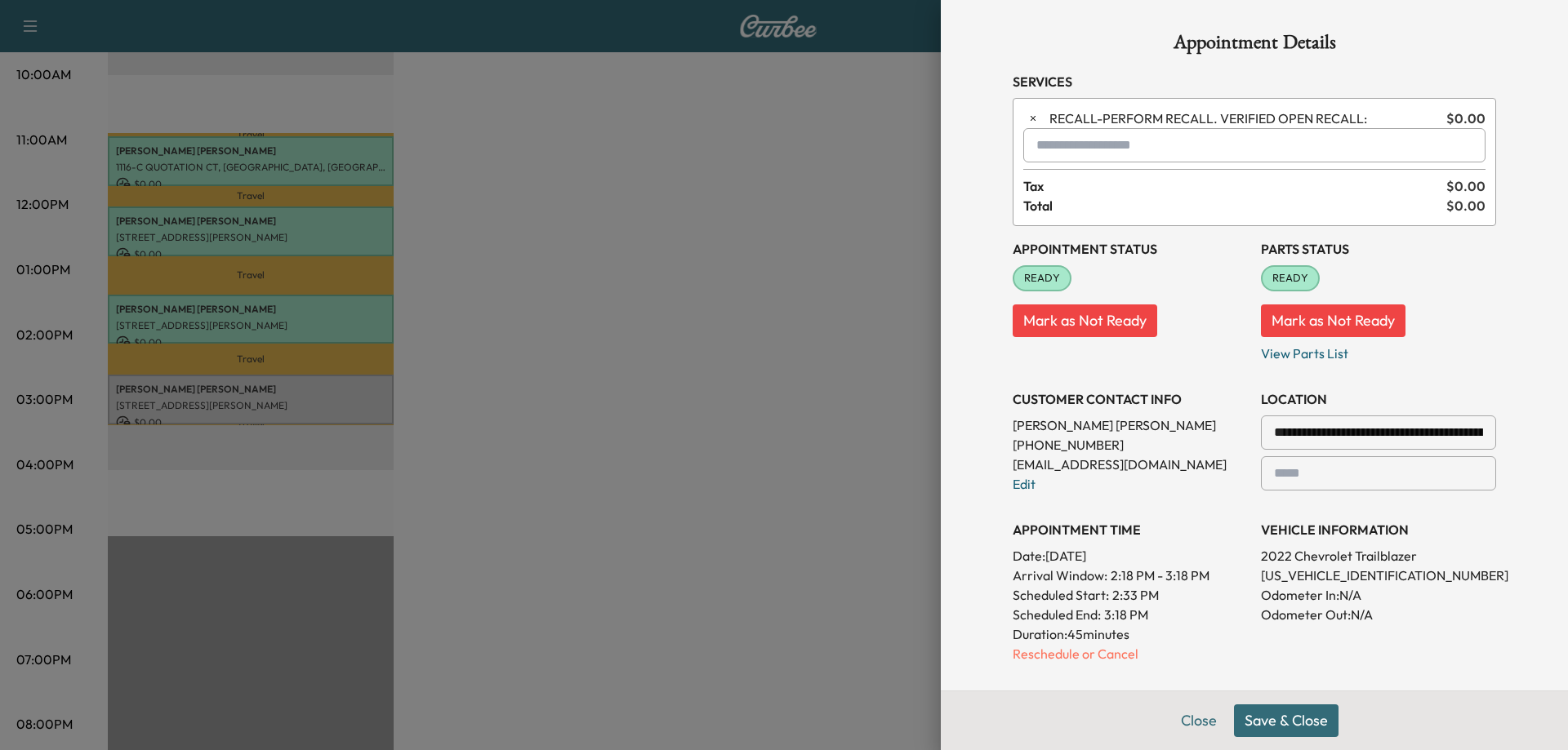
click at [1251, 714] on button "Save & Close" at bounding box center [1286, 721] width 104 height 33
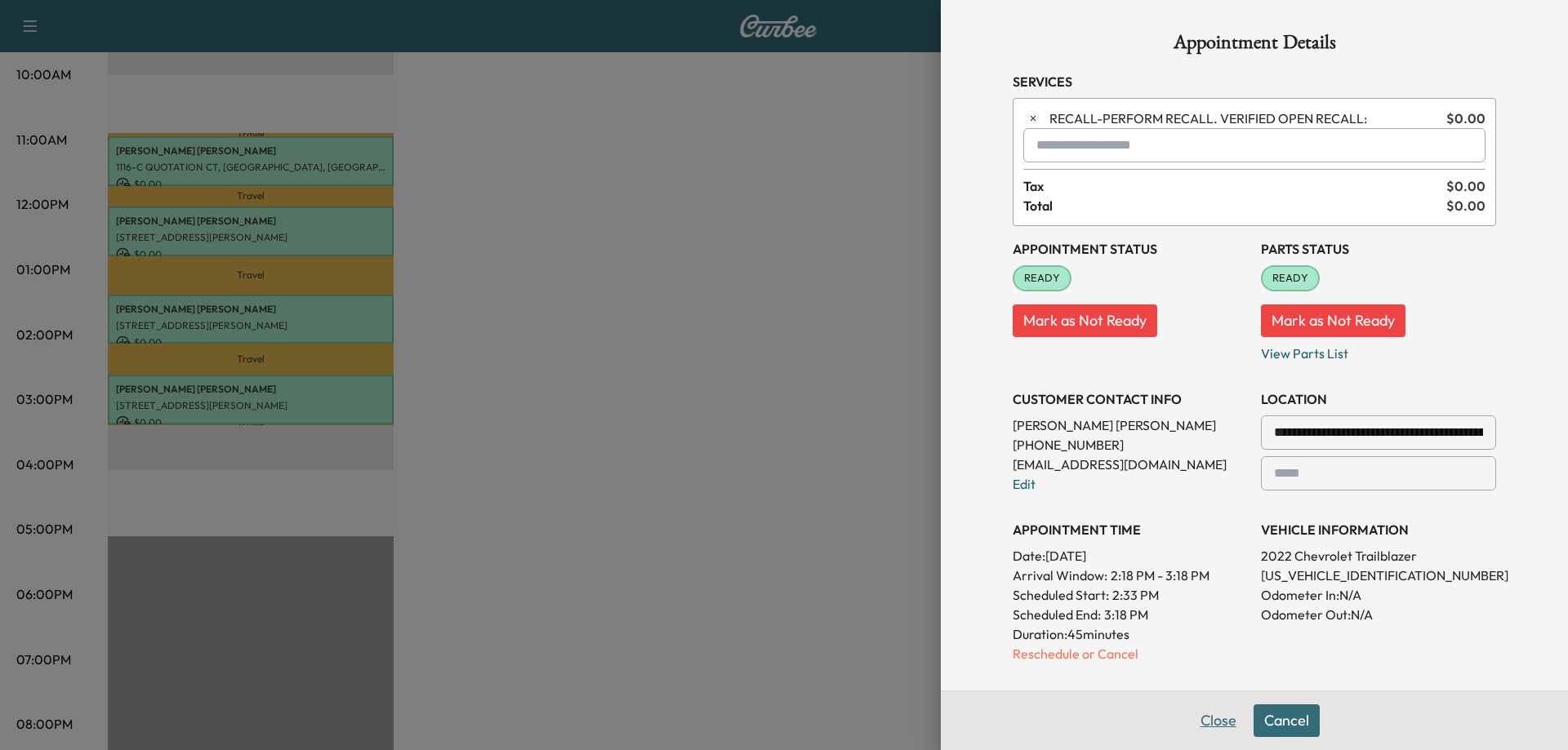
click at [1216, 726] on button "Close" at bounding box center [1219, 721] width 57 height 33
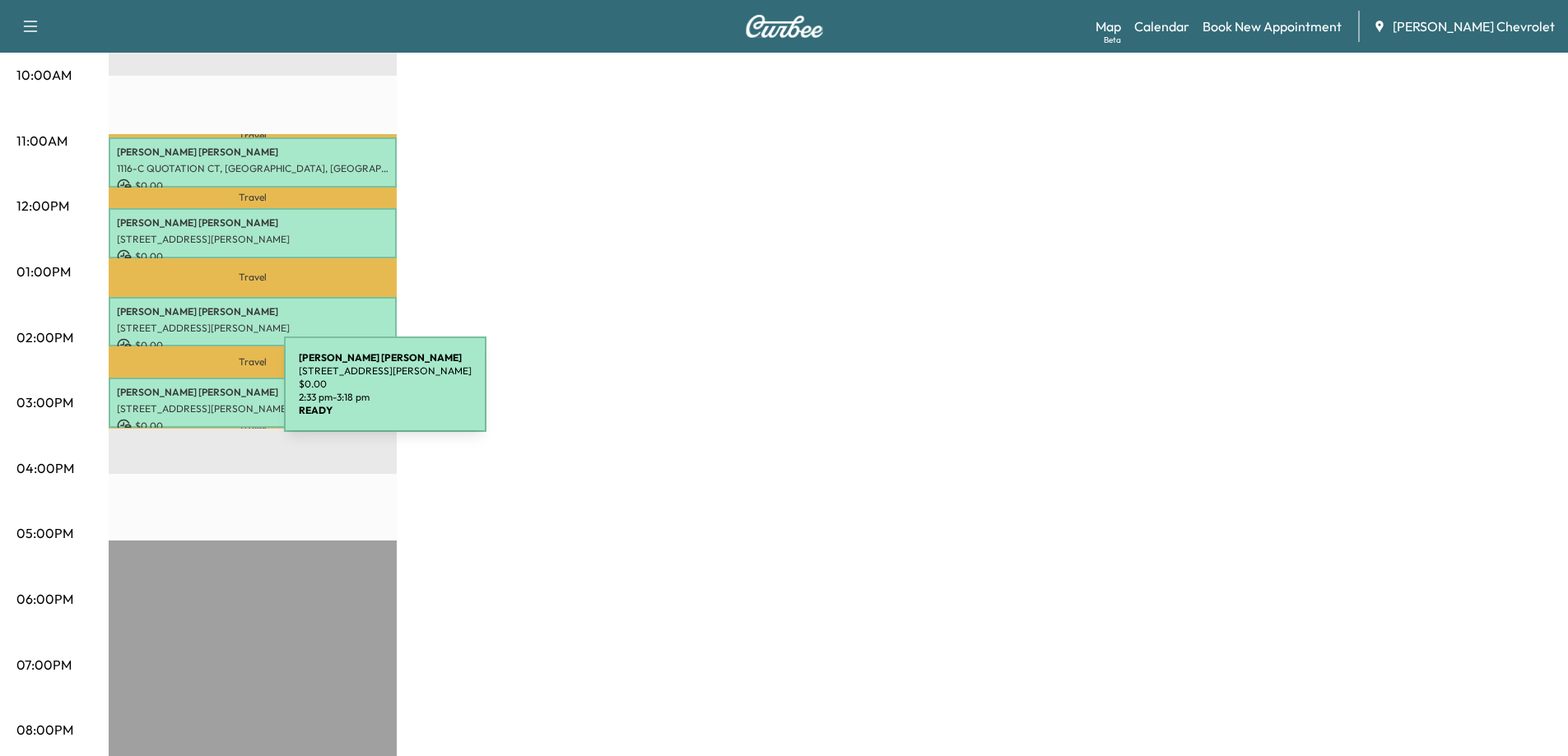
click at [160, 395] on div "Mikayla Miranda 1001 E Irlo Bronson Memorial Hwy, St Cloud, FL 34769, USA $ 0.0…" at bounding box center [253, 403] width 288 height 50
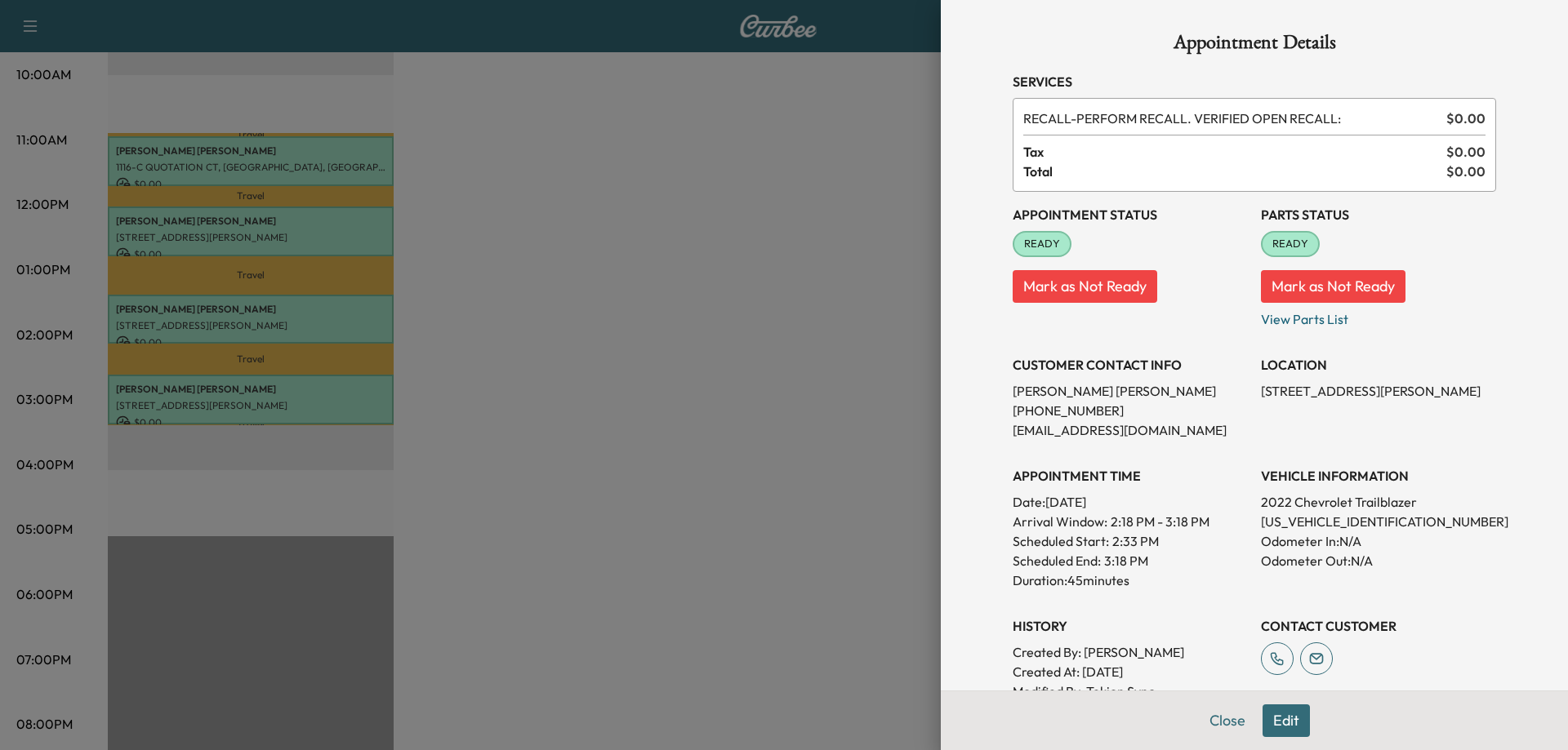
click at [1278, 726] on button "Edit" at bounding box center [1286, 721] width 48 height 33
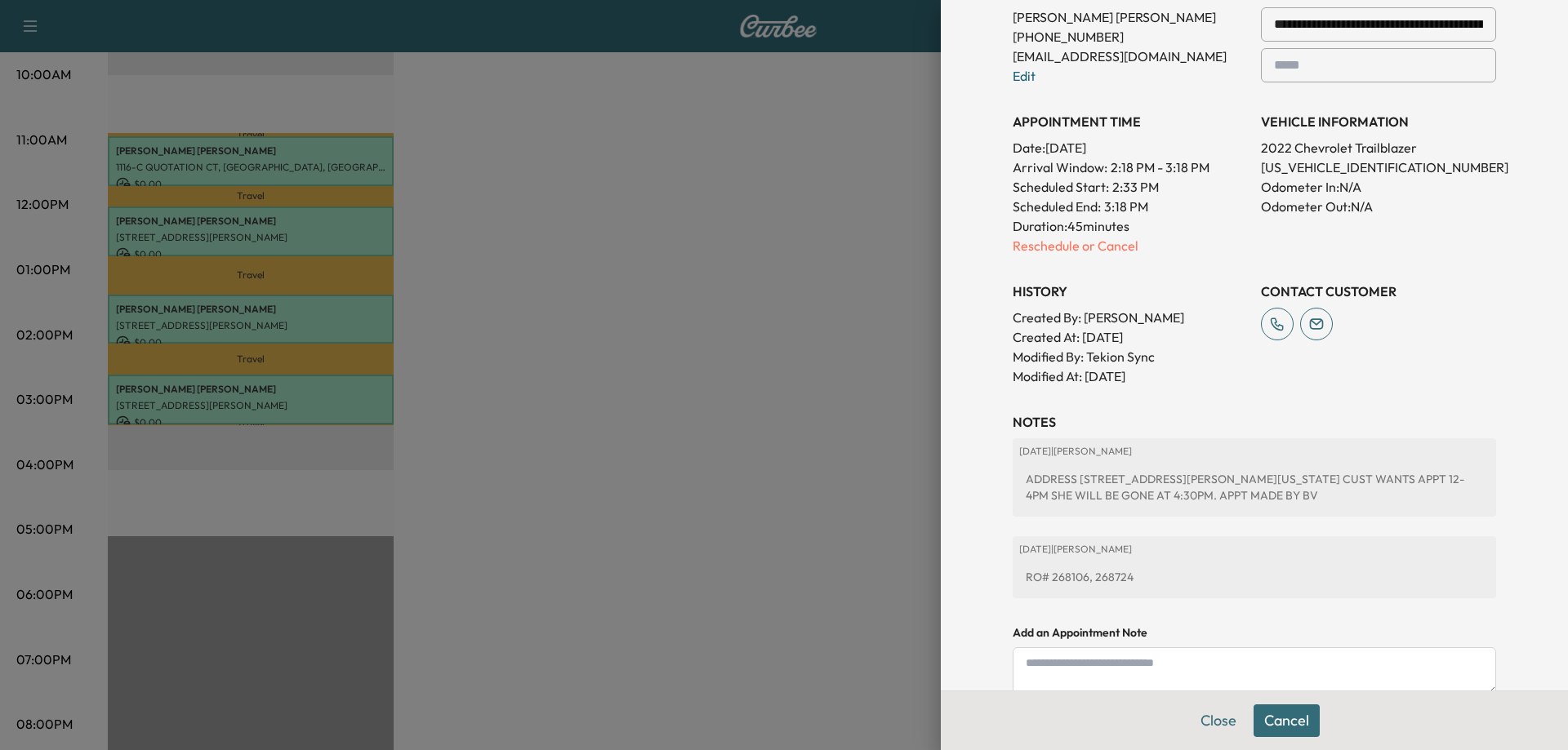
scroll to position [525, 0]
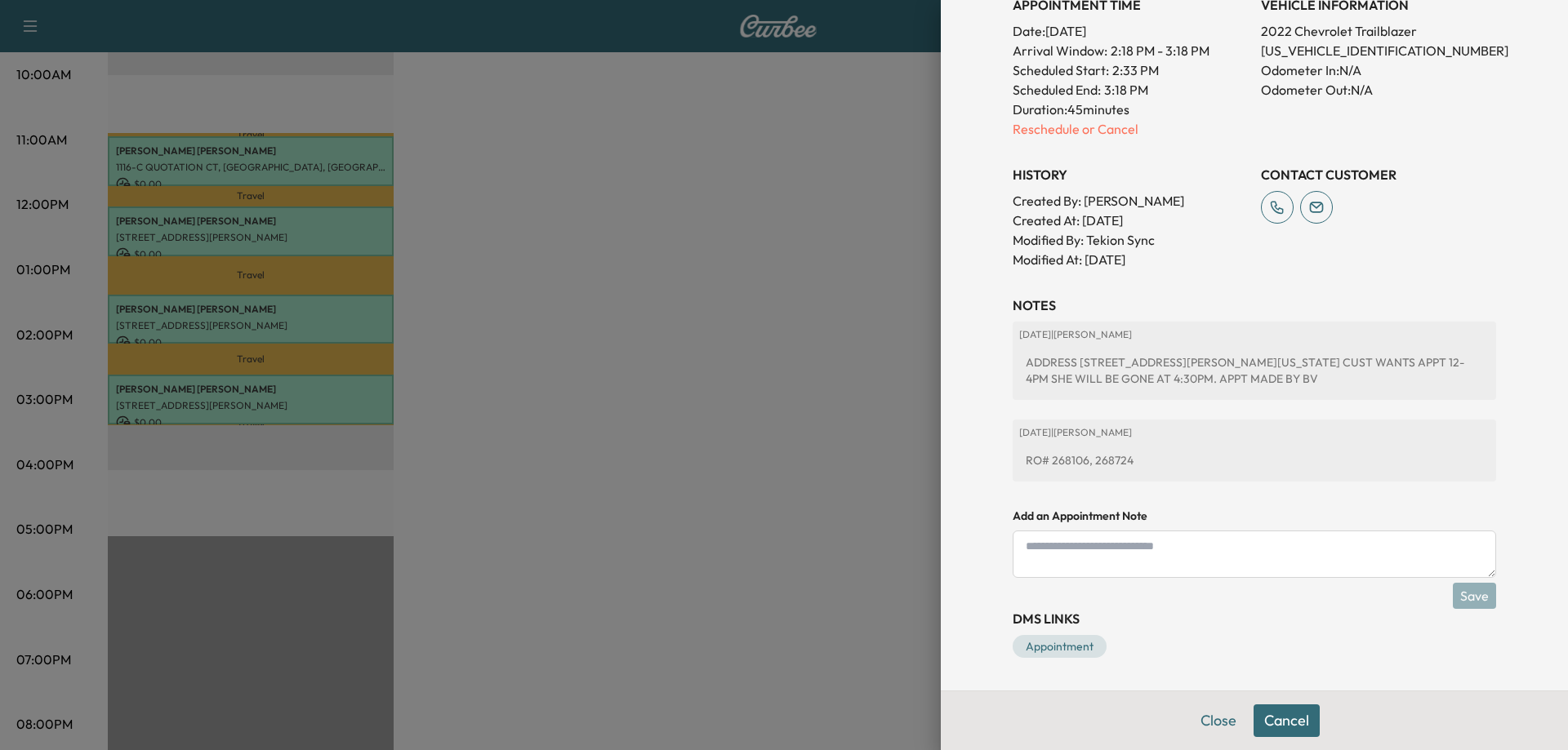
click at [1027, 565] on textarea at bounding box center [1254, 554] width 483 height 48
click at [1161, 546] on textarea "**********" at bounding box center [1254, 554] width 483 height 48
click at [1216, 552] on textarea "**********" at bounding box center [1254, 554] width 483 height 48
type textarea "**********"
click at [1453, 597] on button "Save" at bounding box center [1474, 595] width 43 height 27
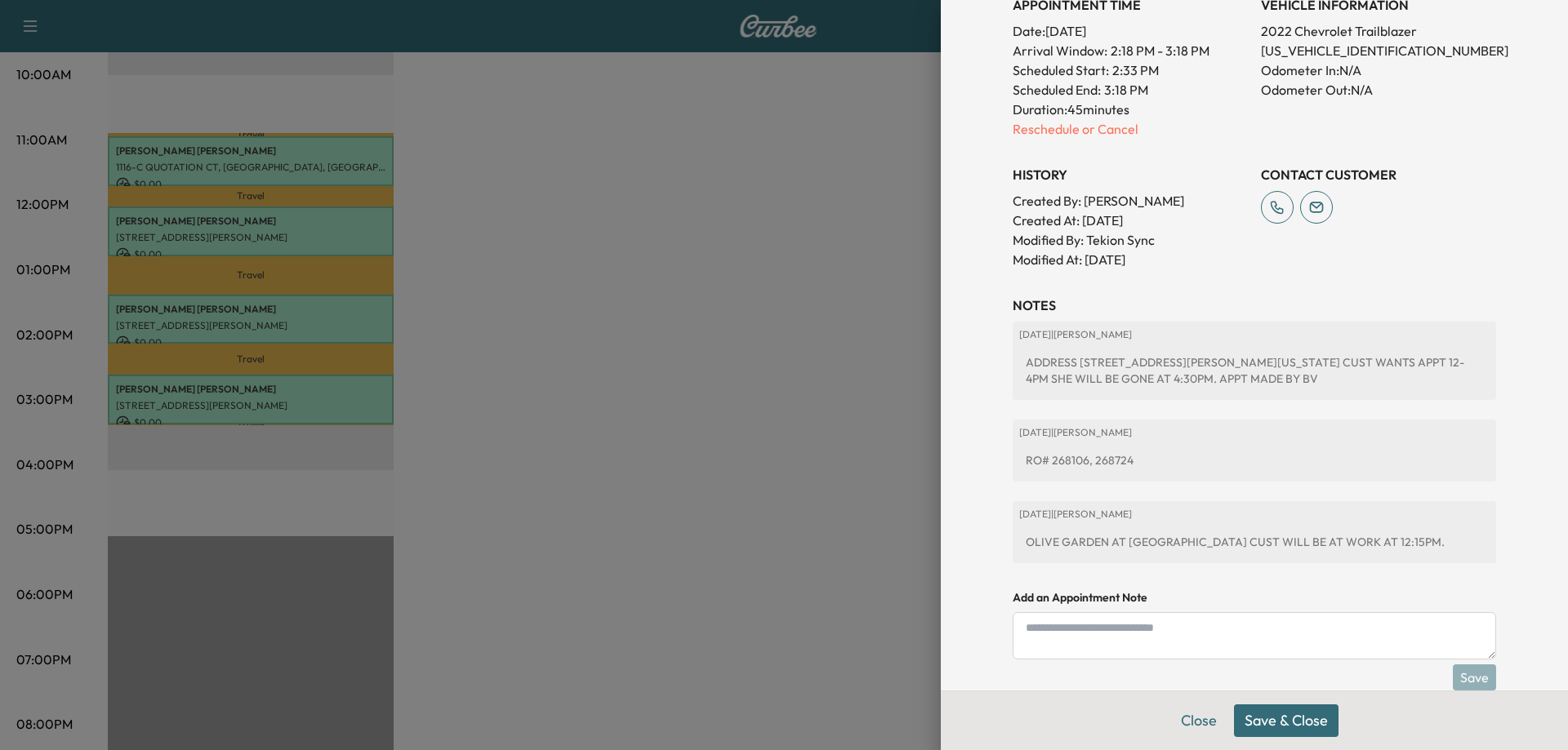
click at [1268, 722] on button "Save & Close" at bounding box center [1286, 721] width 104 height 33
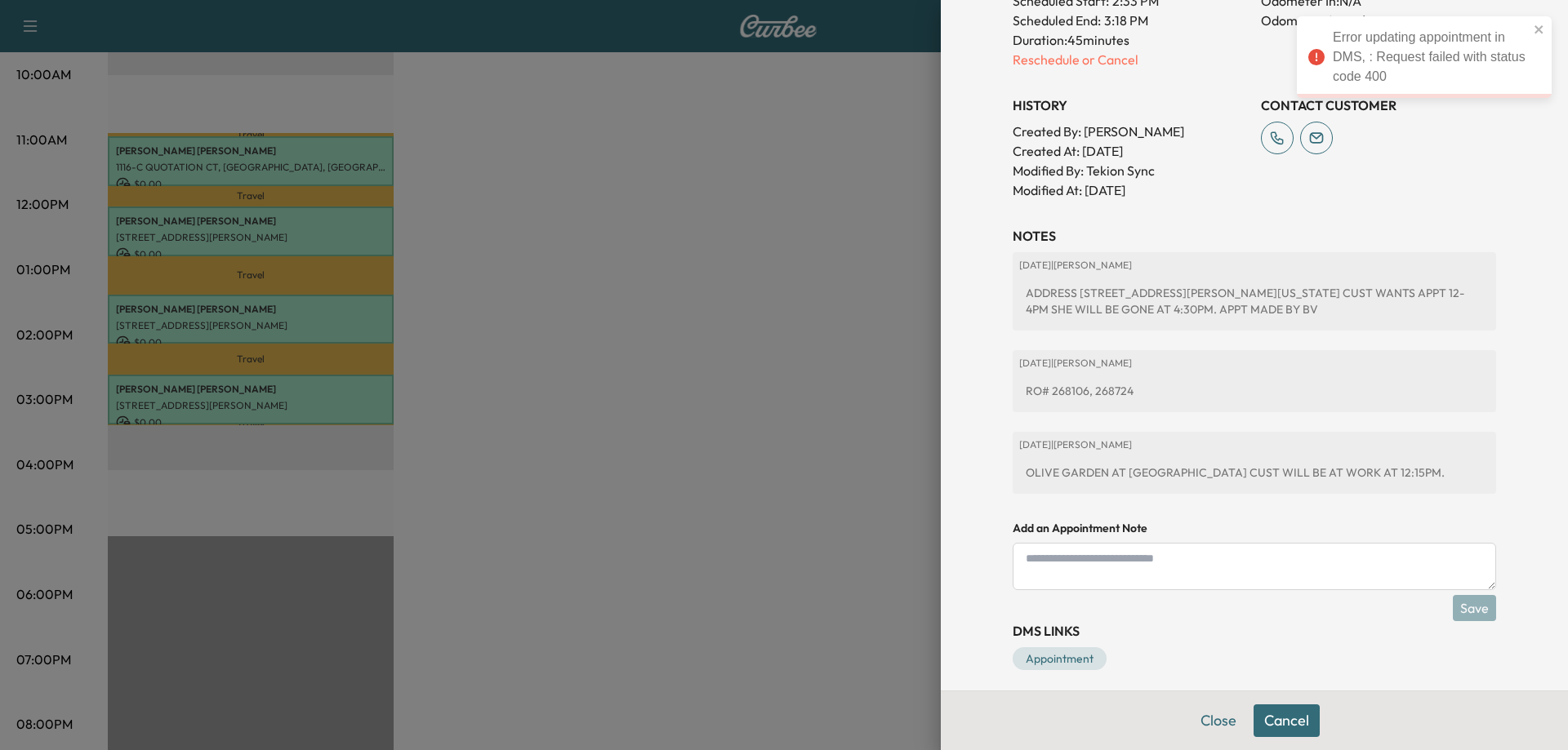
scroll to position [606, 0]
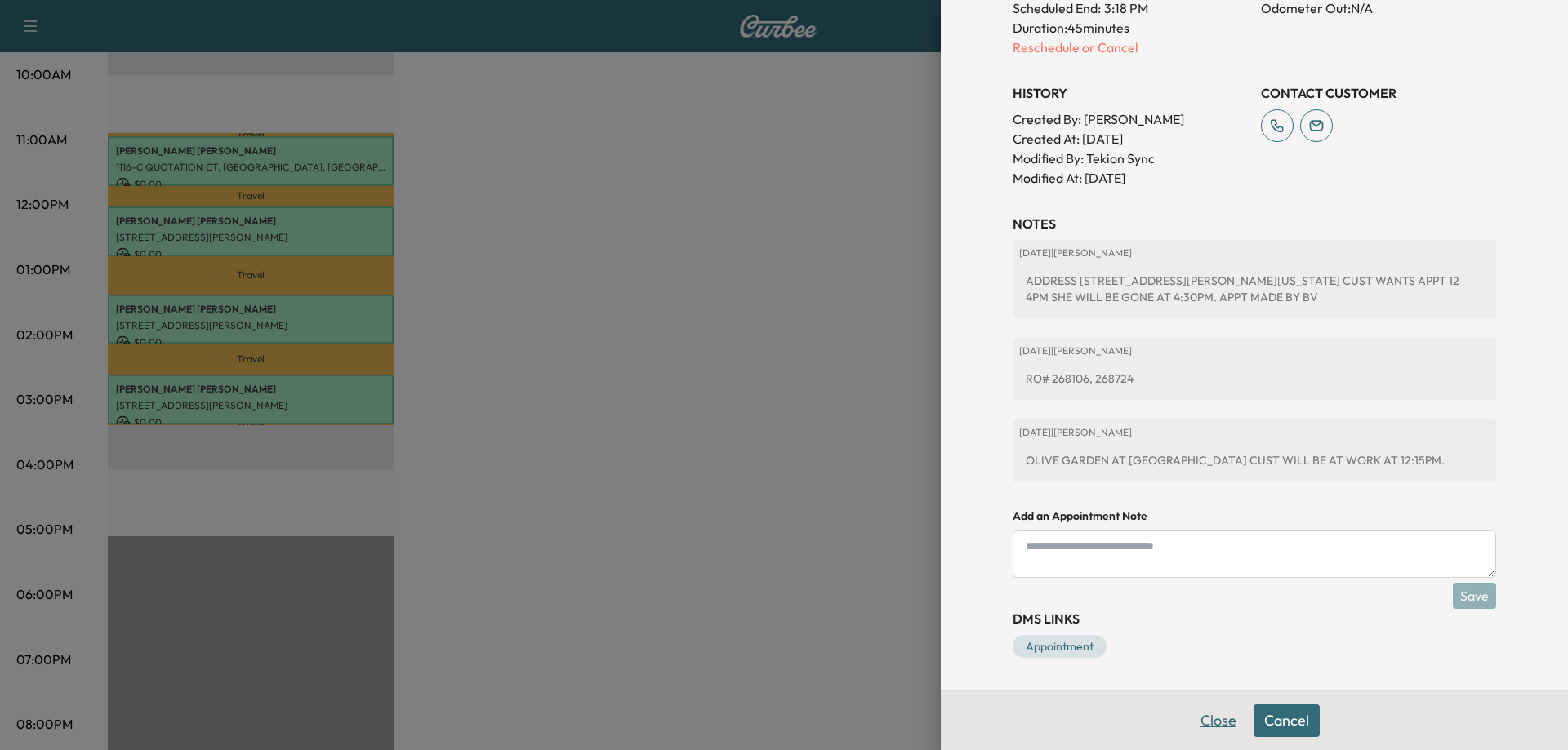
click at [1196, 730] on button "Close" at bounding box center [1219, 721] width 57 height 33
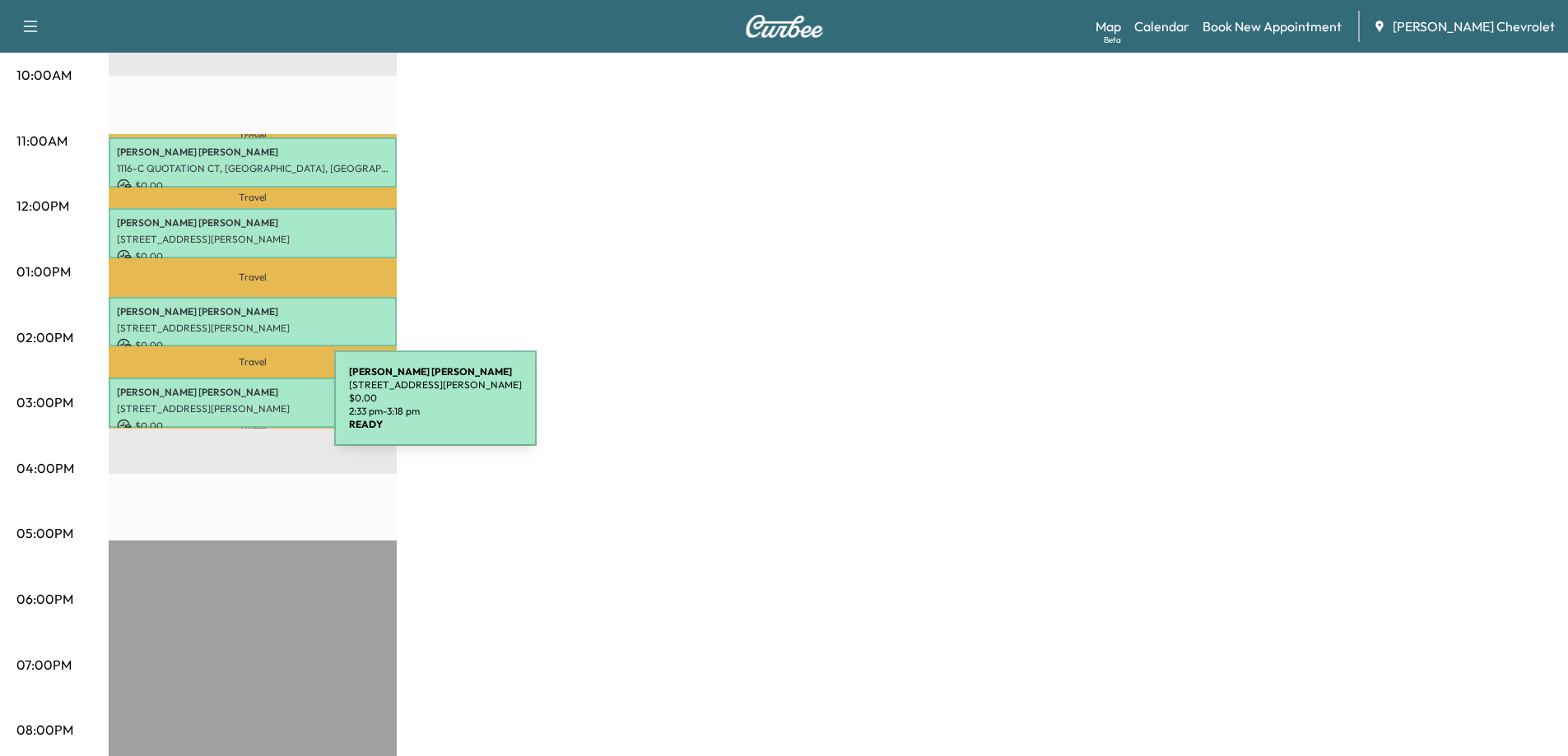
click at [211, 408] on p "[STREET_ADDRESS][PERSON_NAME]" at bounding box center [253, 408] width 272 height 13
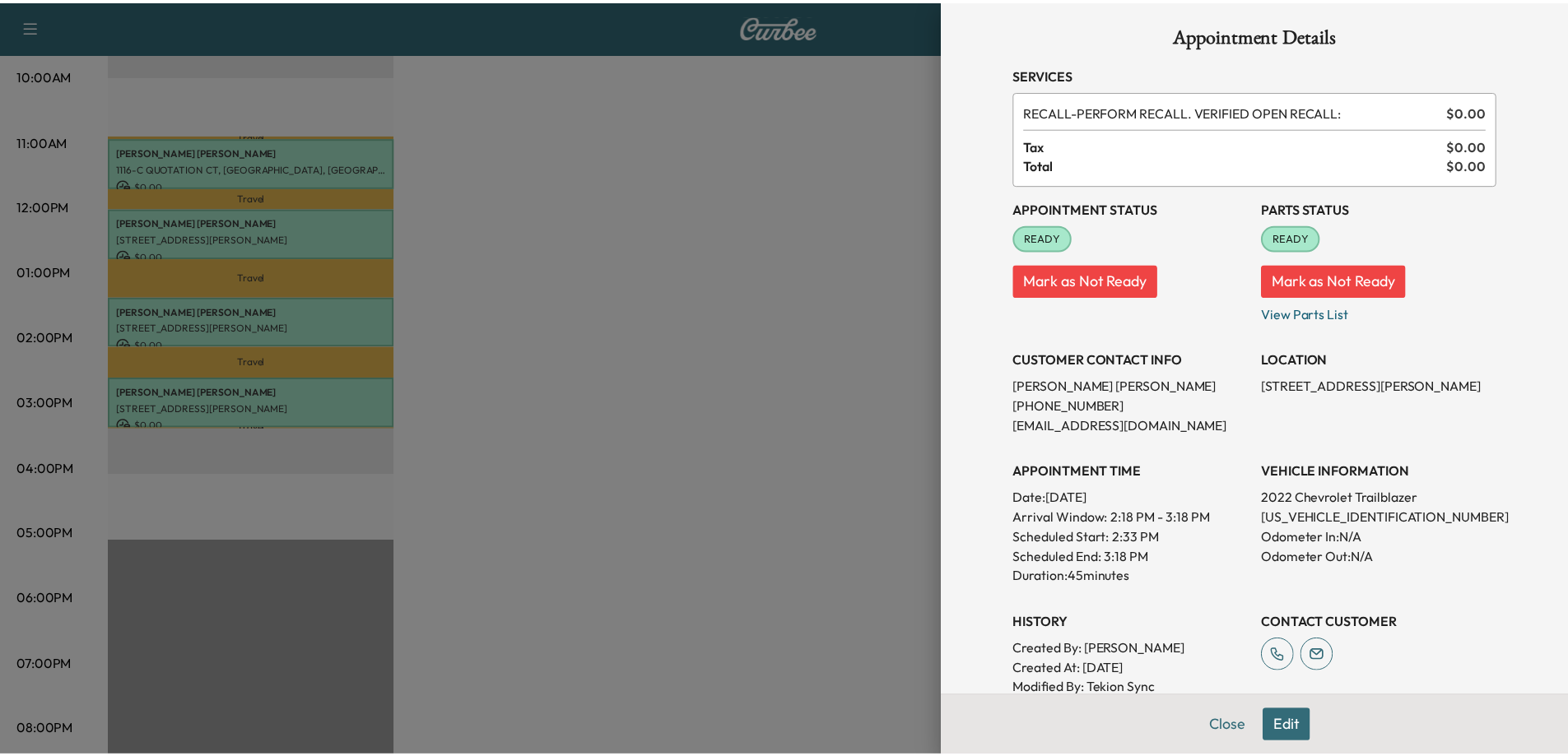
scroll to position [0, 0]
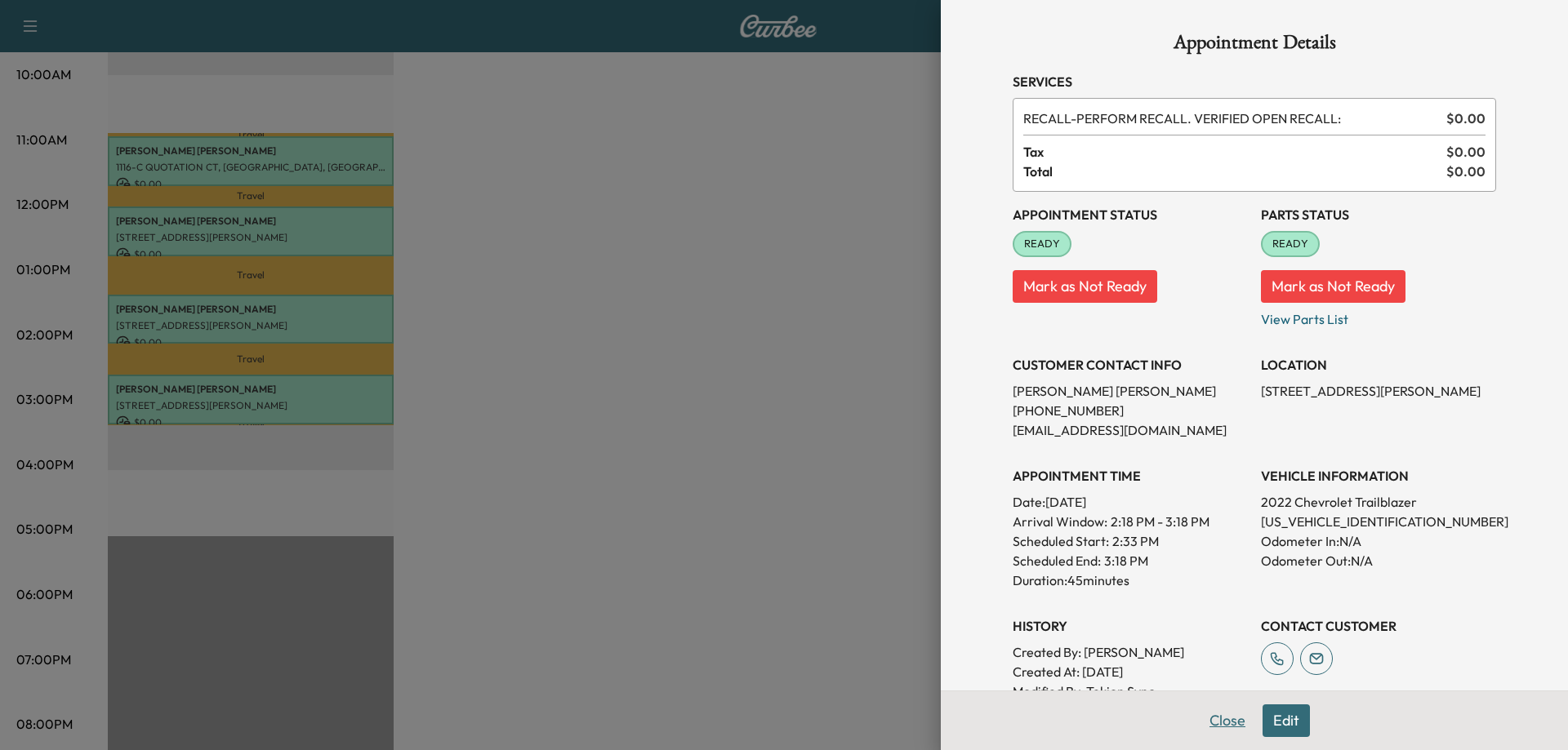
click at [1218, 724] on button "Close" at bounding box center [1227, 721] width 57 height 33
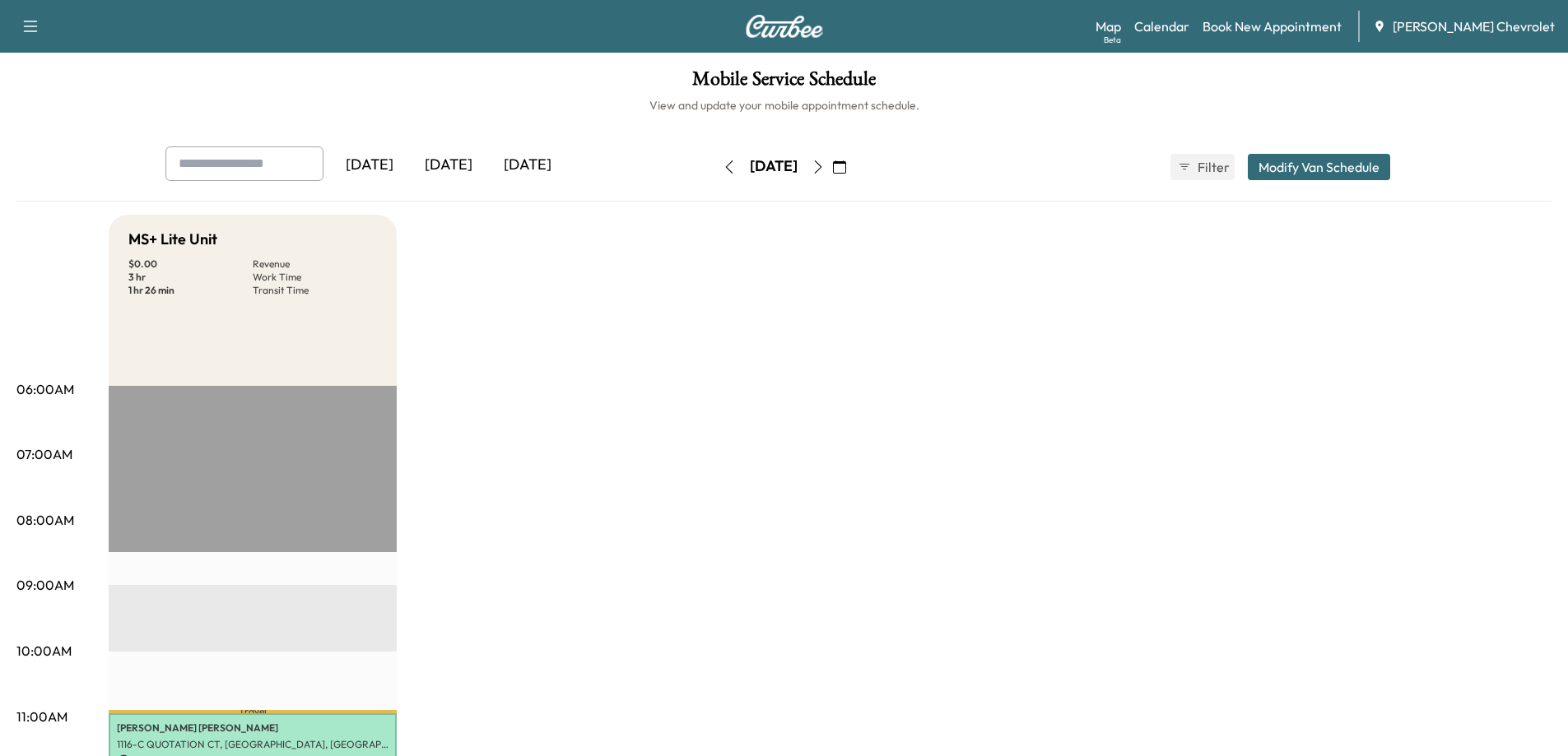
click at [847, 170] on icon "button" at bounding box center [839, 167] width 13 height 13
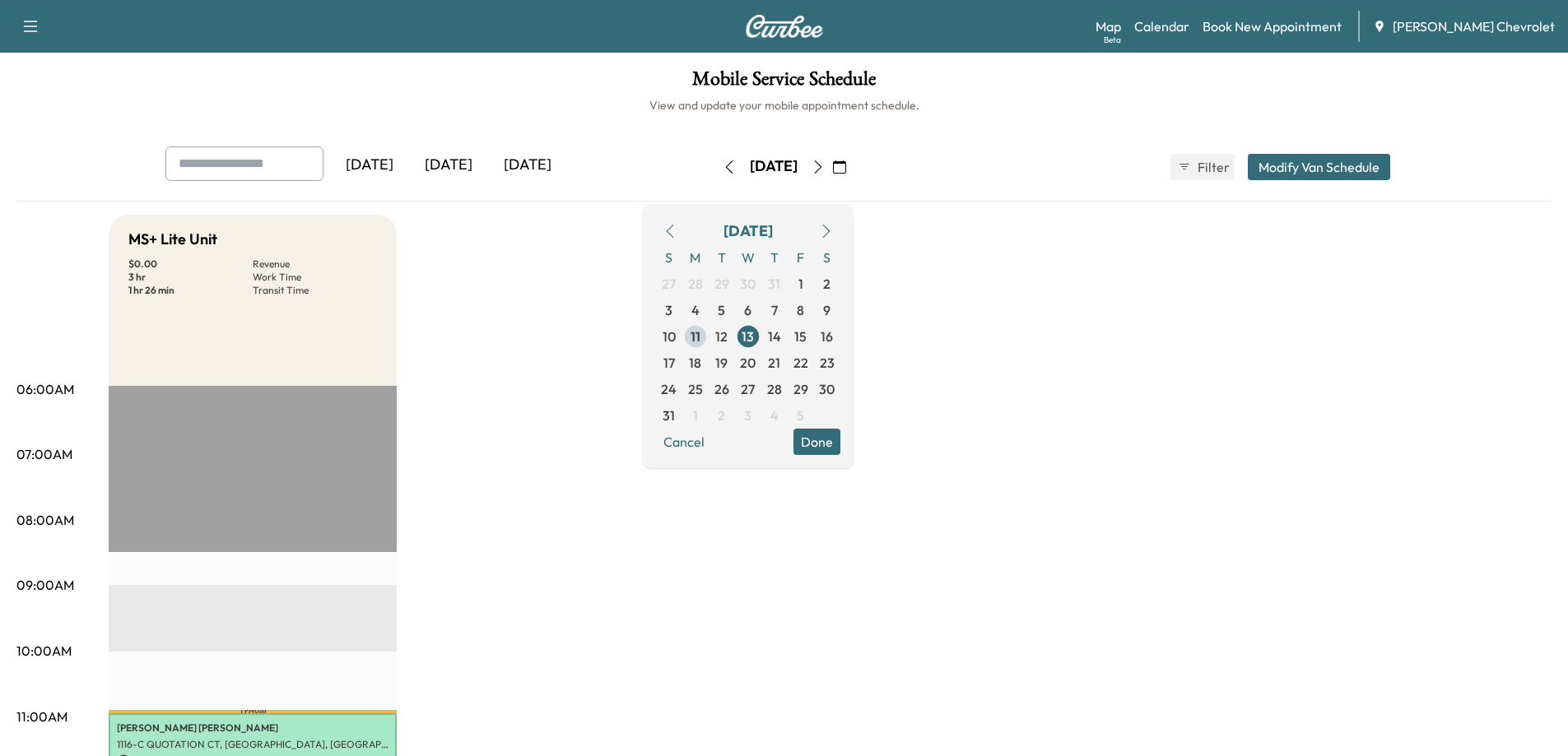
click at [701, 340] on span "11" at bounding box center [695, 336] width 10 height 19
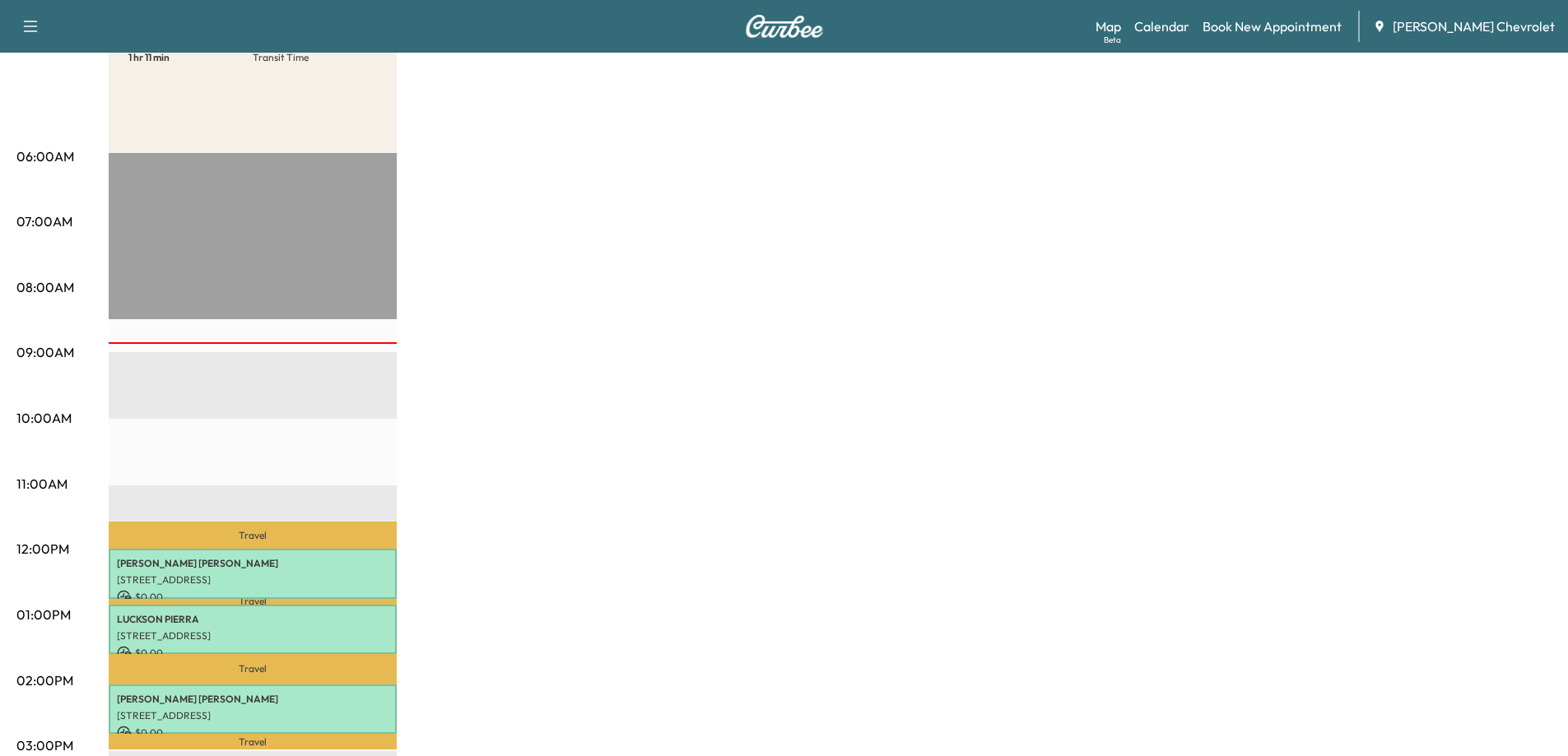
scroll to position [82, 0]
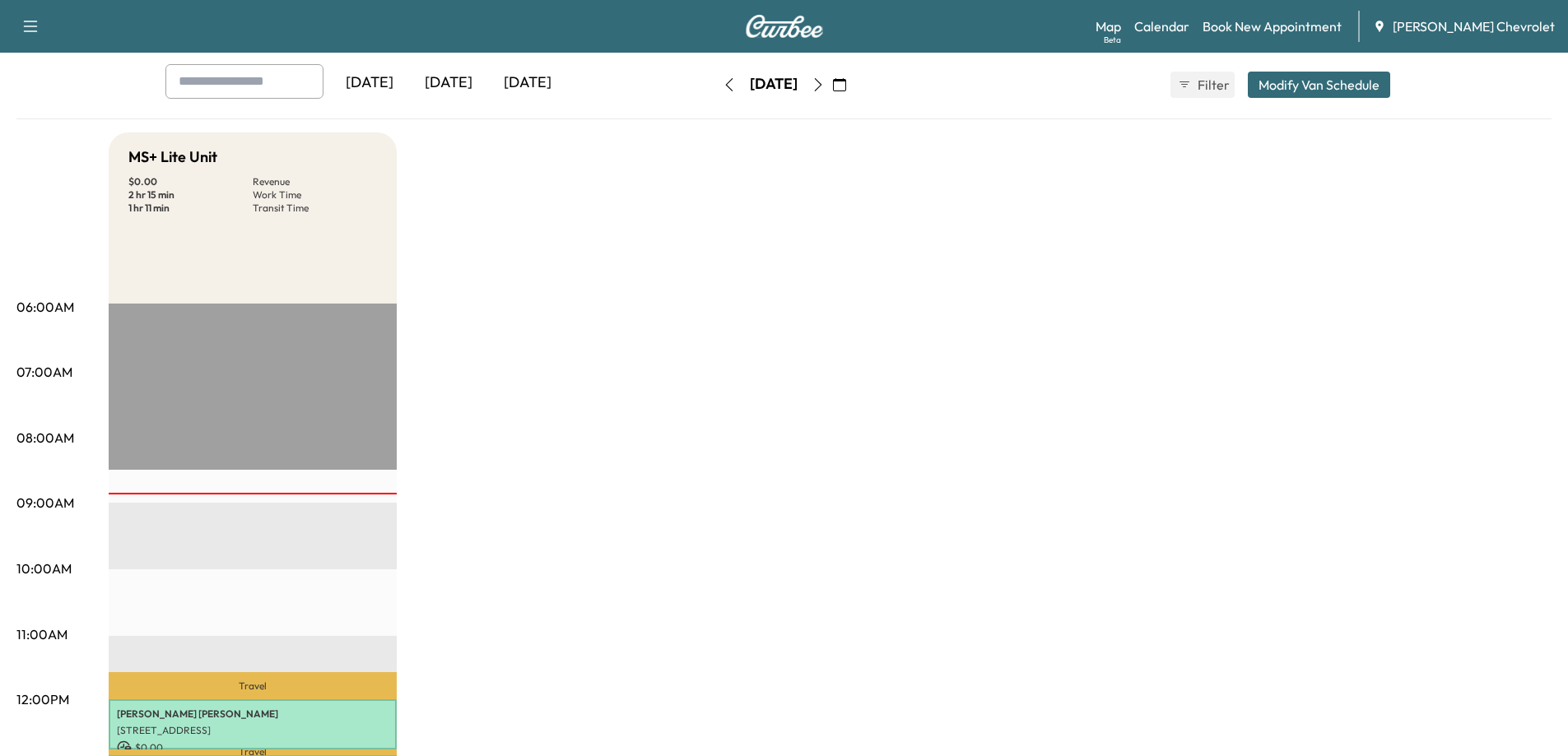
click at [825, 82] on icon "button" at bounding box center [818, 85] width 13 height 13
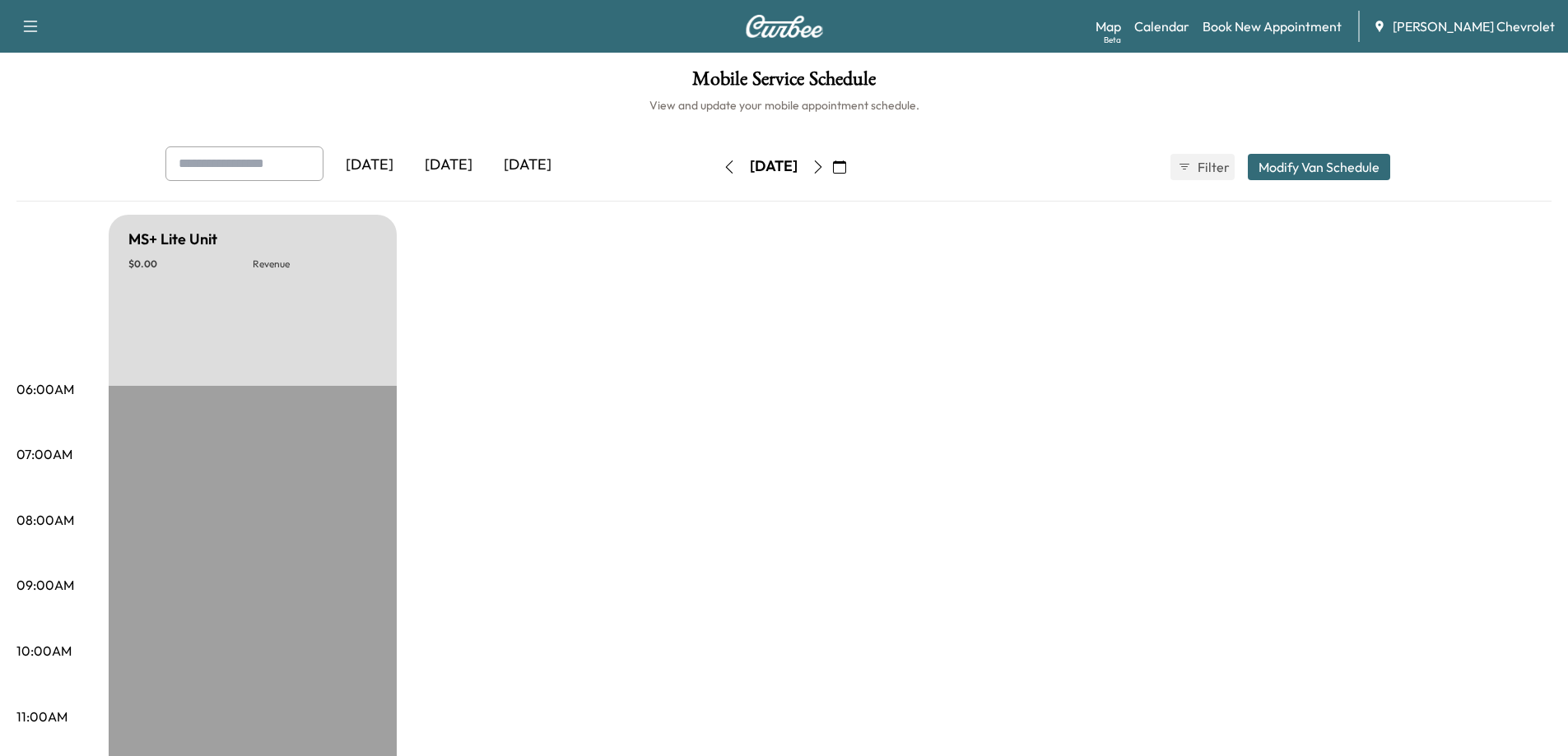
click at [825, 165] on icon "button" at bounding box center [818, 167] width 13 height 13
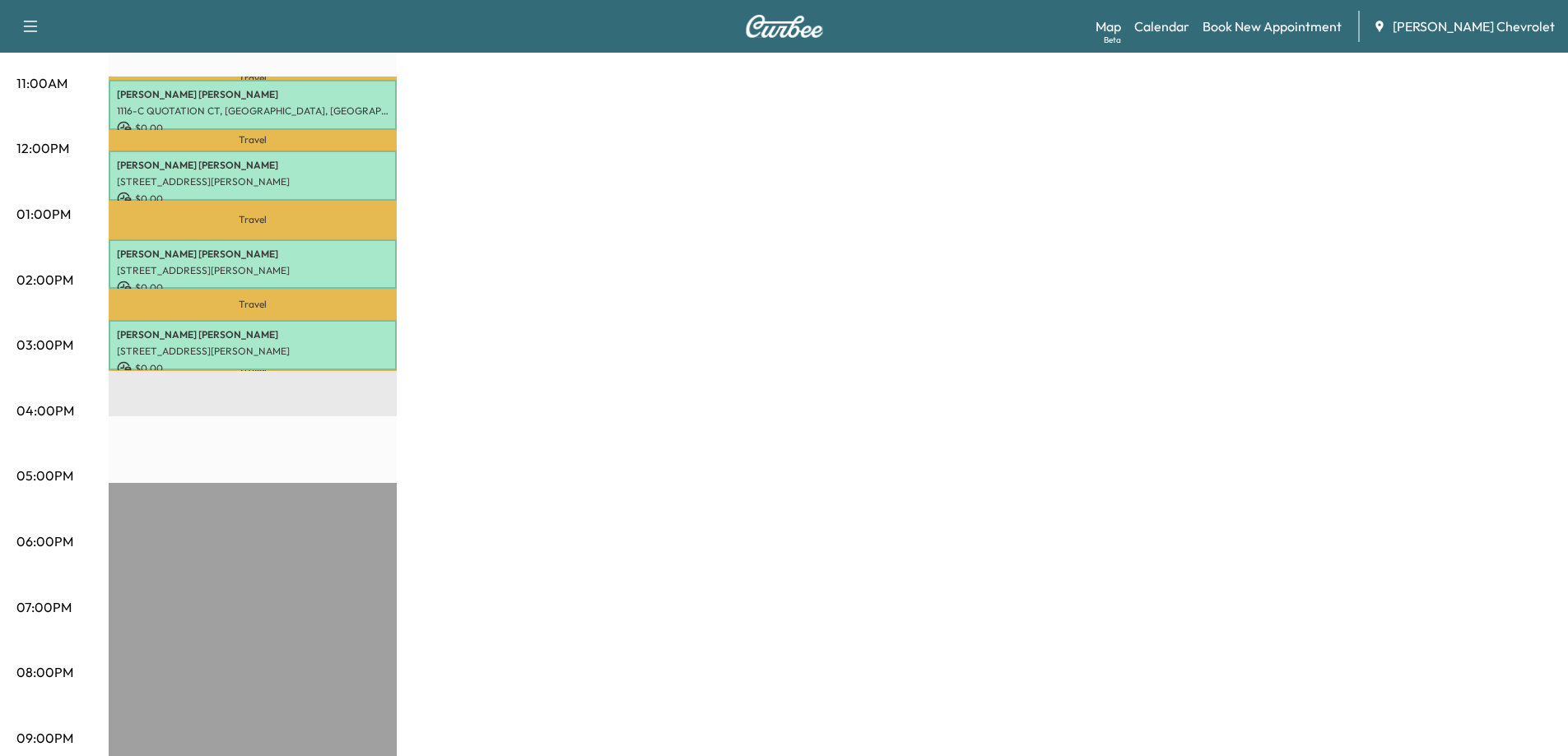
scroll to position [463, 0]
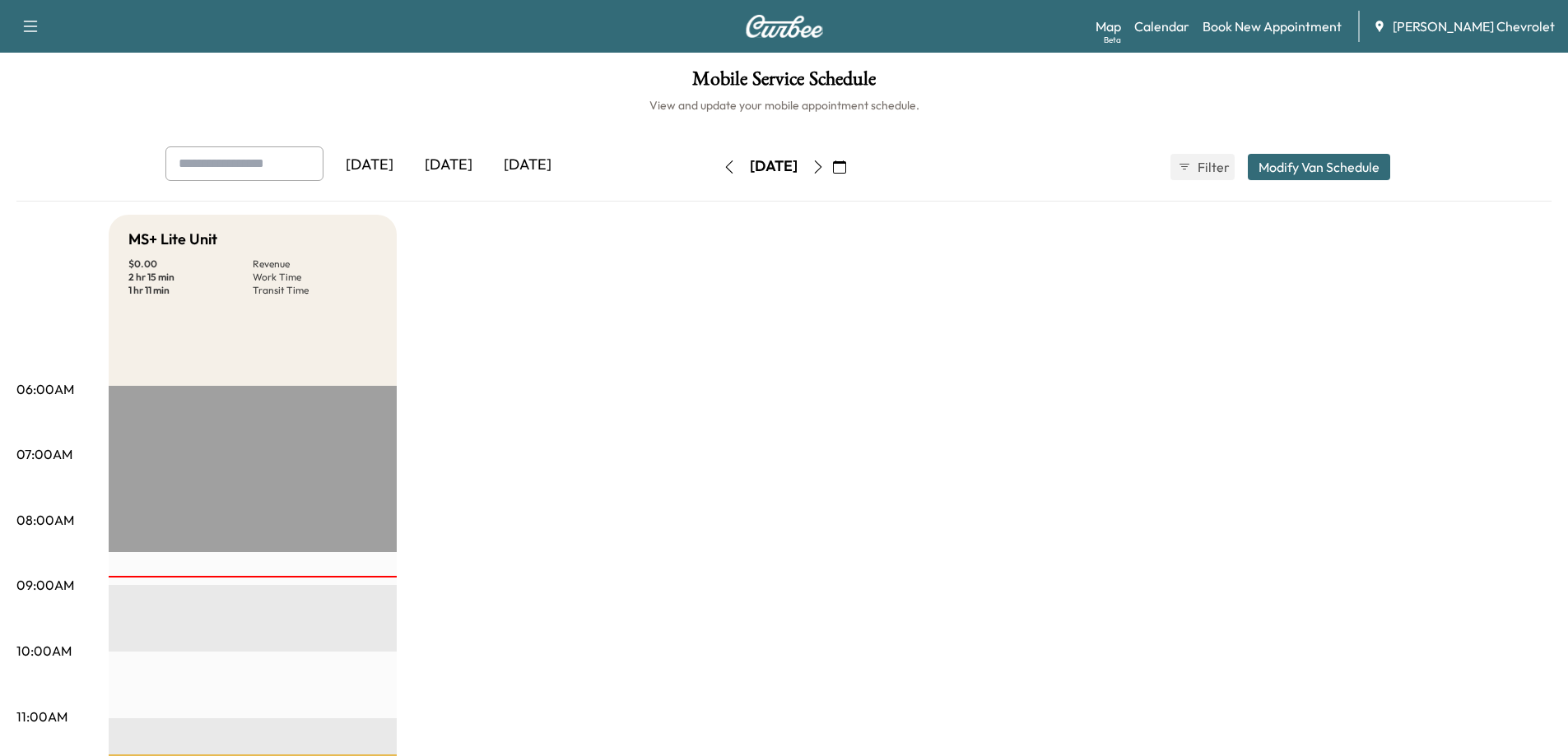
click at [825, 167] on icon "button" at bounding box center [818, 167] width 13 height 13
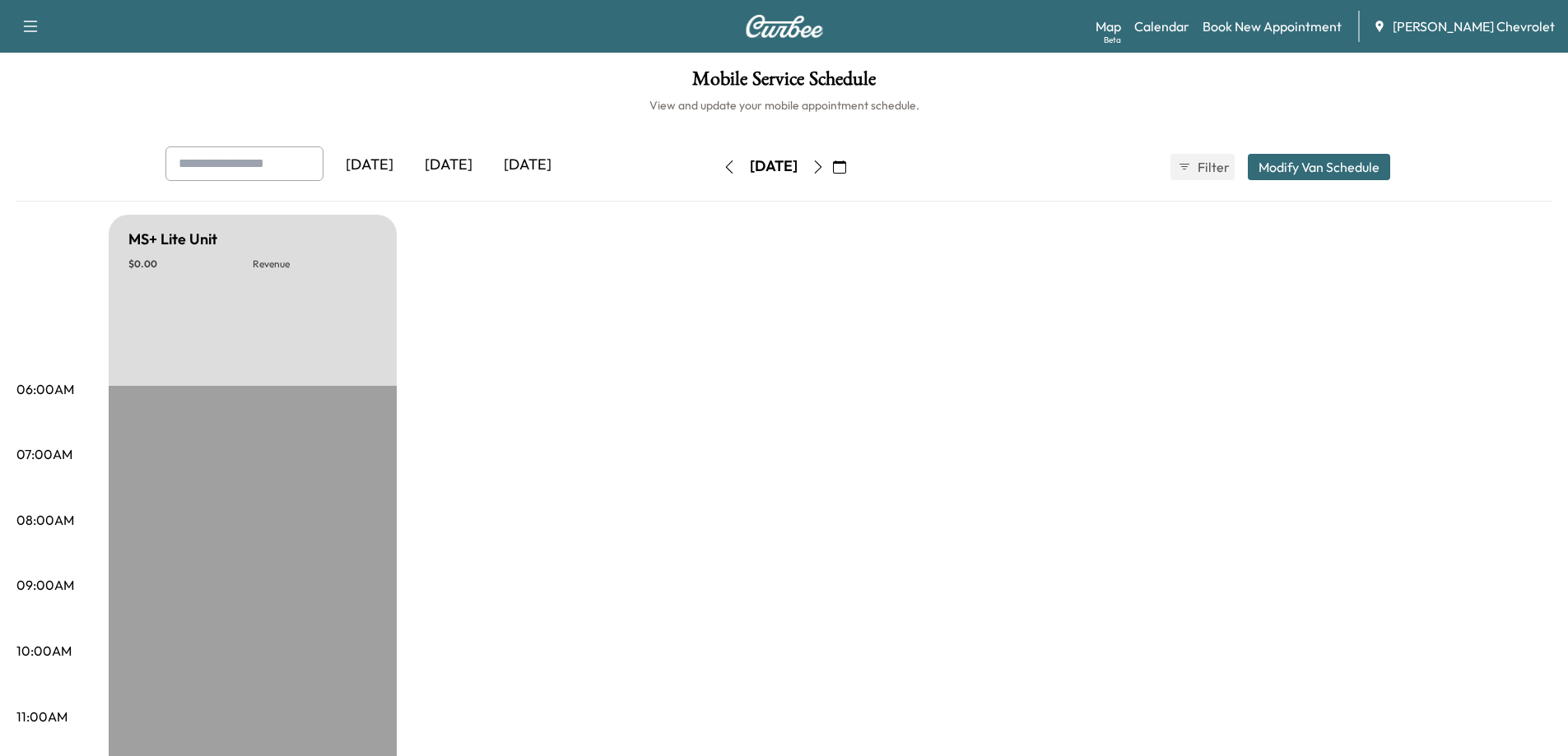
click at [822, 169] on icon "button" at bounding box center [818, 167] width 7 height 13
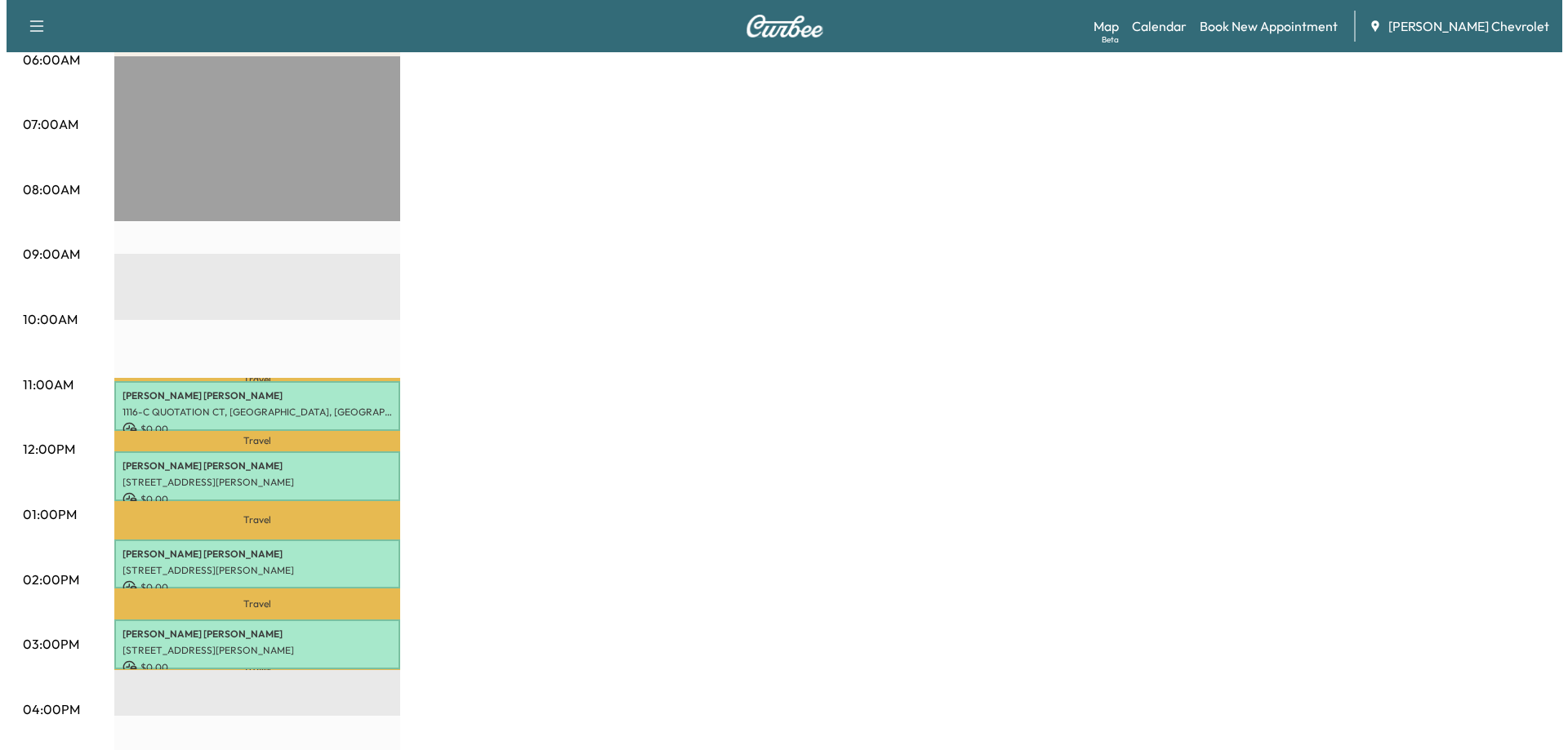
scroll to position [408, 0]
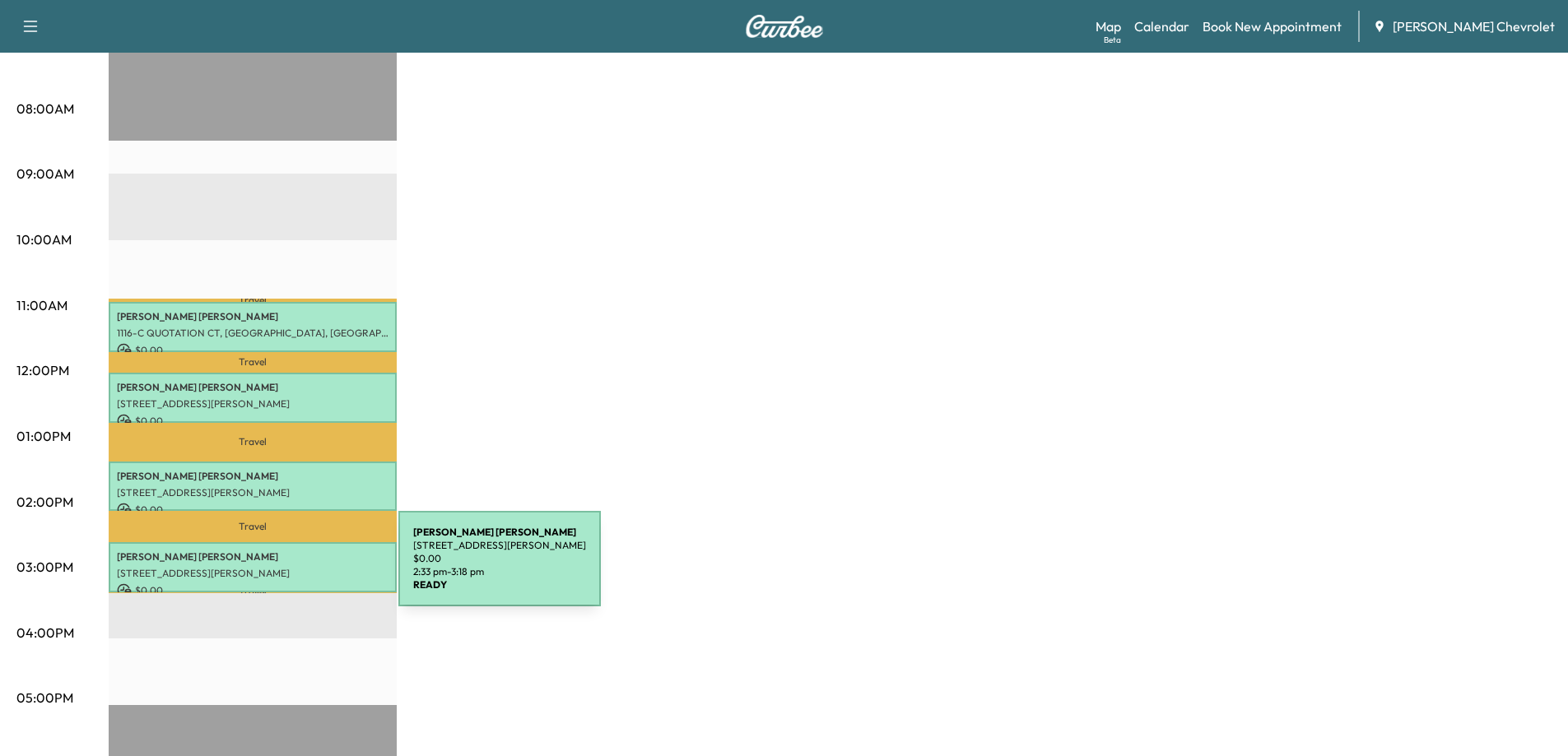
click at [275, 569] on p "[STREET_ADDRESS][PERSON_NAME]" at bounding box center [253, 573] width 272 height 13
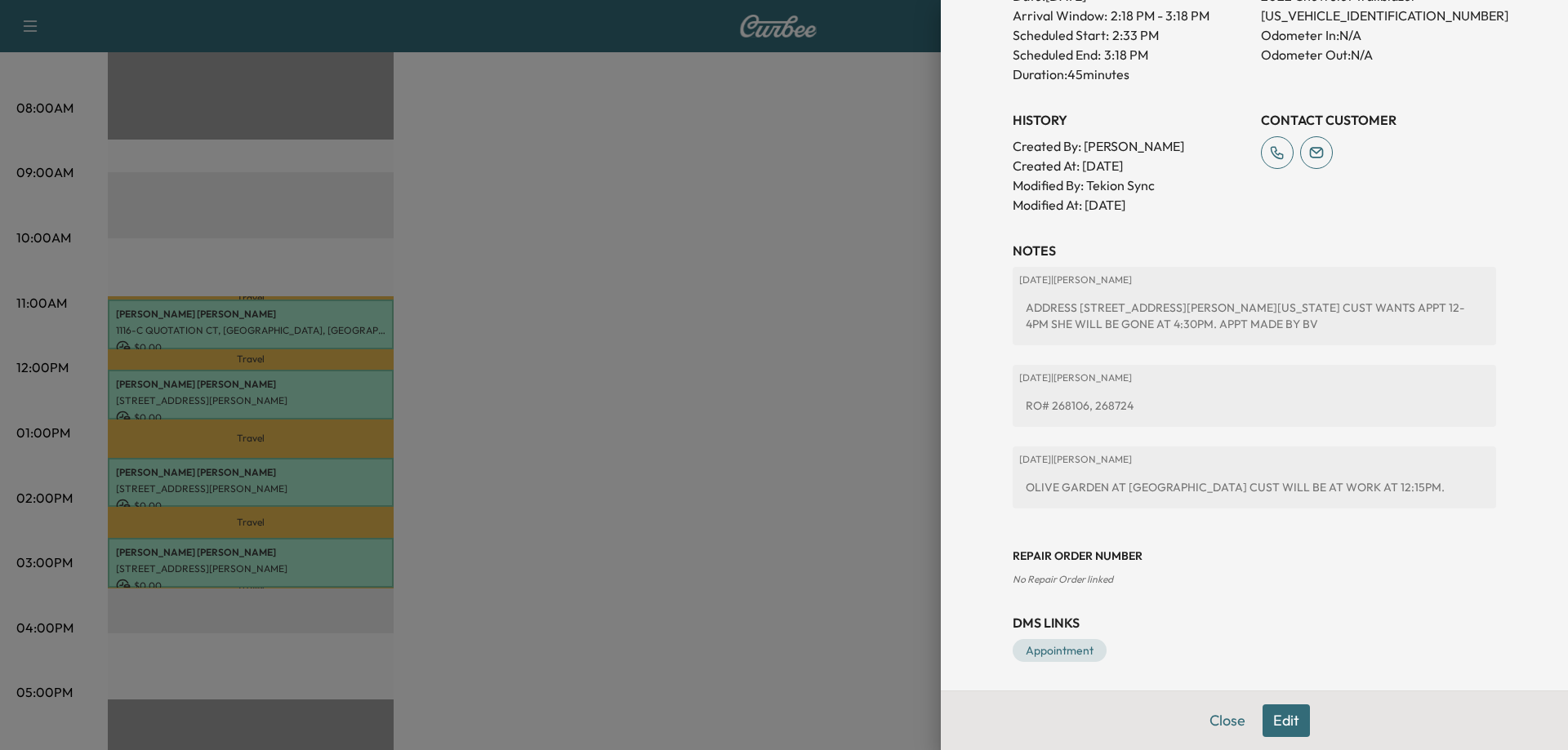
scroll to position [510, 0]
click at [1284, 729] on button "Edit" at bounding box center [1286, 721] width 48 height 33
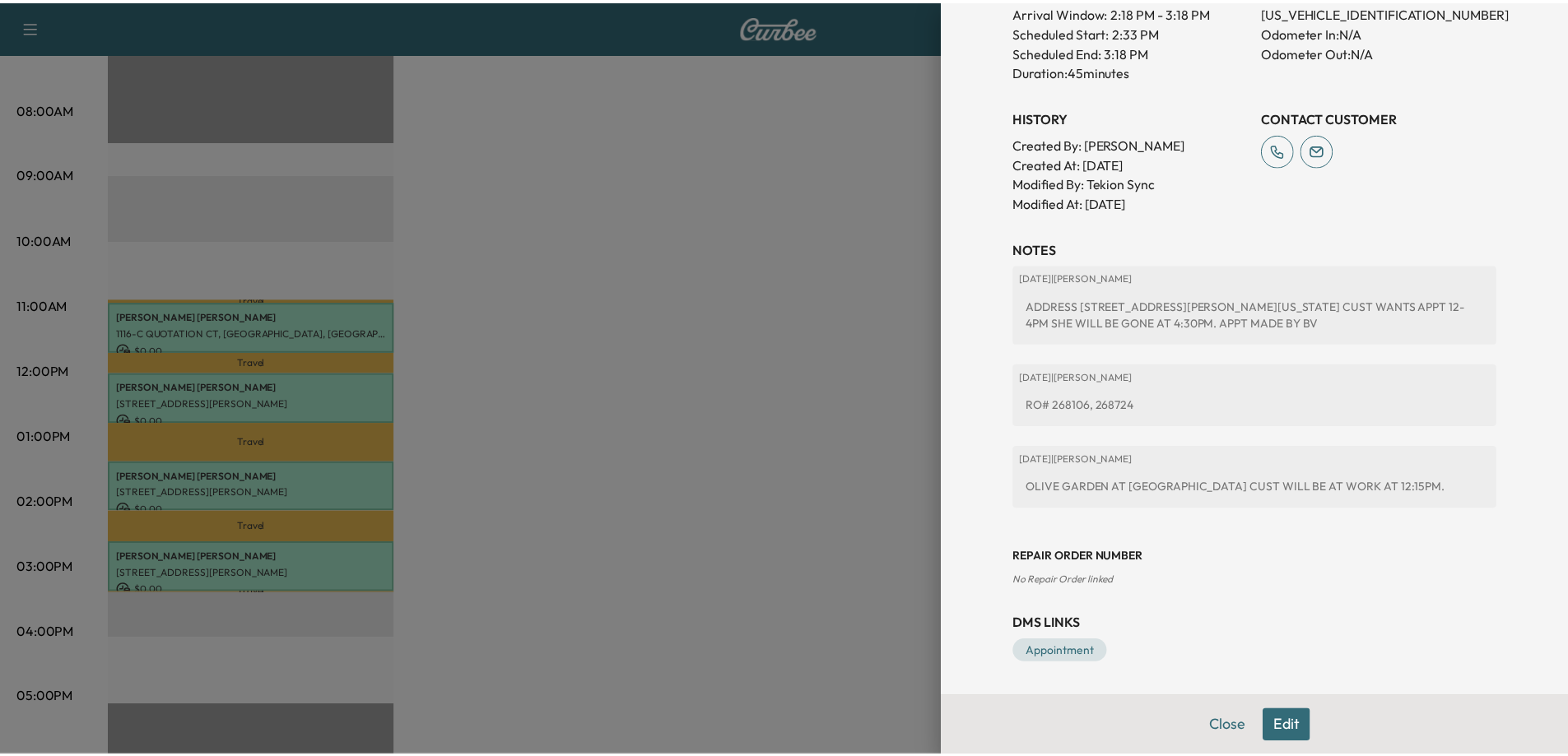
scroll to position [569, 0]
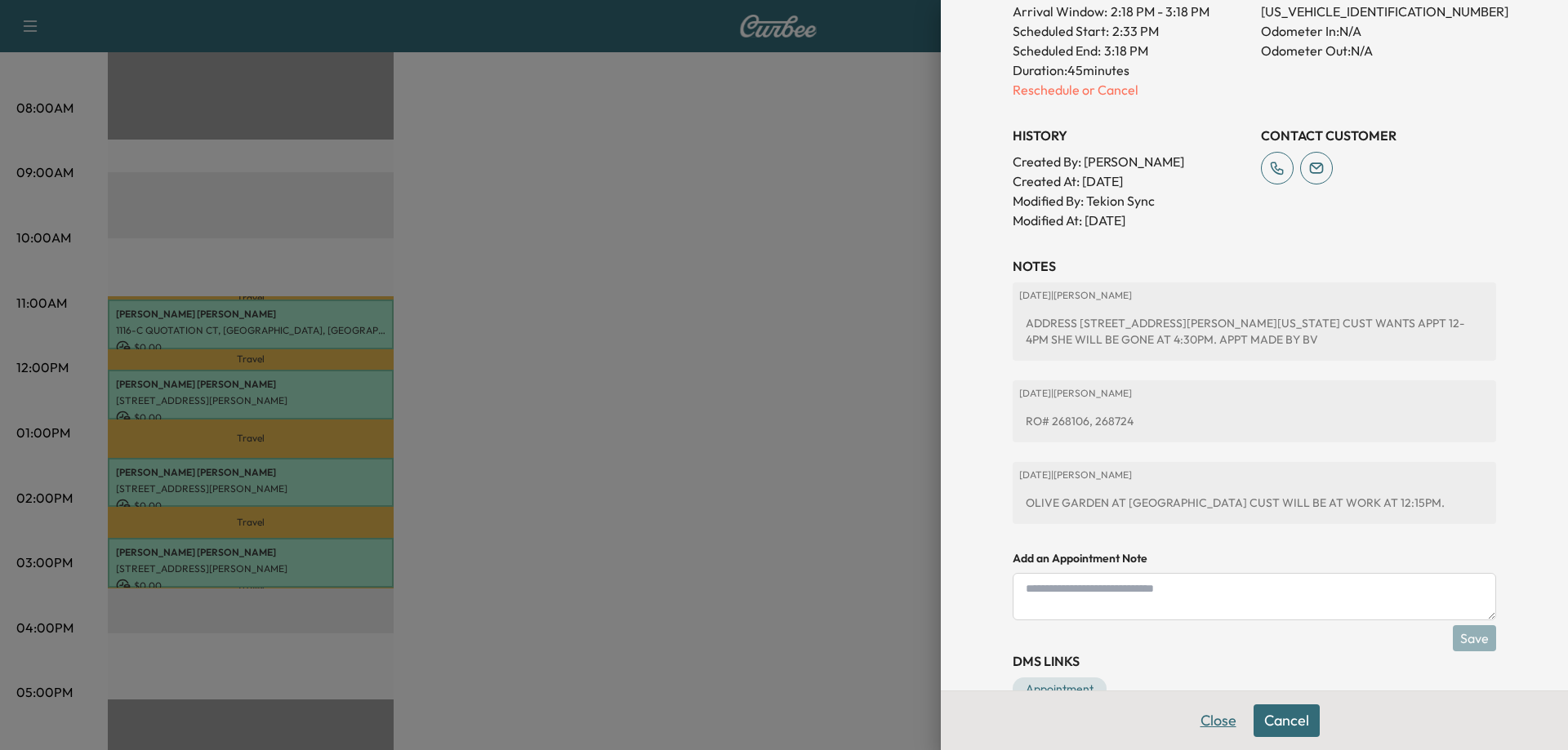
click at [1204, 730] on button "Close" at bounding box center [1219, 721] width 57 height 33
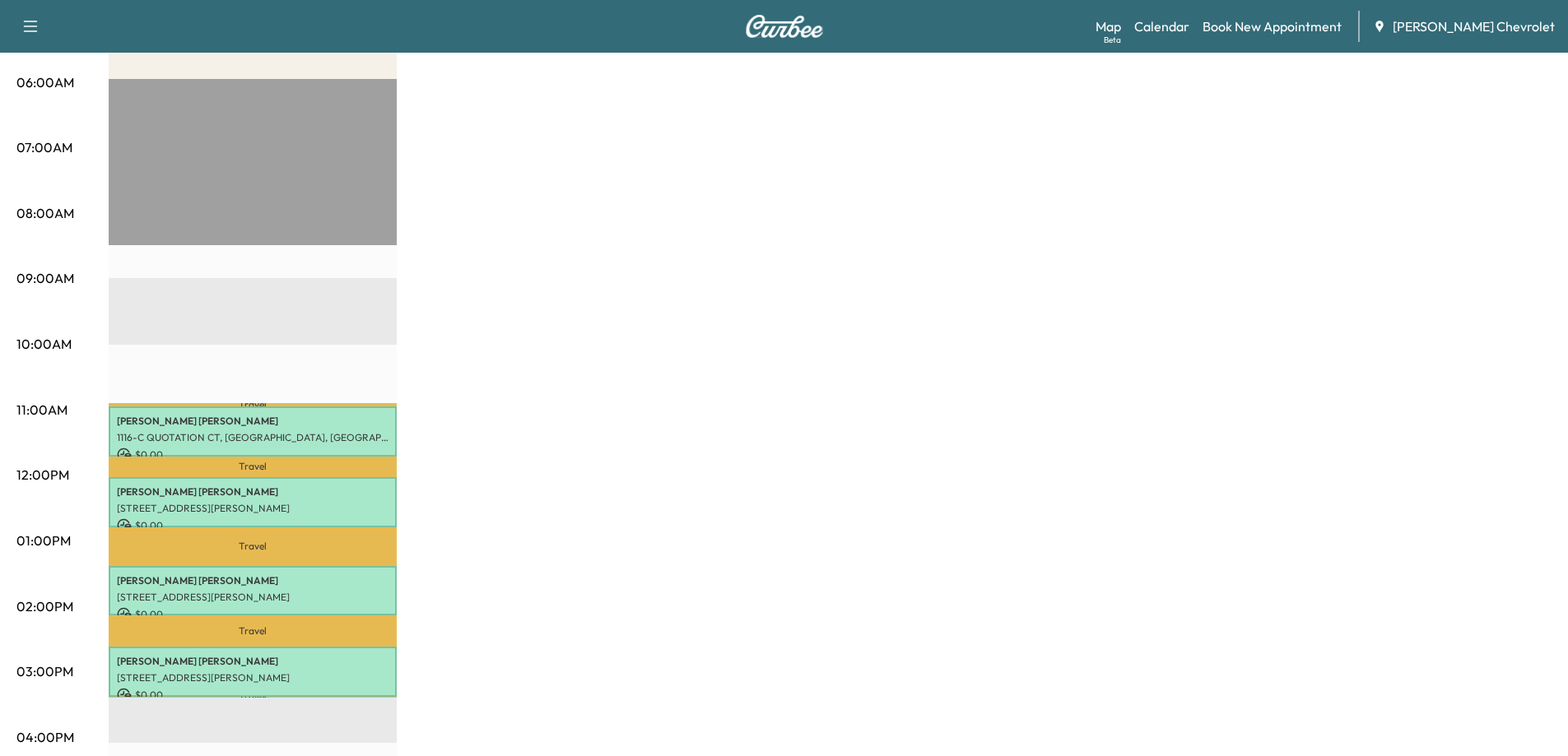
scroll to position [51, 0]
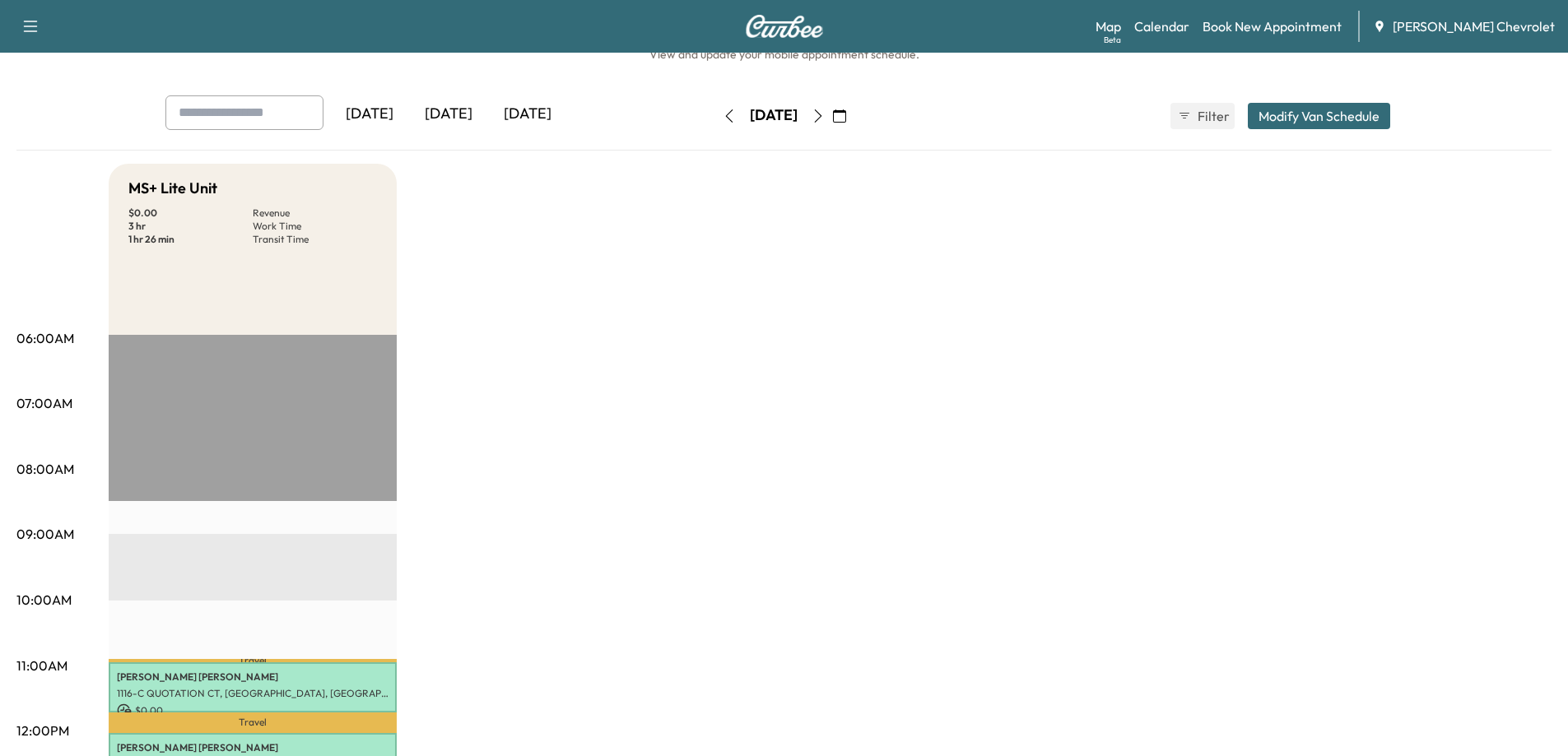
click at [723, 122] on icon "button" at bounding box center [730, 116] width 13 height 13
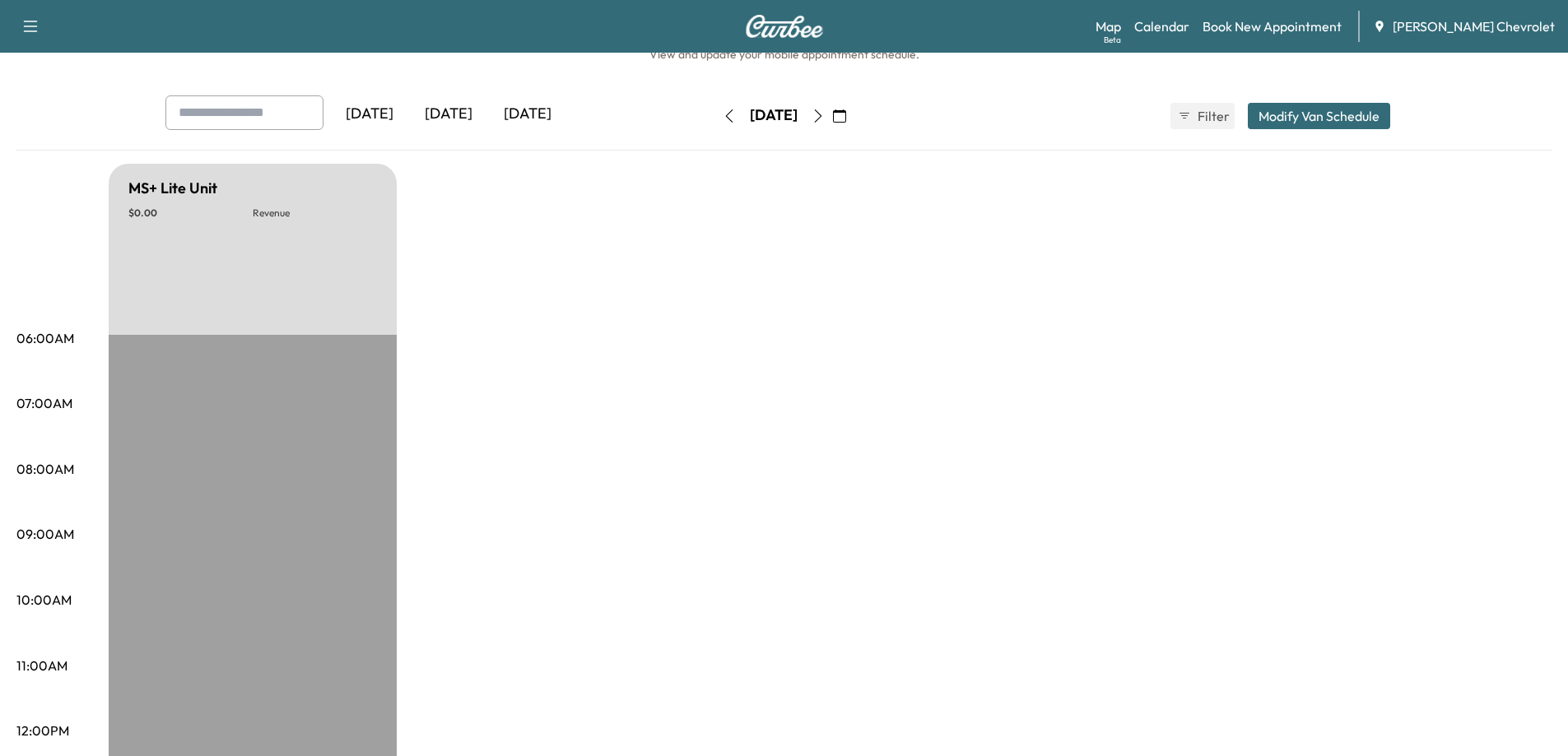
click at [723, 119] on icon "button" at bounding box center [730, 116] width 13 height 13
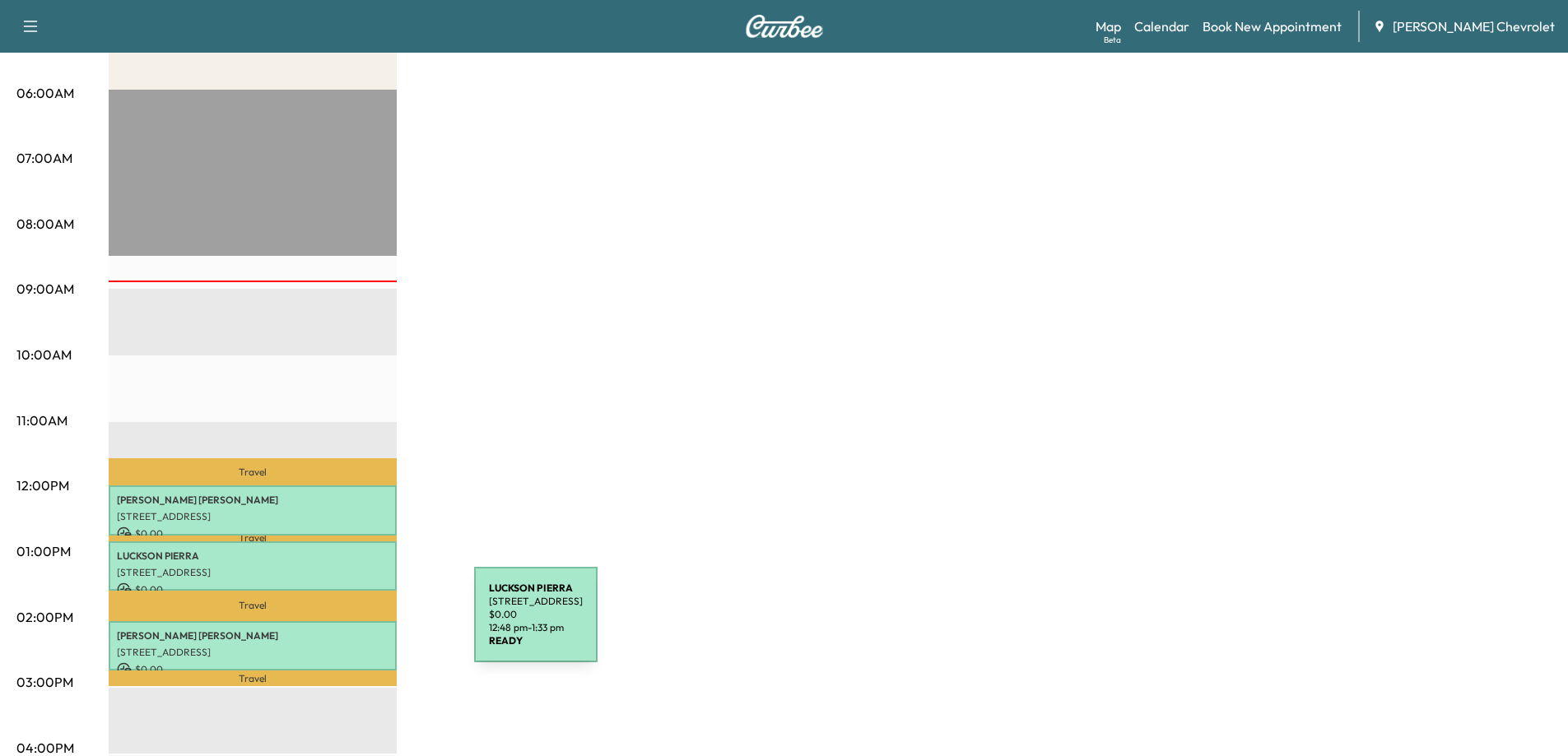
scroll to position [298, 0]
